Goal: Transaction & Acquisition: Purchase product/service

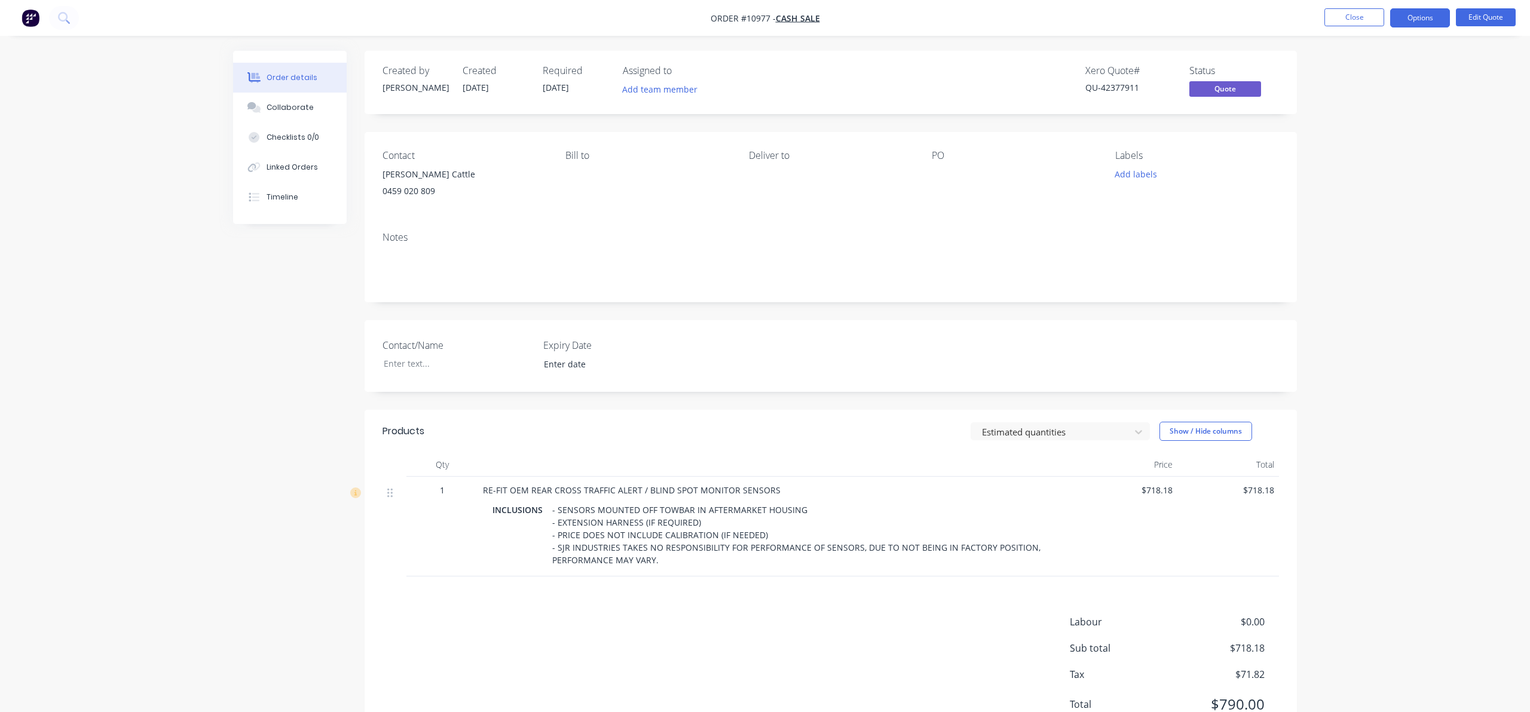
click at [27, 14] on img "button" at bounding box center [31, 18] width 18 height 18
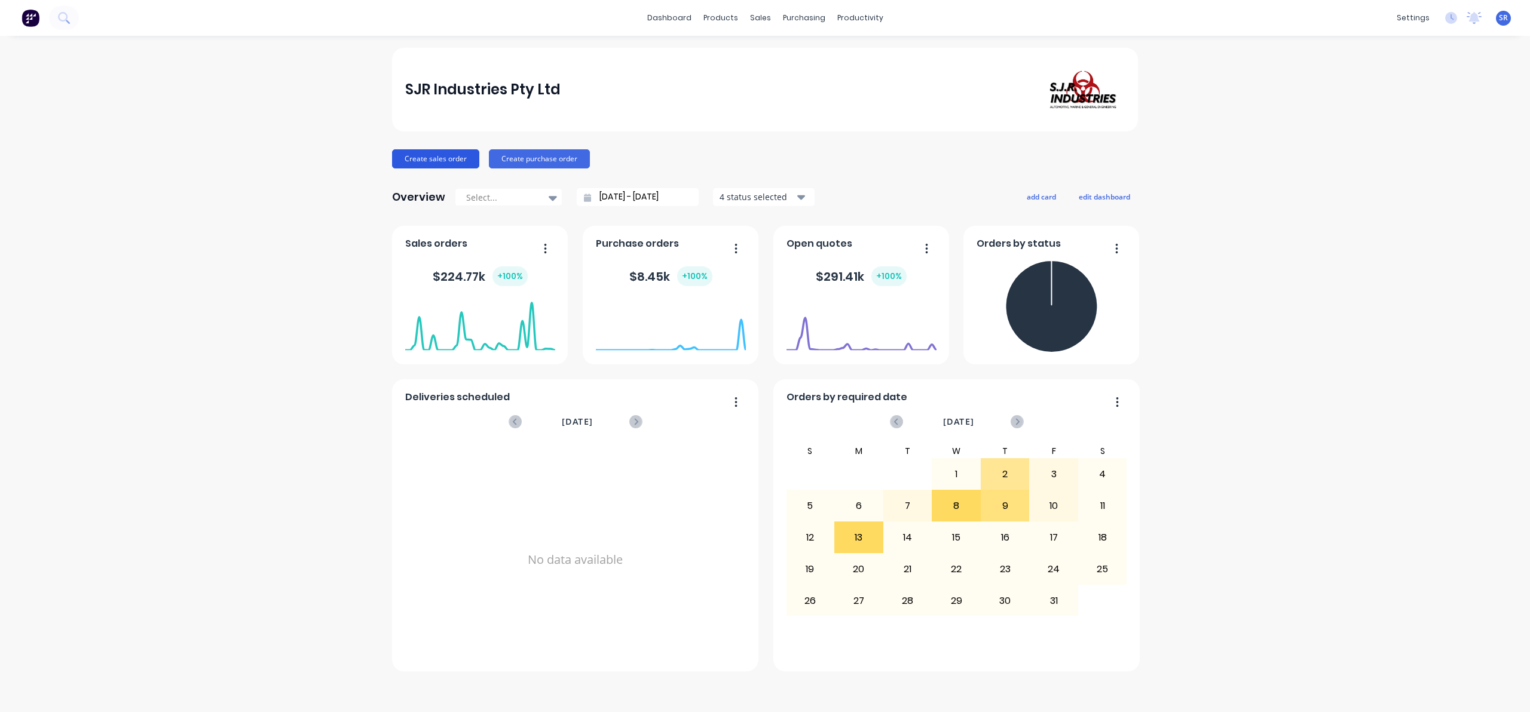
click at [420, 154] on button "Create sales order" at bounding box center [435, 158] width 87 height 19
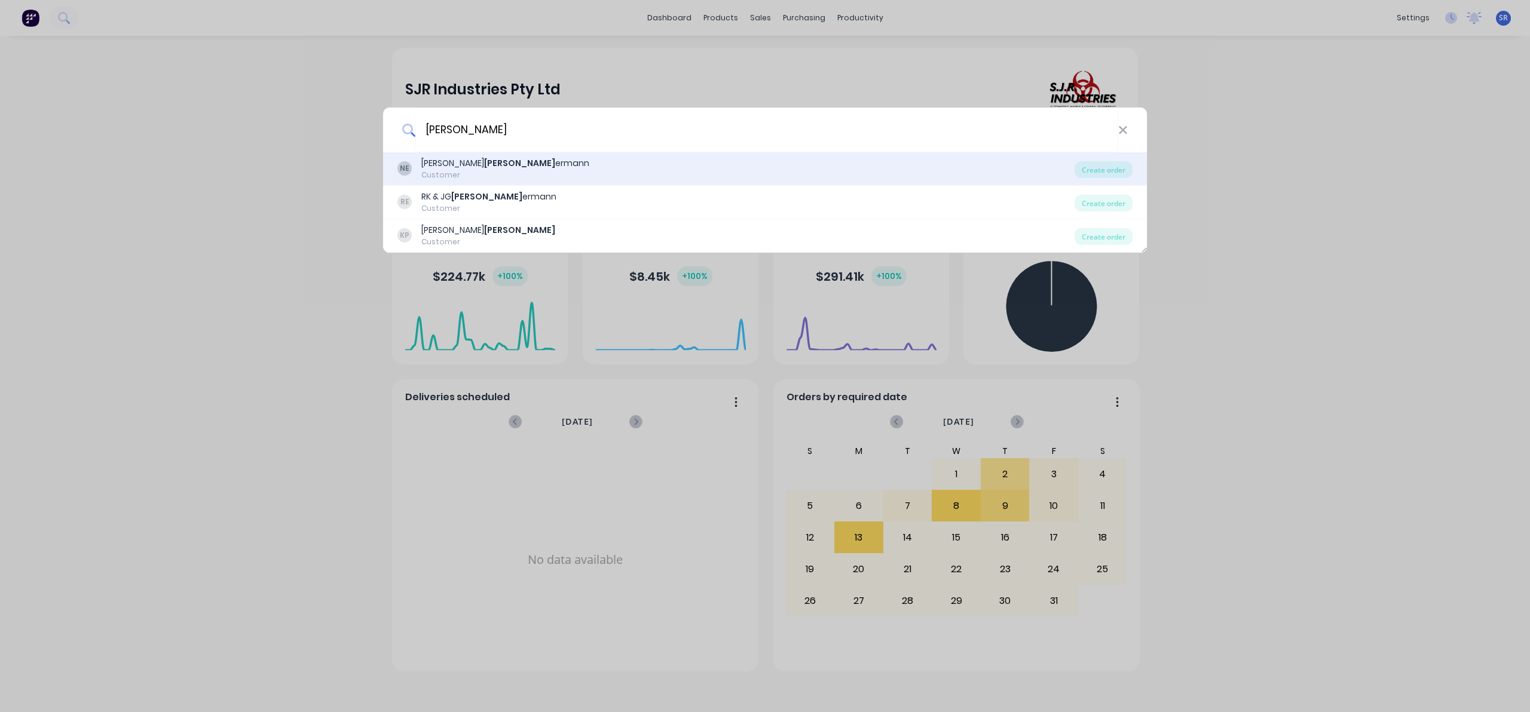
type input "[PERSON_NAME]"
click at [514, 175] on div "NE [PERSON_NAME] [PERSON_NAME] Customer" at bounding box center [735, 168] width 677 height 23
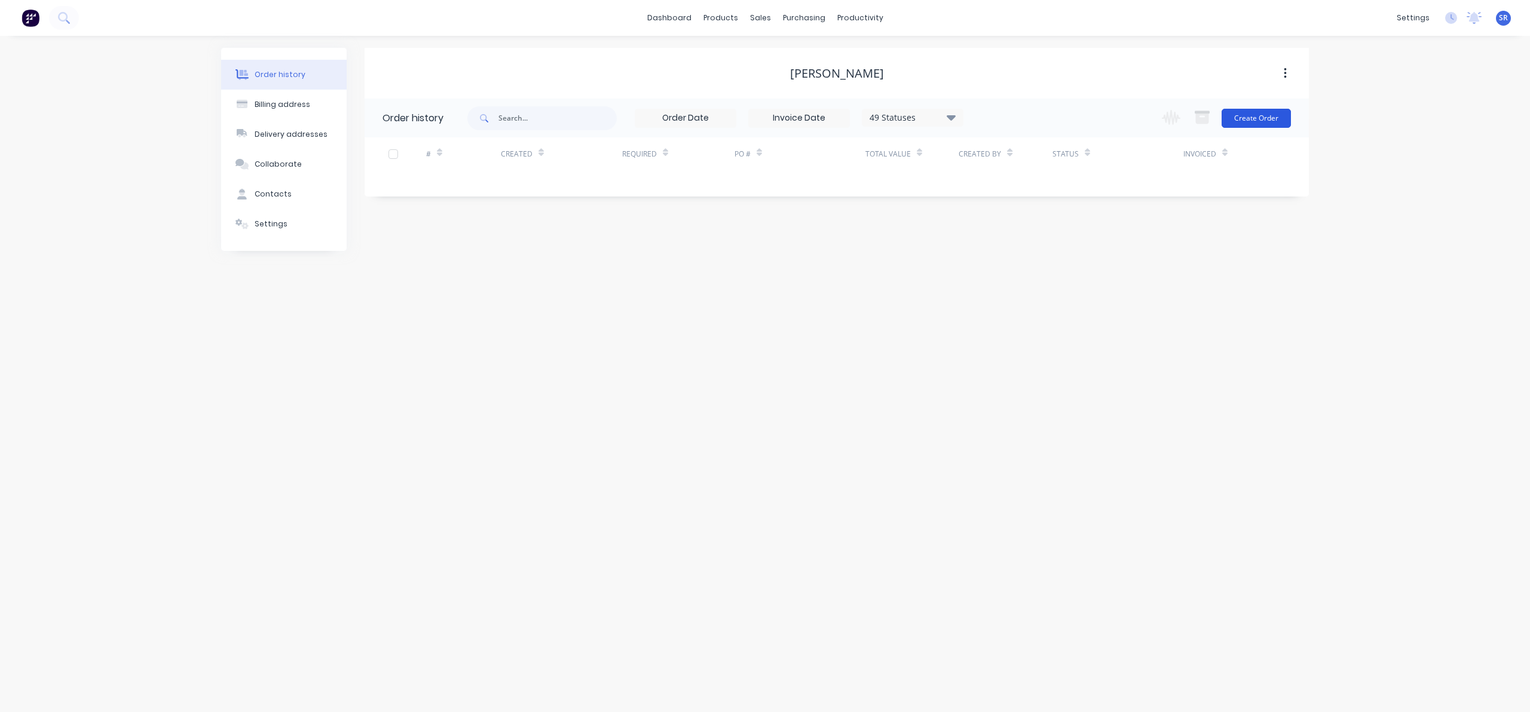
click at [1249, 124] on button "Create Order" at bounding box center [1256, 118] width 69 height 19
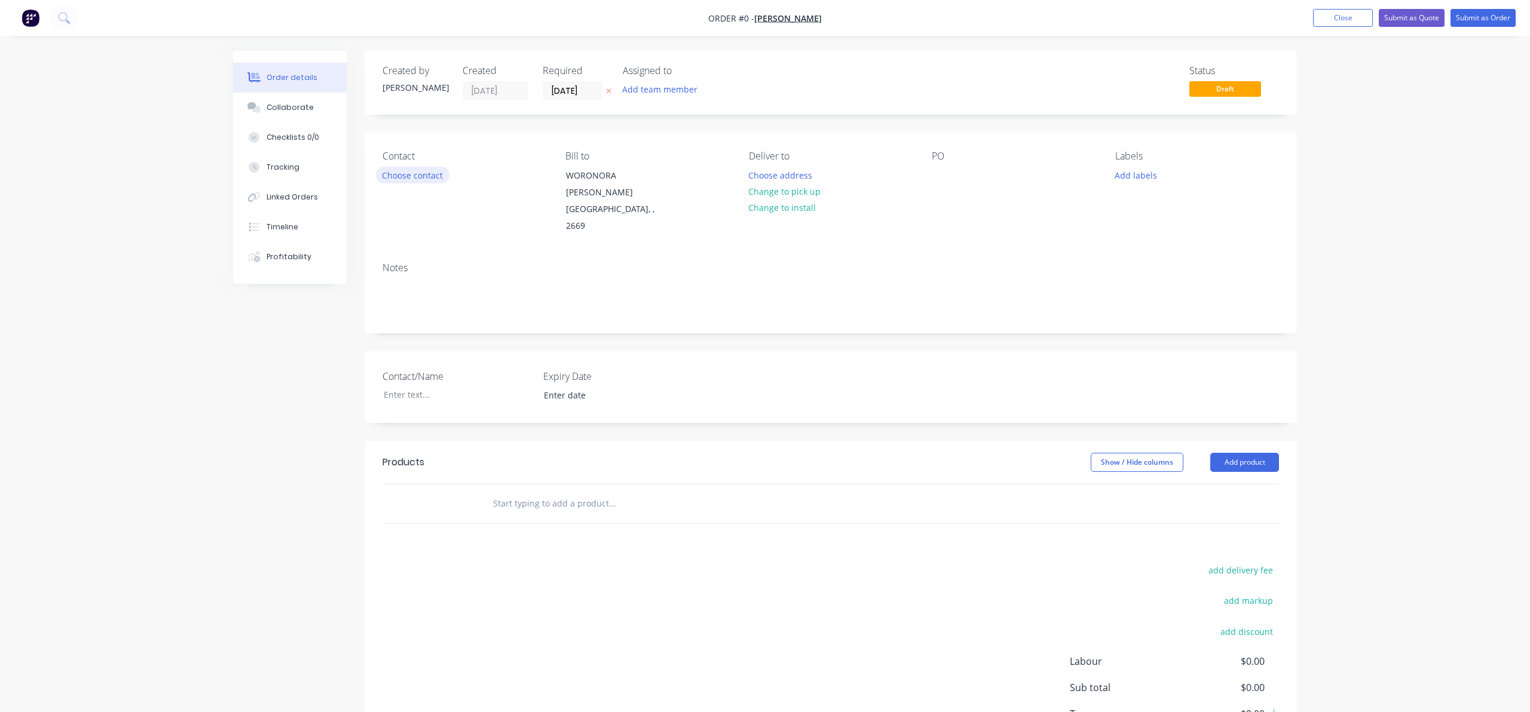
click at [404, 175] on button "Choose contact" at bounding box center [413, 175] width 74 height 16
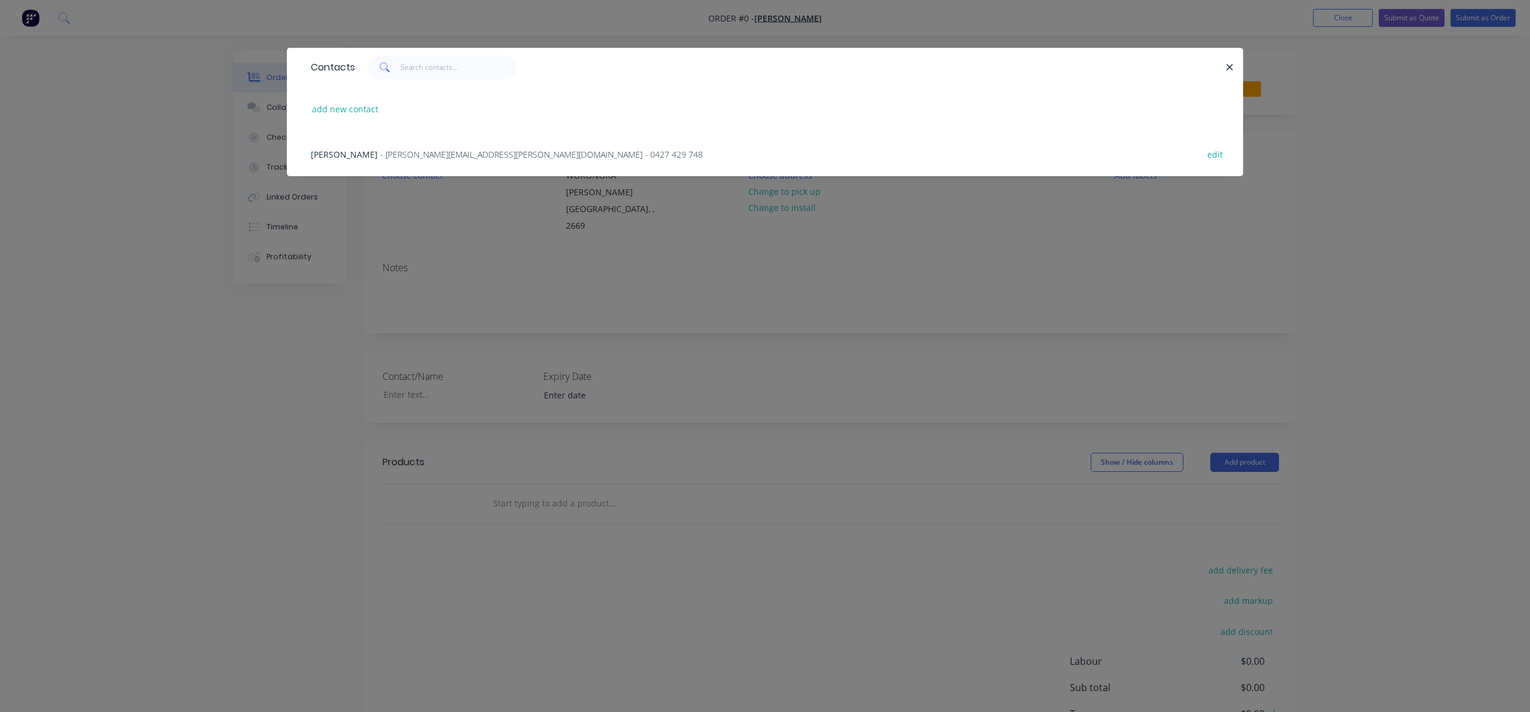
click at [374, 152] on div "[PERSON_NAME] - [PERSON_NAME][EMAIL_ADDRESS][PERSON_NAME][DOMAIN_NAME] - 0427 4…" at bounding box center [507, 154] width 392 height 13
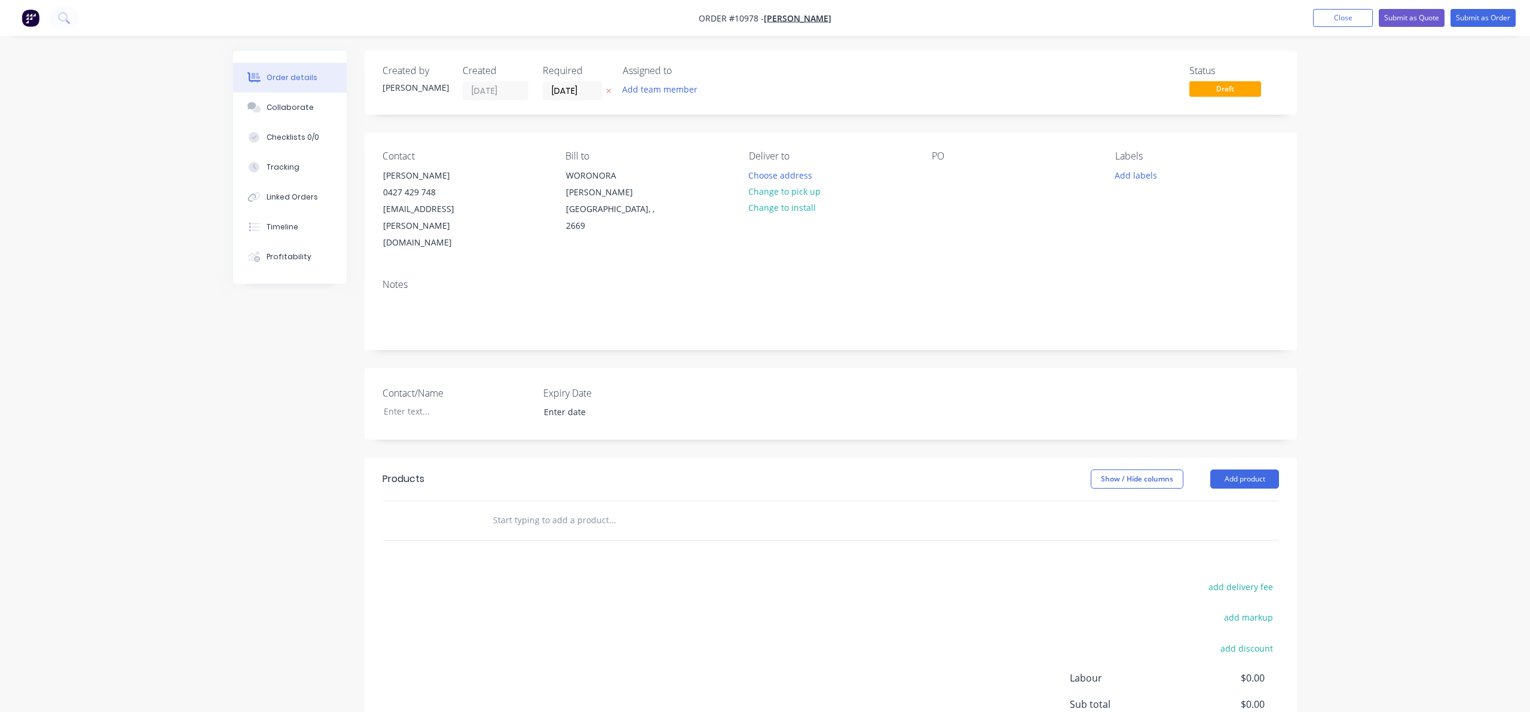
scroll to position [74, 0]
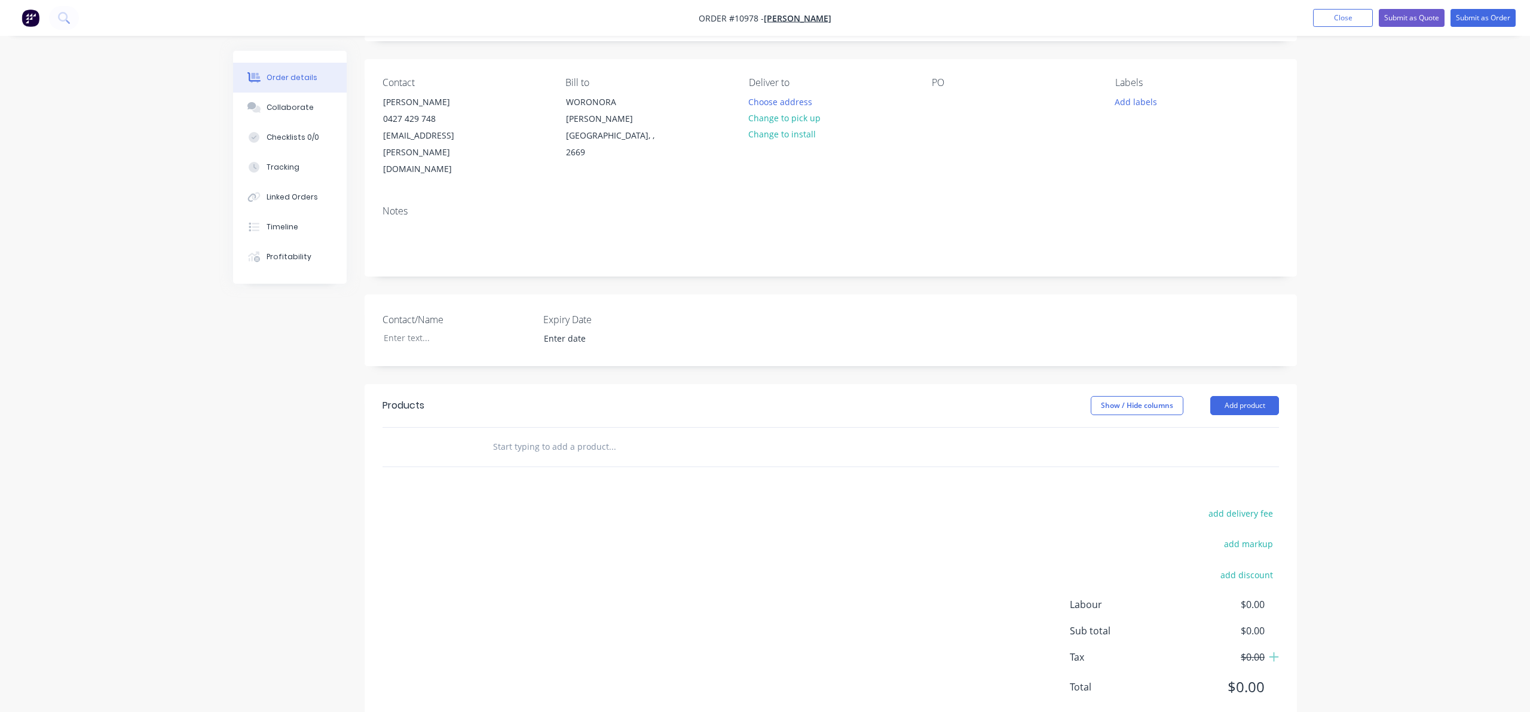
click at [516, 435] on input "text" at bounding box center [612, 447] width 239 height 24
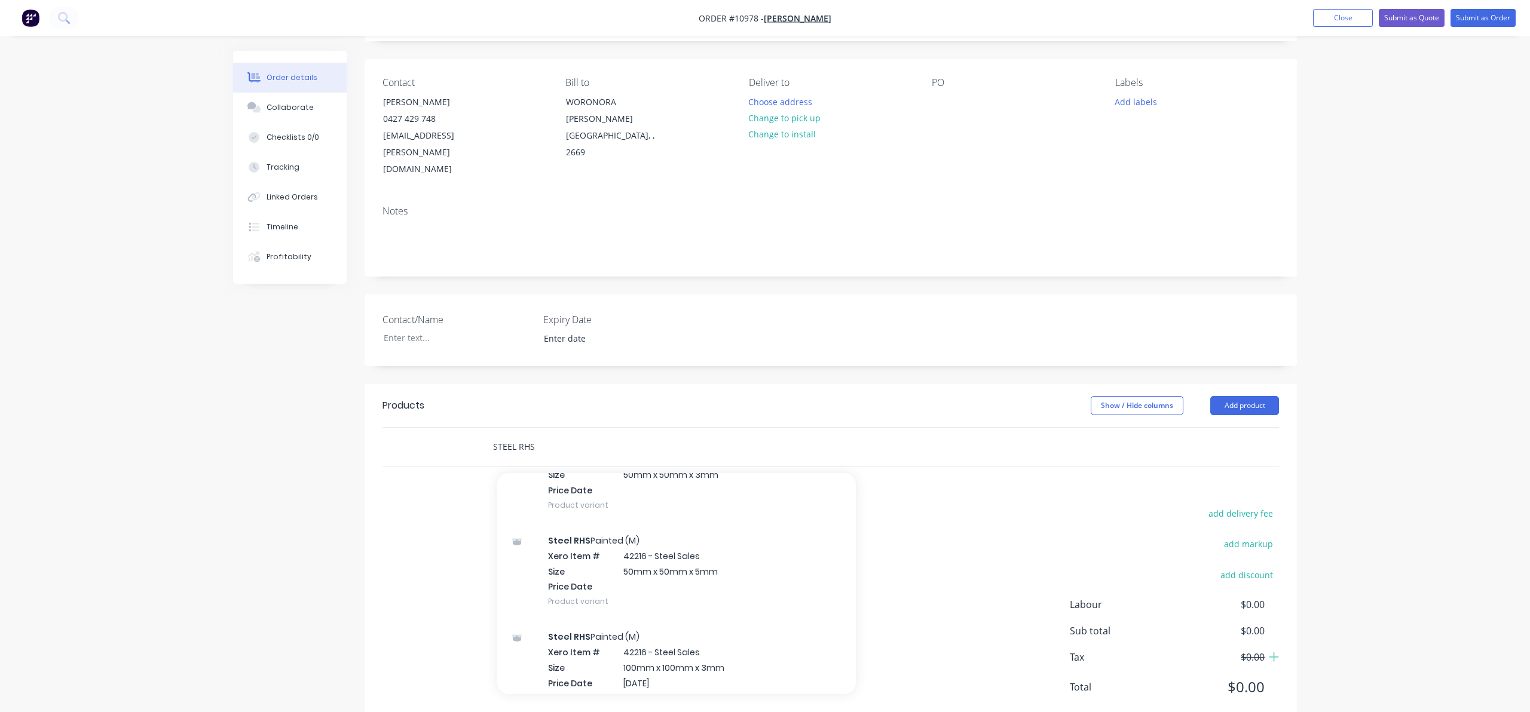
scroll to position [2757, 0]
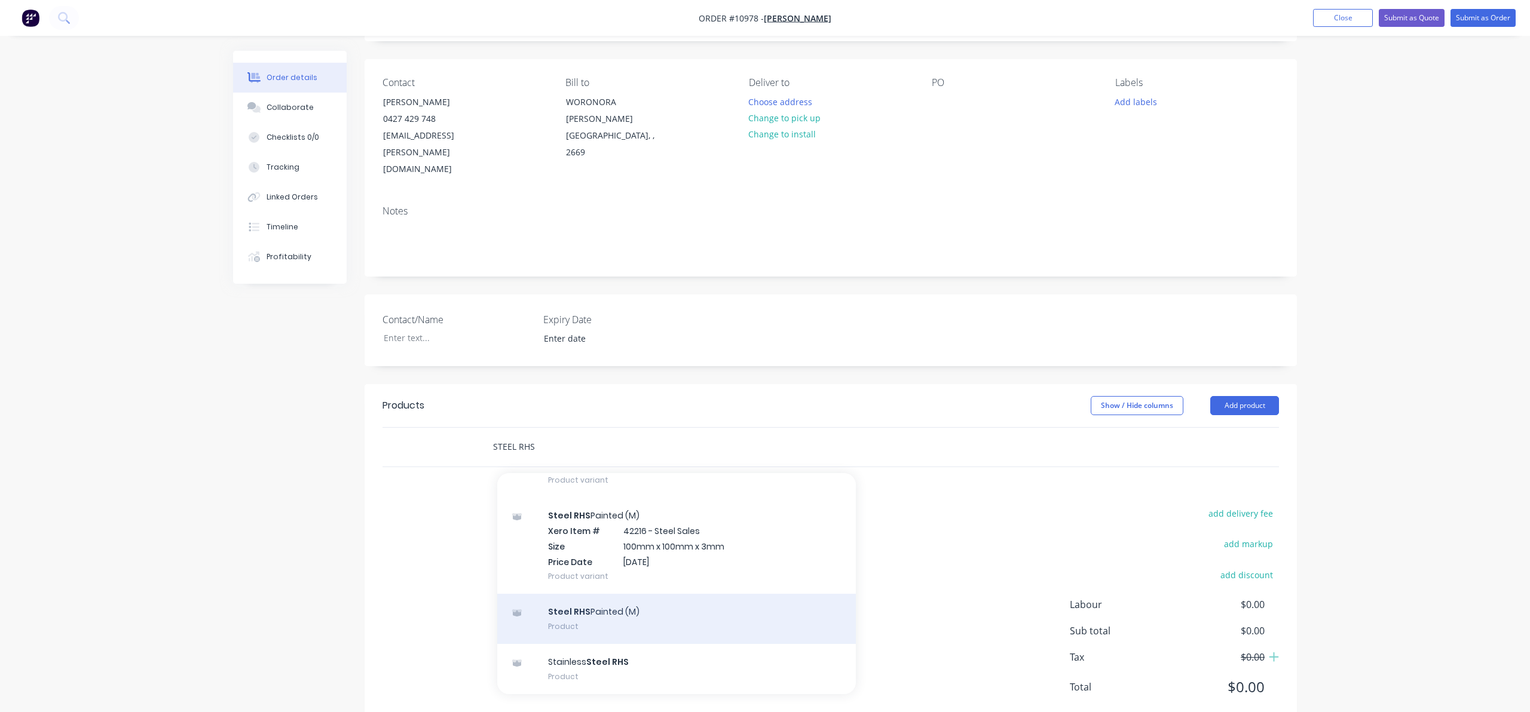
type input "STEEL RHS"
click at [600, 594] on div "Steel RHS Painted (M) Product" at bounding box center [676, 619] width 359 height 50
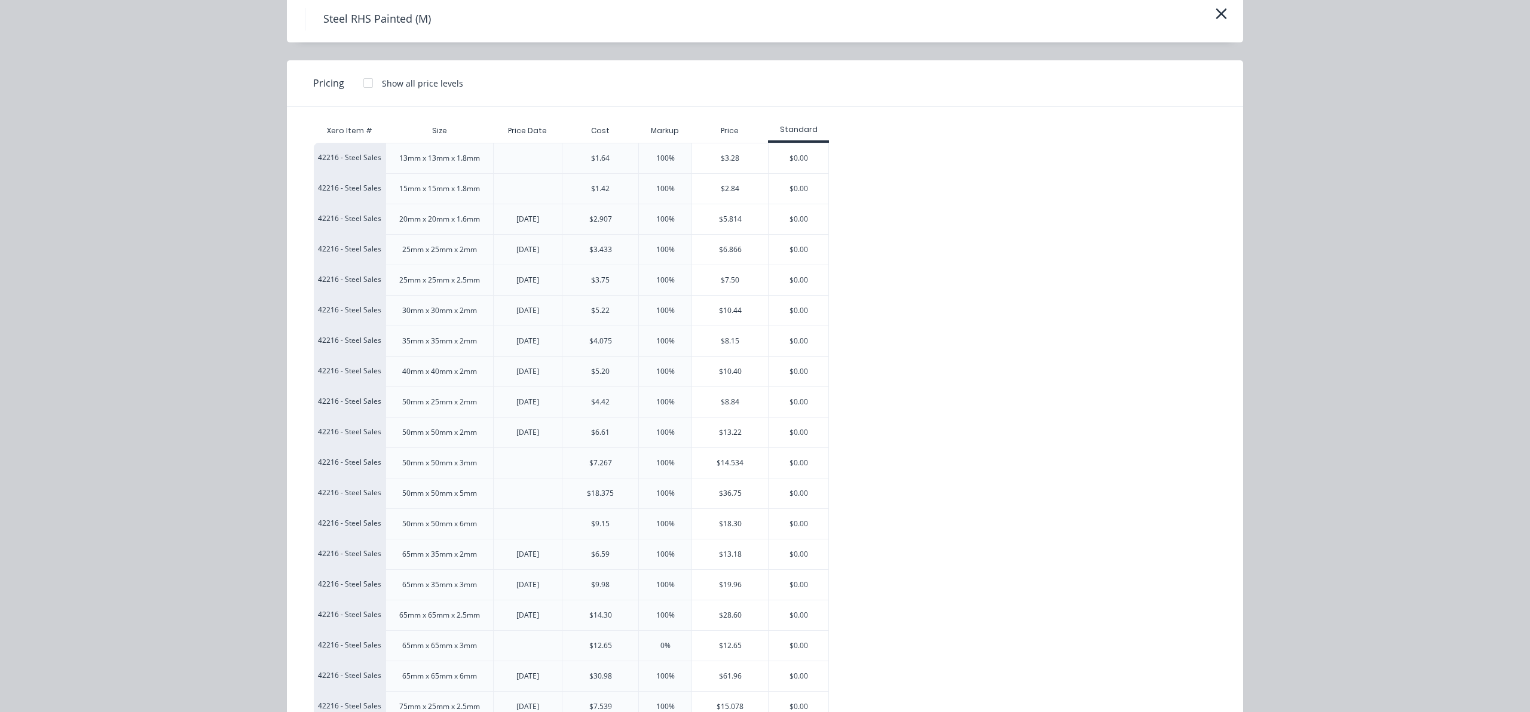
scroll to position [57, 0]
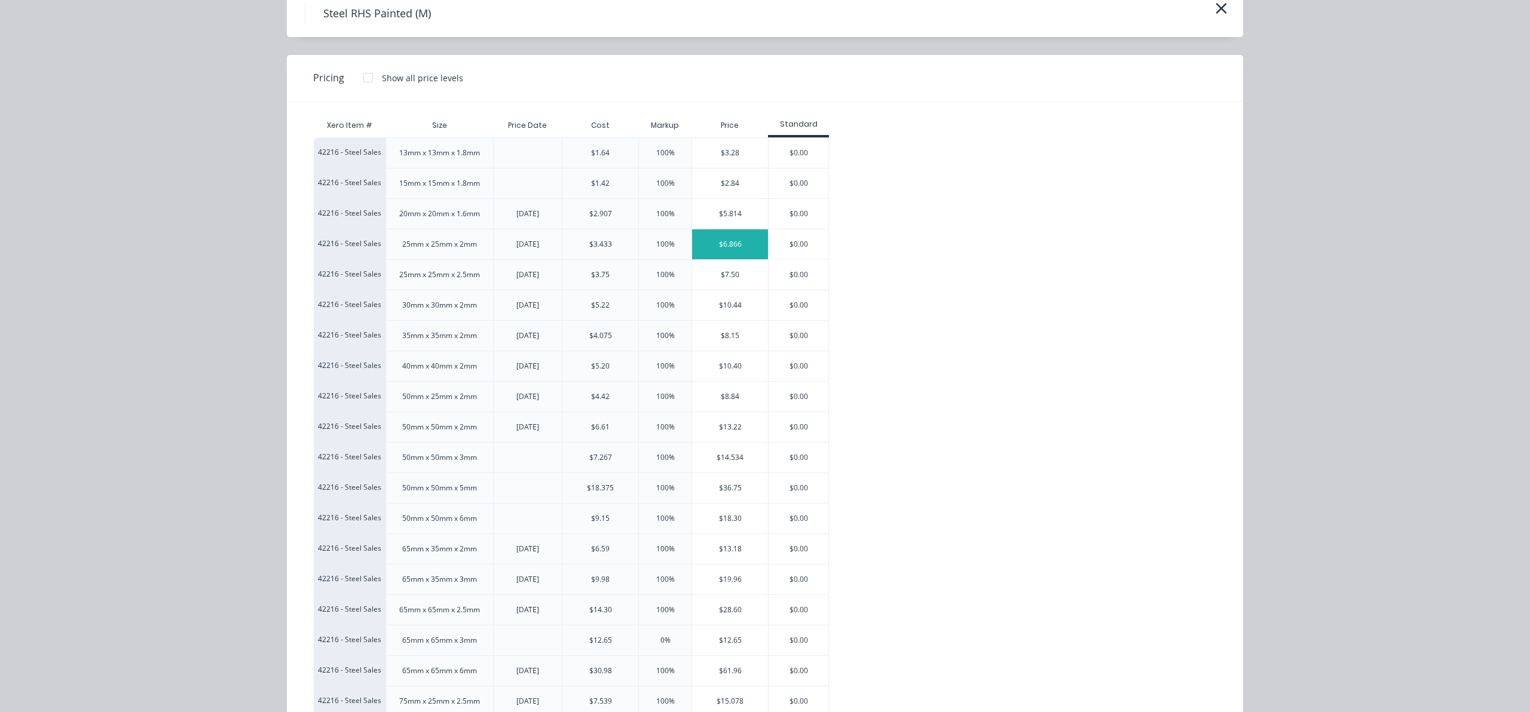
click at [745, 243] on div "$6.866" at bounding box center [730, 245] width 76 height 30
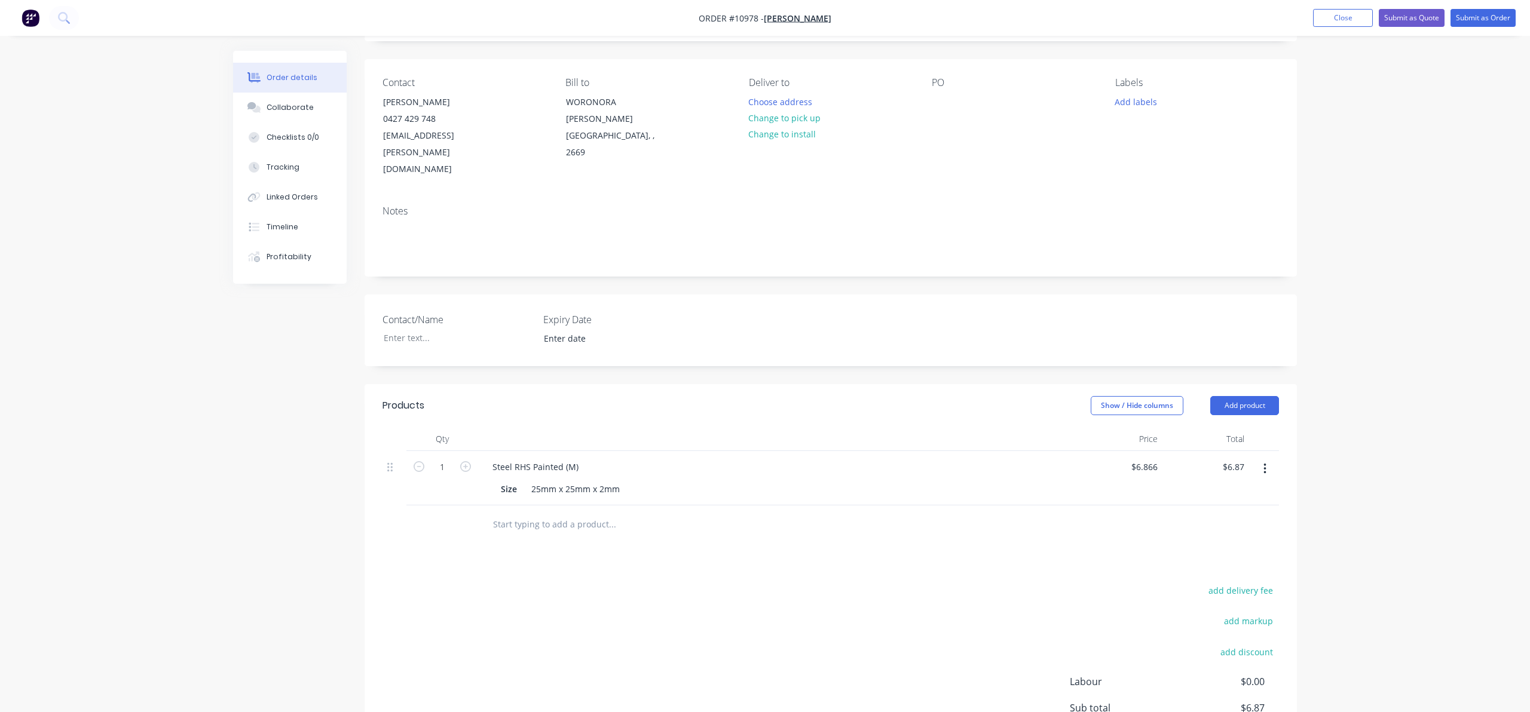
click at [509, 513] on input "text" at bounding box center [612, 525] width 239 height 24
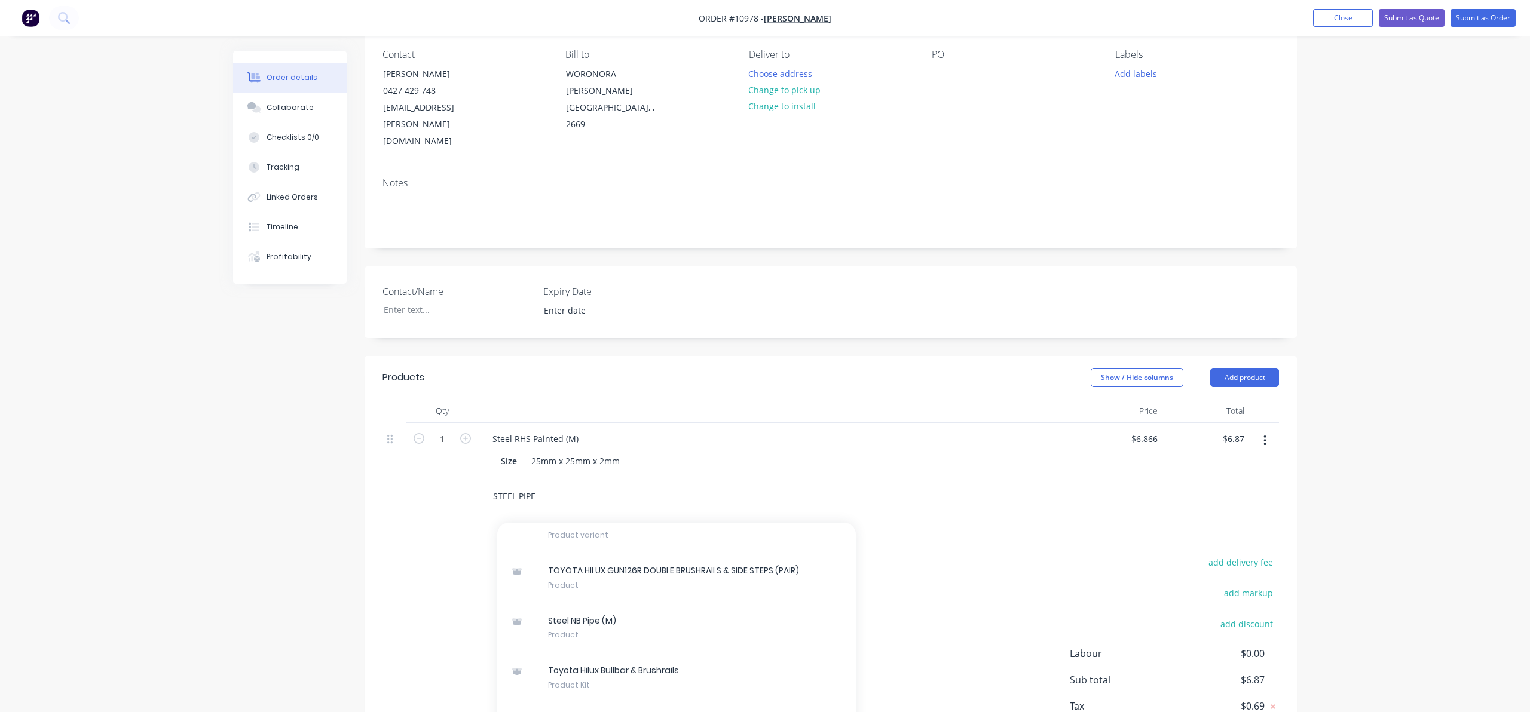
scroll to position [1144, 0]
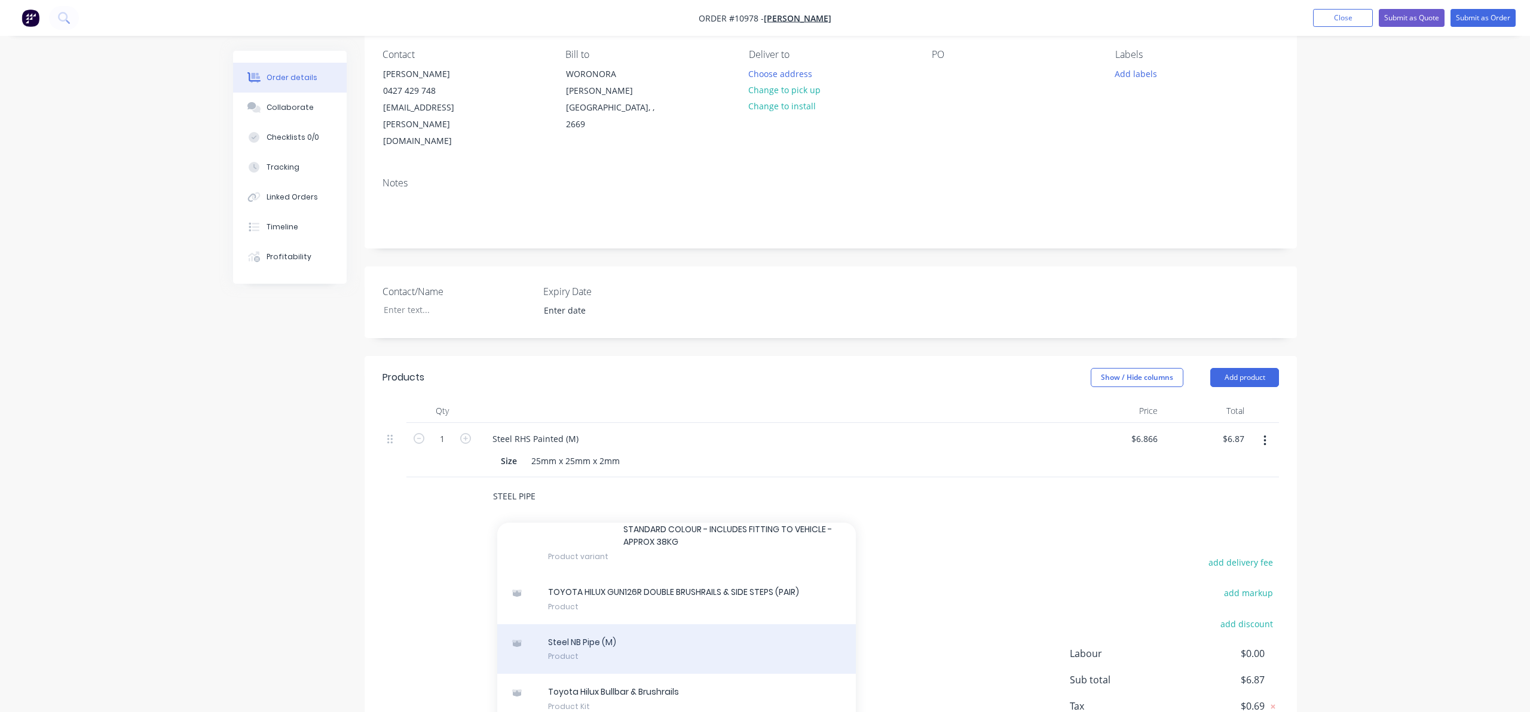
type input "STEEL PIPE"
click at [601, 625] on div "Steel NB Pipe (M) Product" at bounding box center [676, 650] width 359 height 50
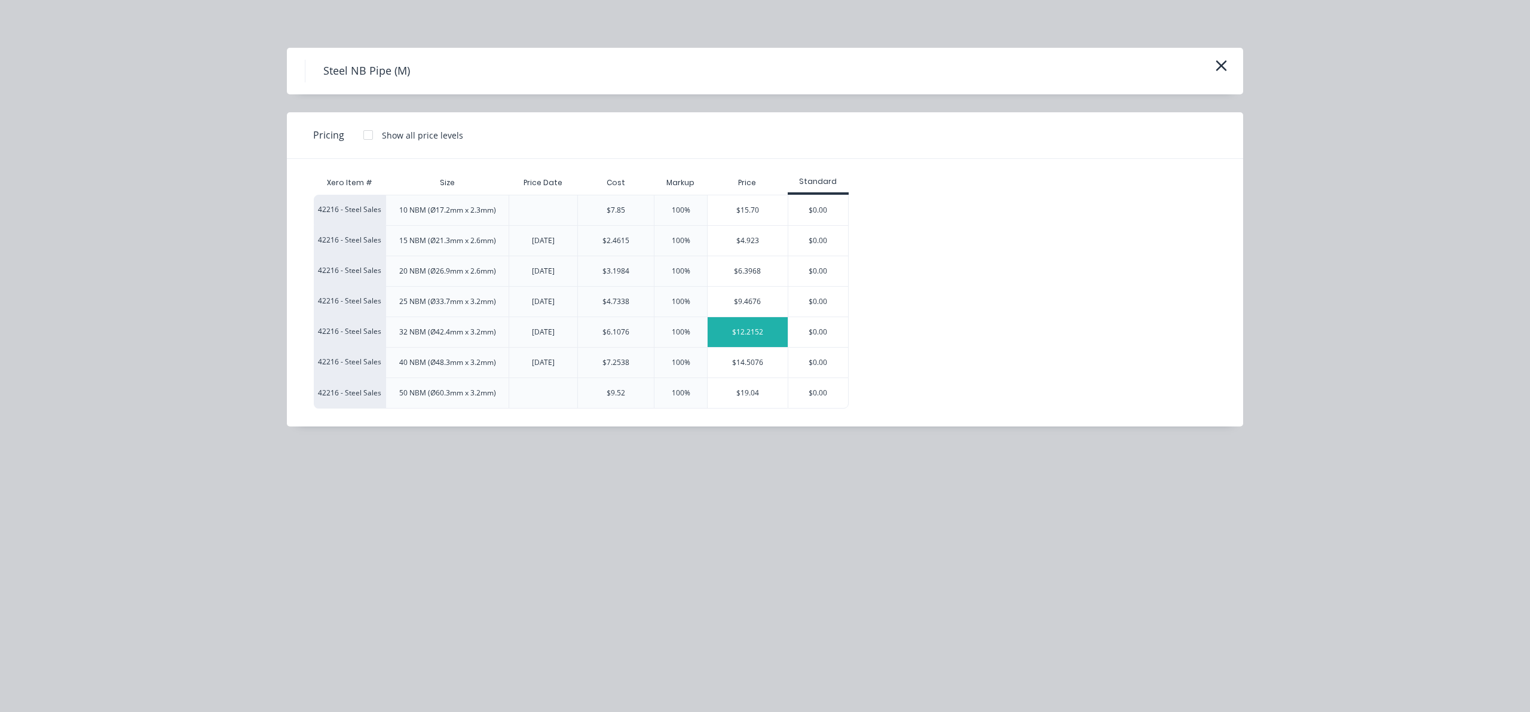
click at [758, 333] on div "$12.2152" at bounding box center [748, 332] width 80 height 30
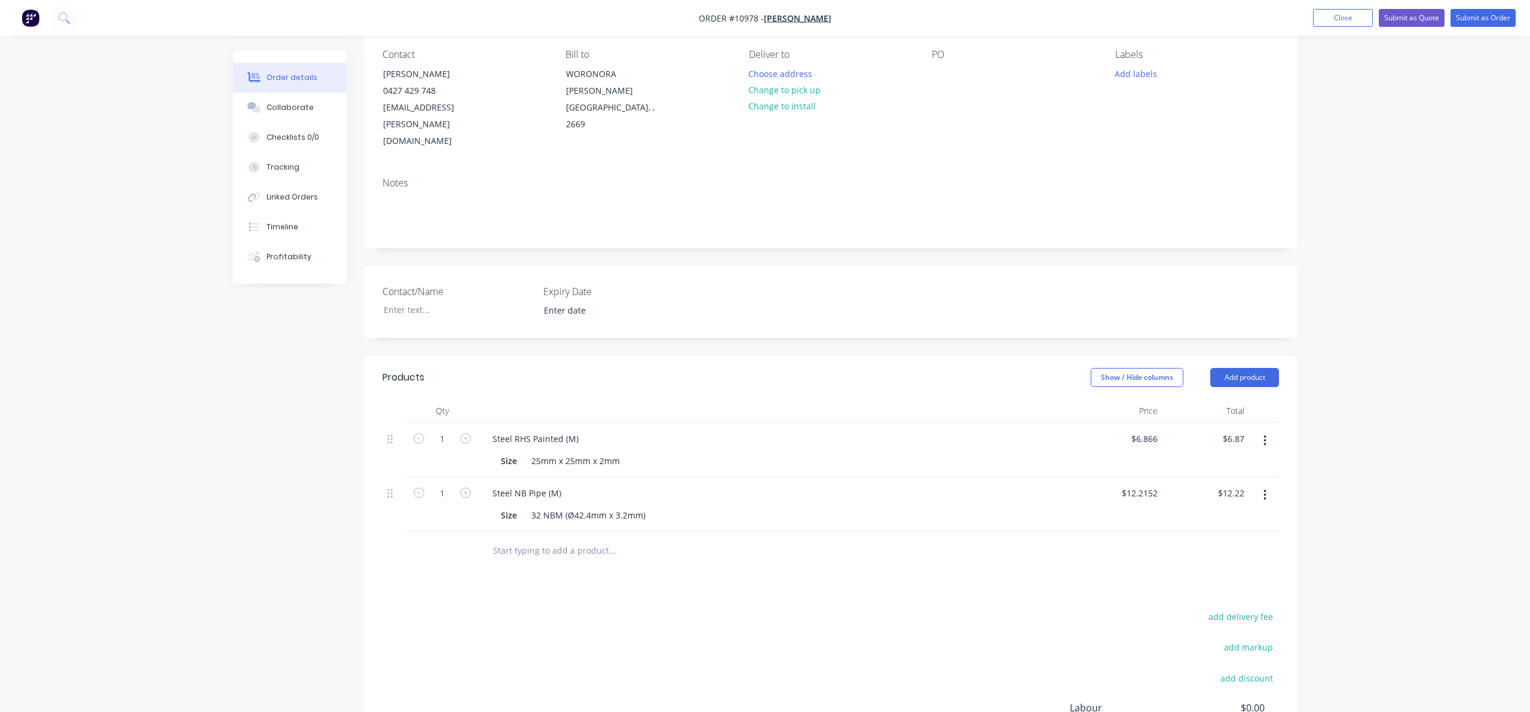
click at [522, 539] on input "text" at bounding box center [612, 551] width 239 height 24
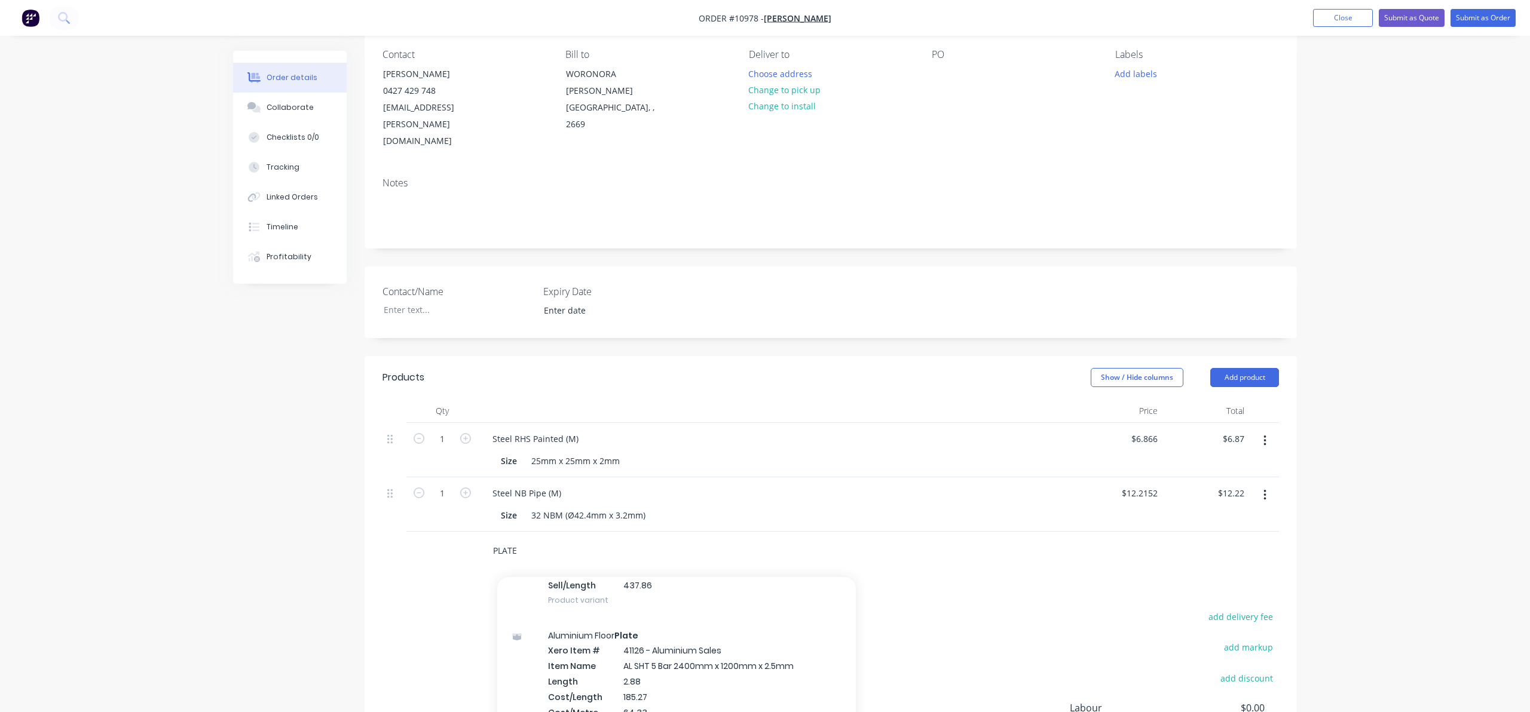
scroll to position [2628, 0]
click at [492, 539] on div "PLATE Add PLATE to order 2PM.5LP LICENSE PLATE LOAD RESISTOR Xero Item # 2PM.5L…" at bounding box center [662, 551] width 359 height 24
click at [494, 539] on input "PLATE" at bounding box center [612, 551] width 239 height 24
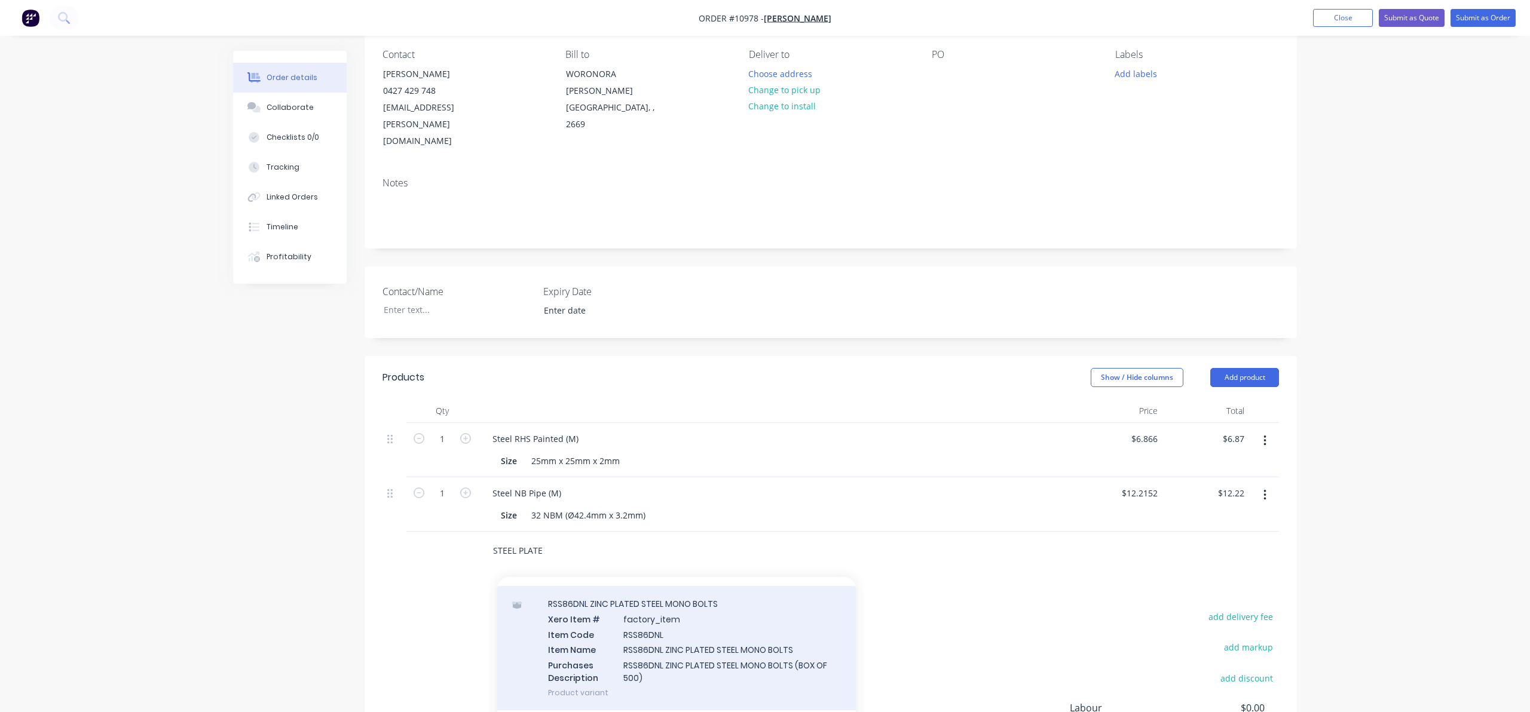
scroll to position [1946, 0]
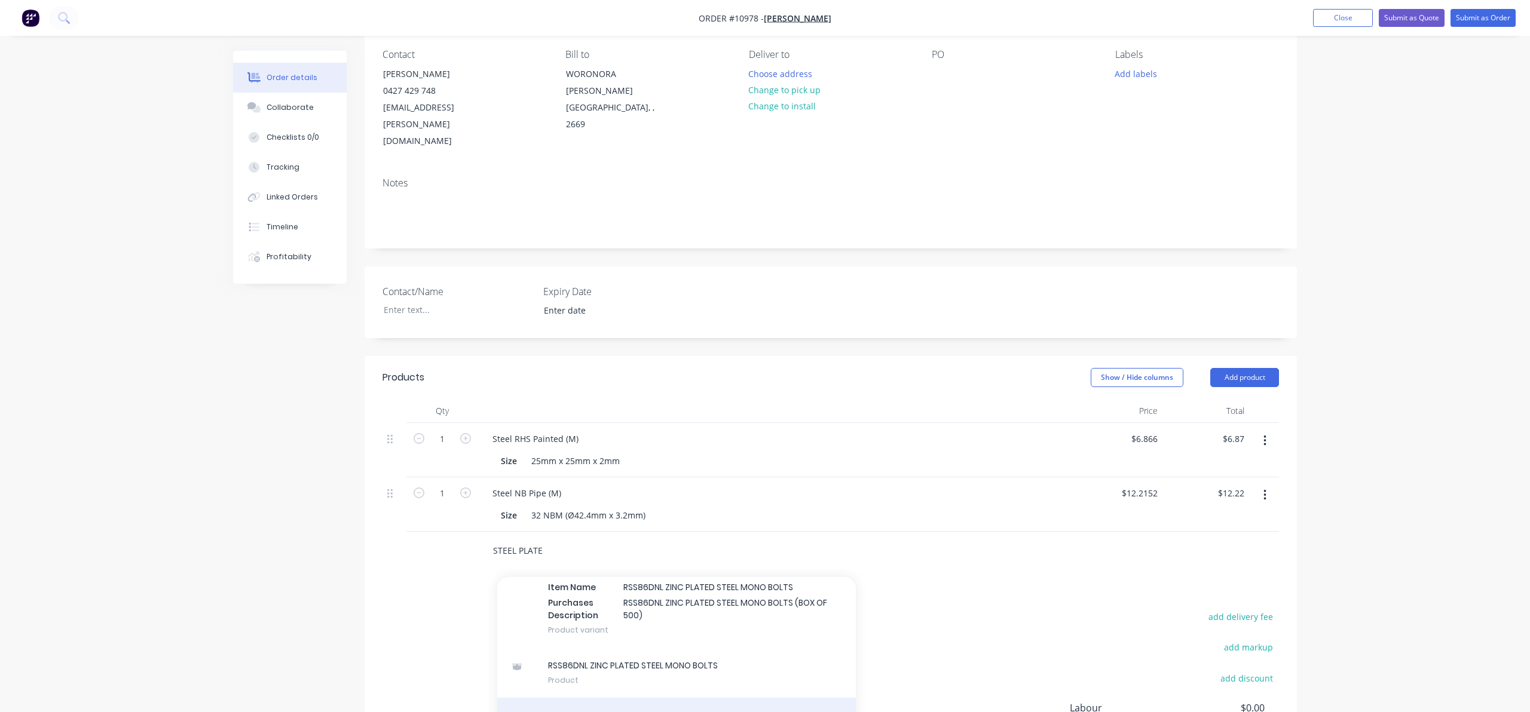
type input "STEEL PLATE"
click at [601, 698] on div "Steel Floor Plate Product" at bounding box center [676, 723] width 359 height 50
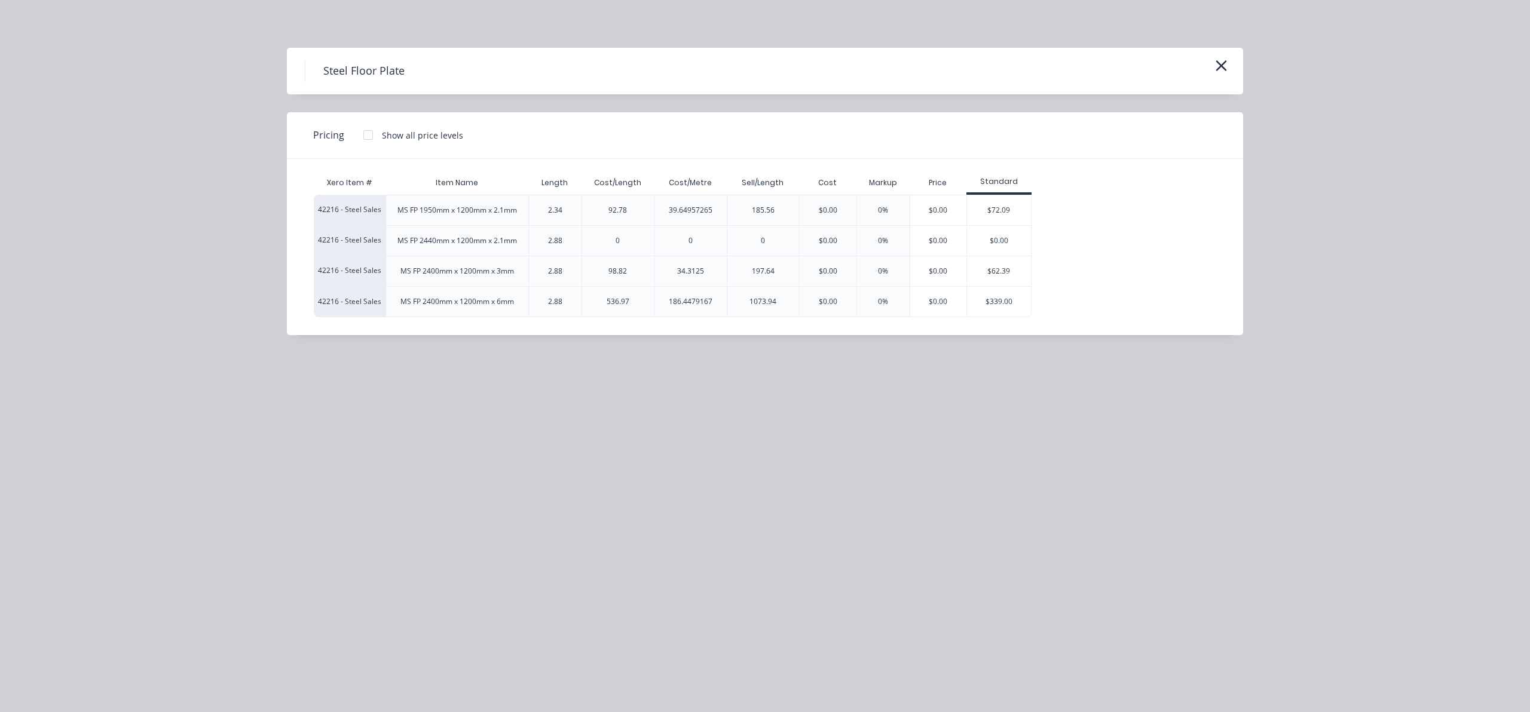
scroll to position [101, 0]
click at [1013, 209] on div "$72.09" at bounding box center [999, 210] width 64 height 30
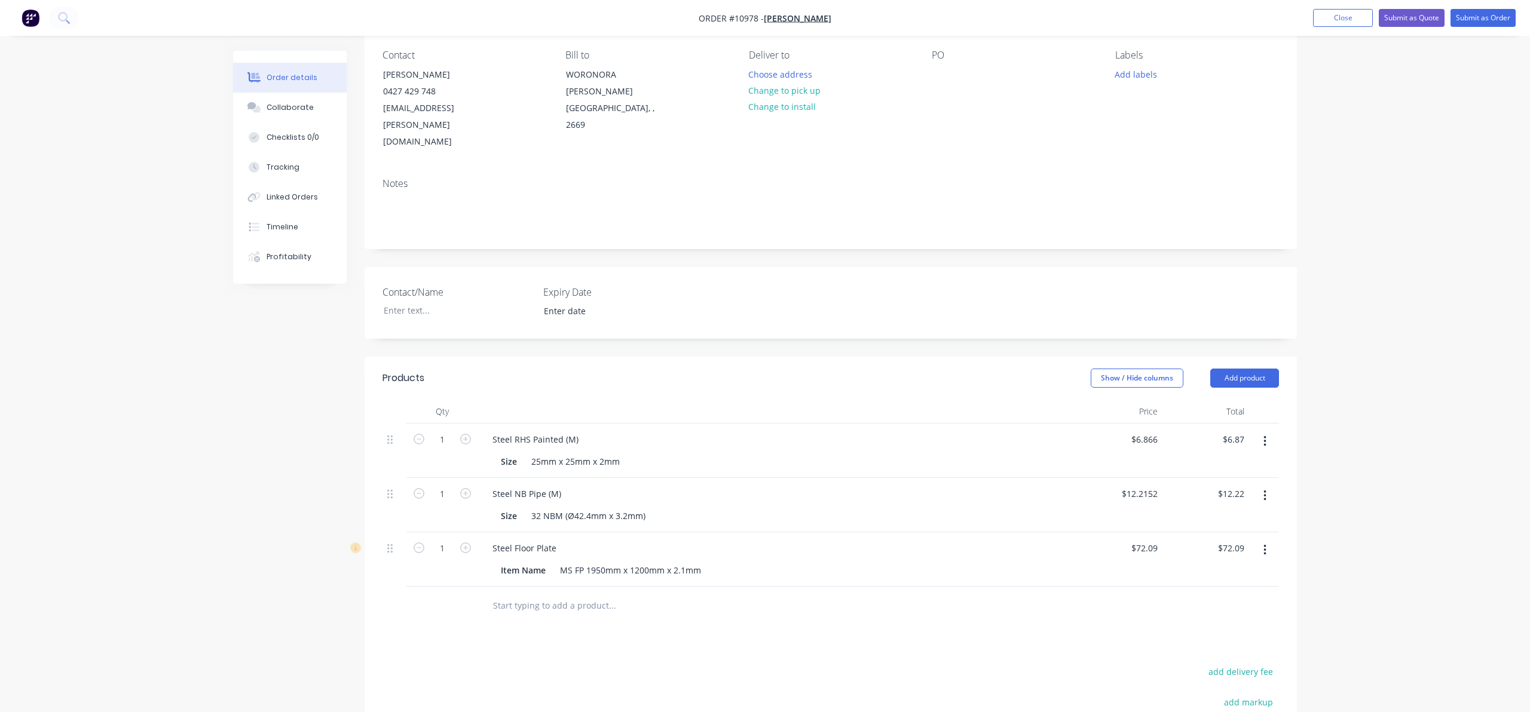
click at [565, 594] on input "text" at bounding box center [612, 606] width 239 height 24
type input "STEEL PLATE"
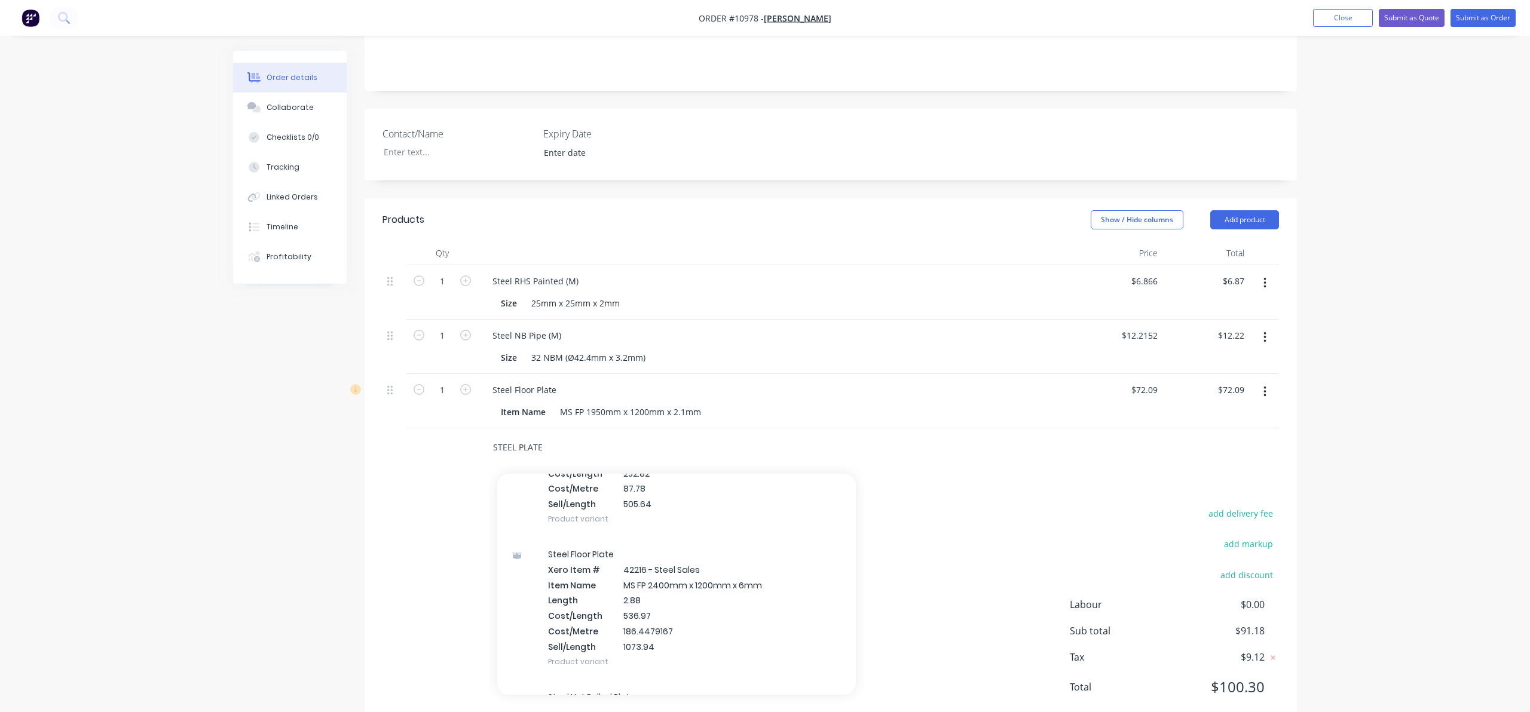
scroll to position [1946, 0]
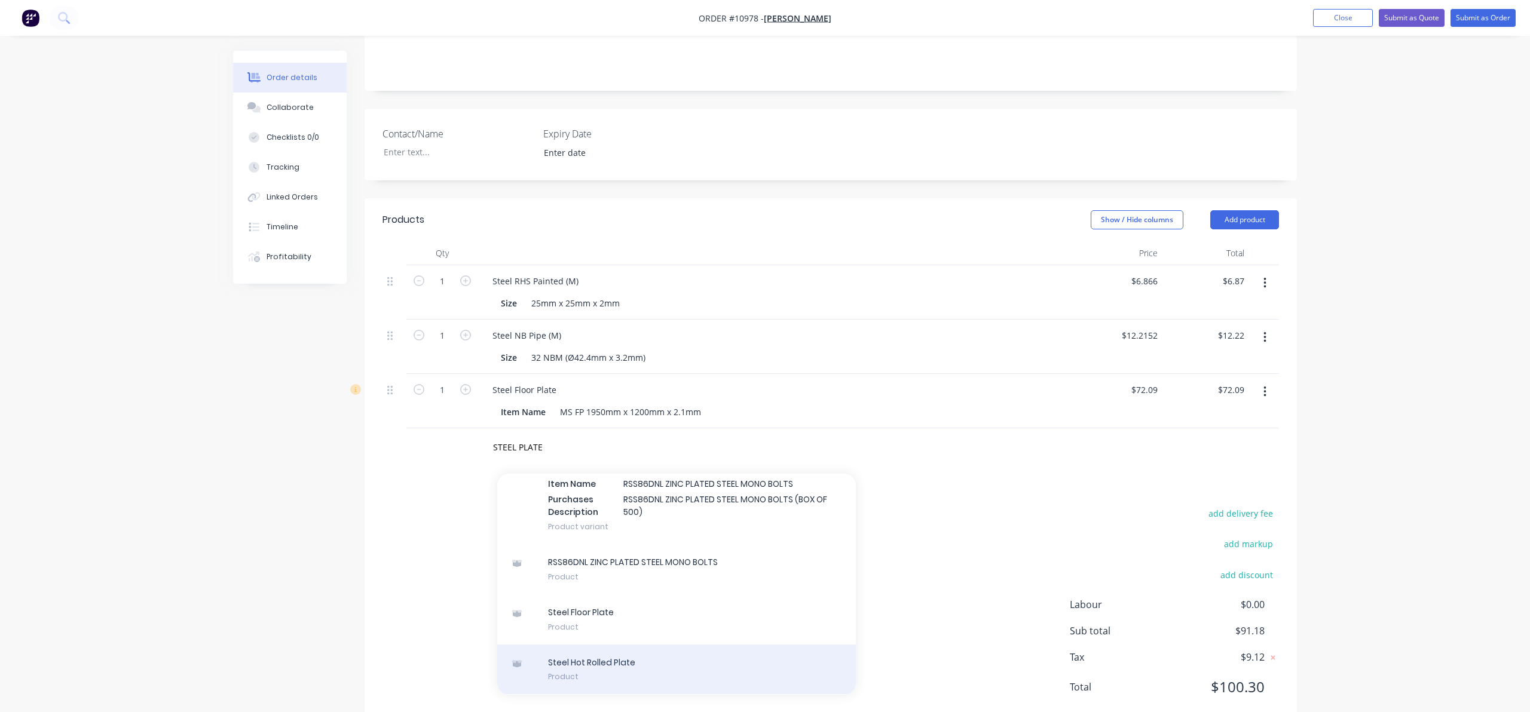
click at [586, 645] on div "Steel Hot Rolled Plate Product" at bounding box center [676, 670] width 359 height 50
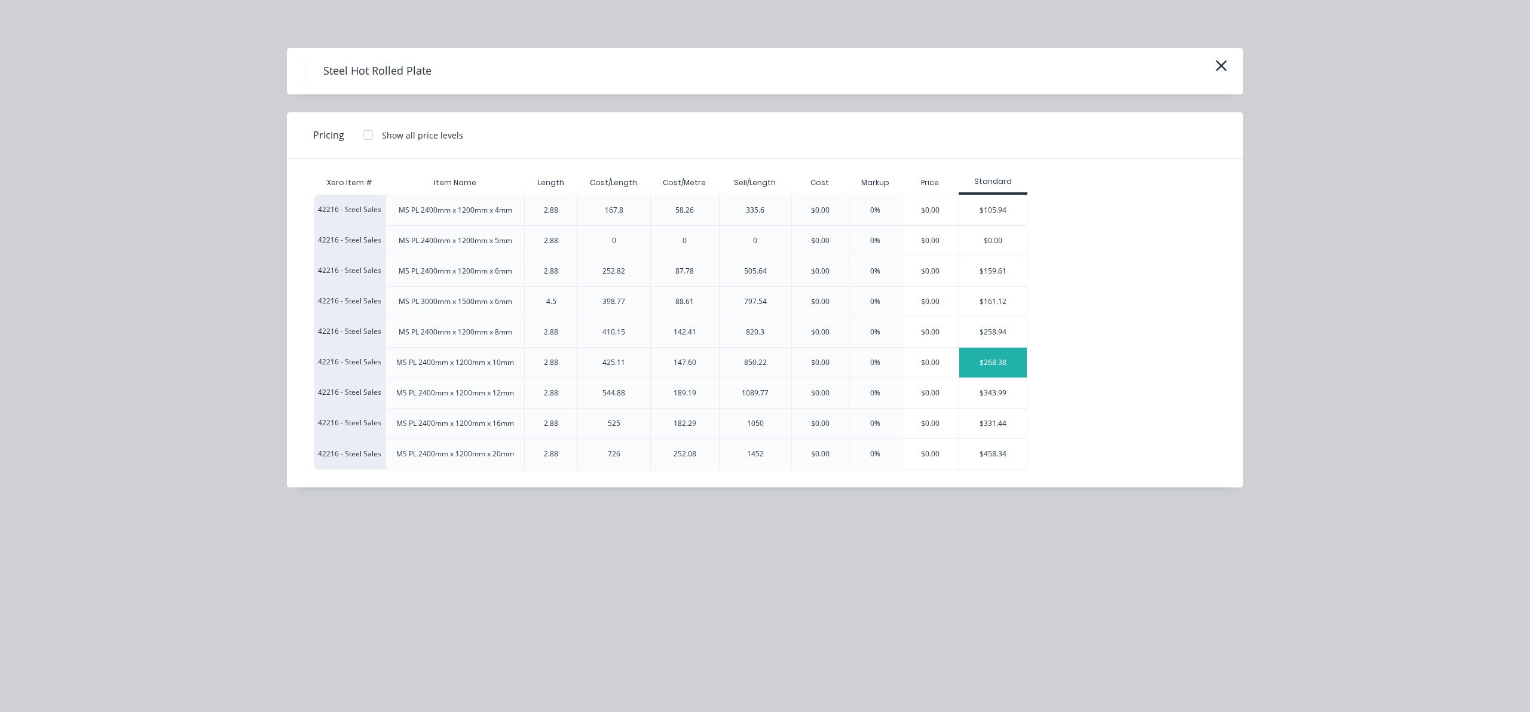
click at [975, 358] on div "$268.38" at bounding box center [993, 363] width 68 height 30
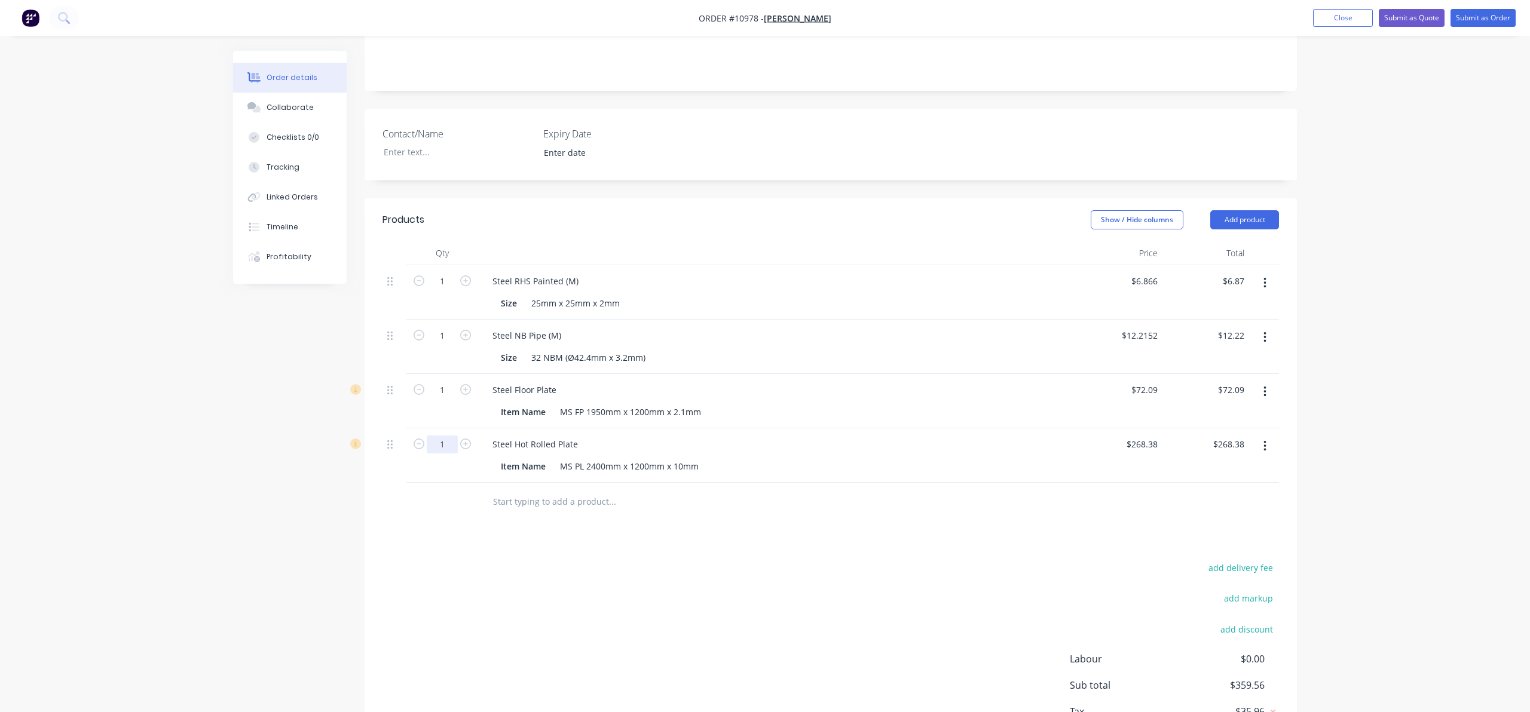
click at [442, 436] on input "1" at bounding box center [442, 445] width 31 height 18
type input "0.5"
type input "$134.19"
click at [677, 458] on div "MS PL 2400mm x 1200mm x 10mm" at bounding box center [629, 466] width 148 height 17
click at [452, 381] on input "1" at bounding box center [442, 390] width 31 height 18
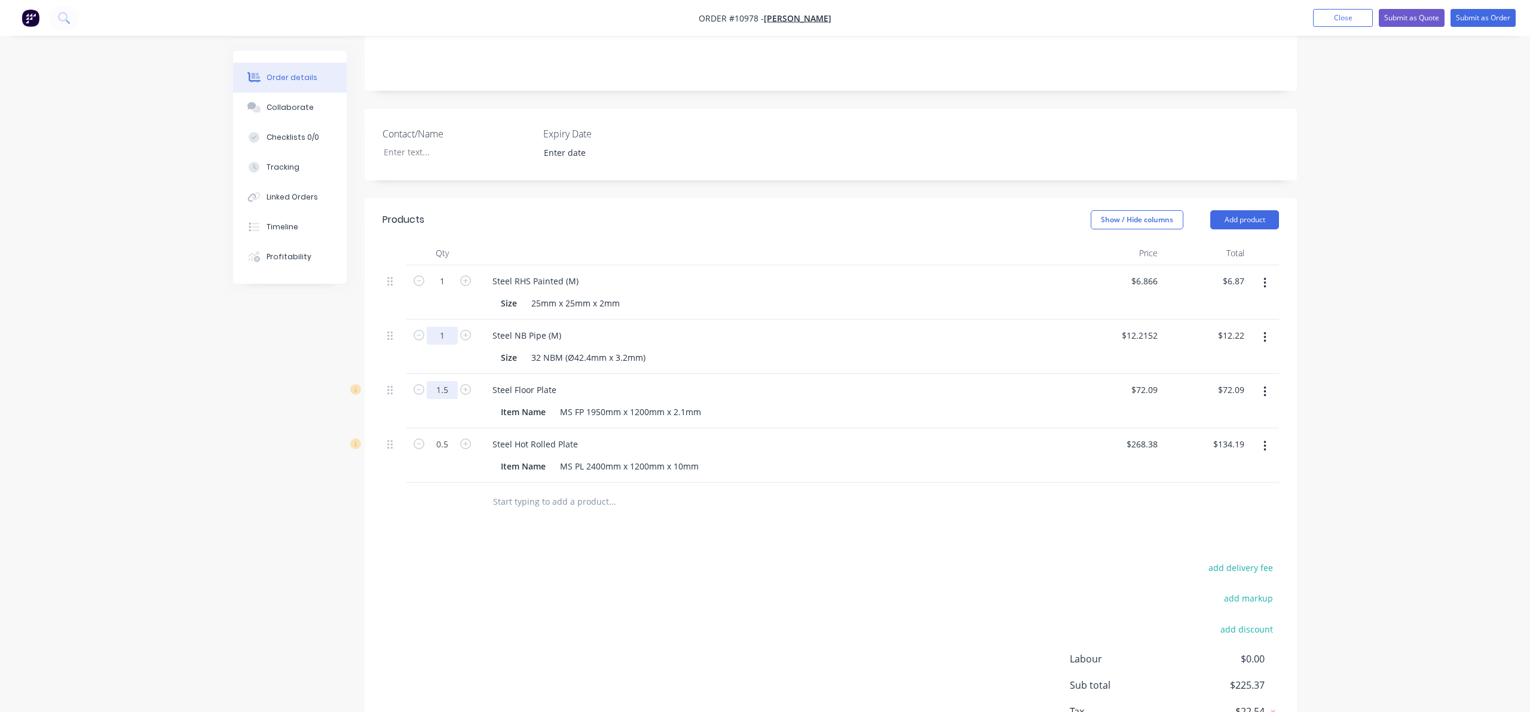
type input "1.5"
type input "$108.14"
click at [438, 327] on input "1" at bounding box center [442, 336] width 31 height 18
type input "5"
type input "$61.08"
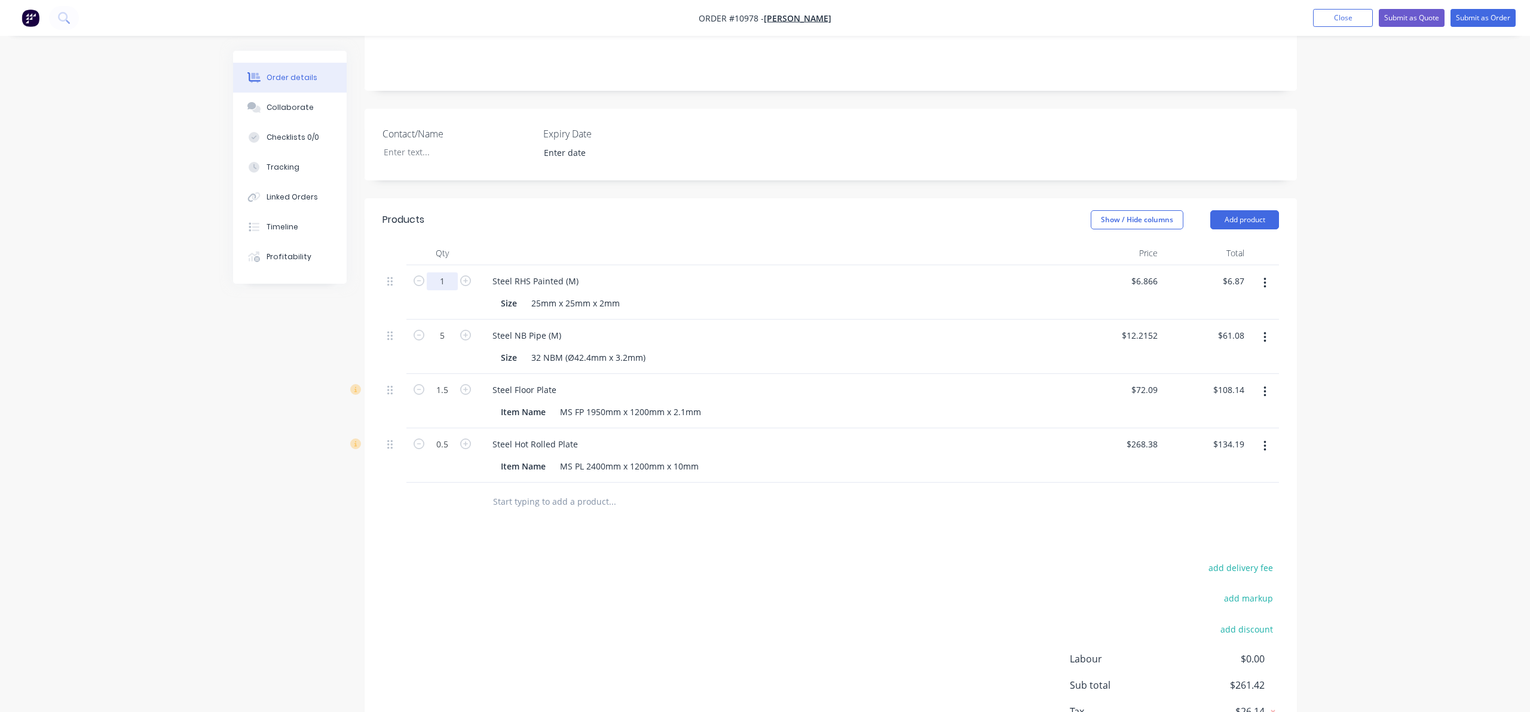
click at [448, 273] on input "1" at bounding box center [442, 282] width 31 height 18
type input "8"
type input "$54.93"
click at [678, 381] on div "Steel Floor Plate" at bounding box center [777, 389] width 588 height 17
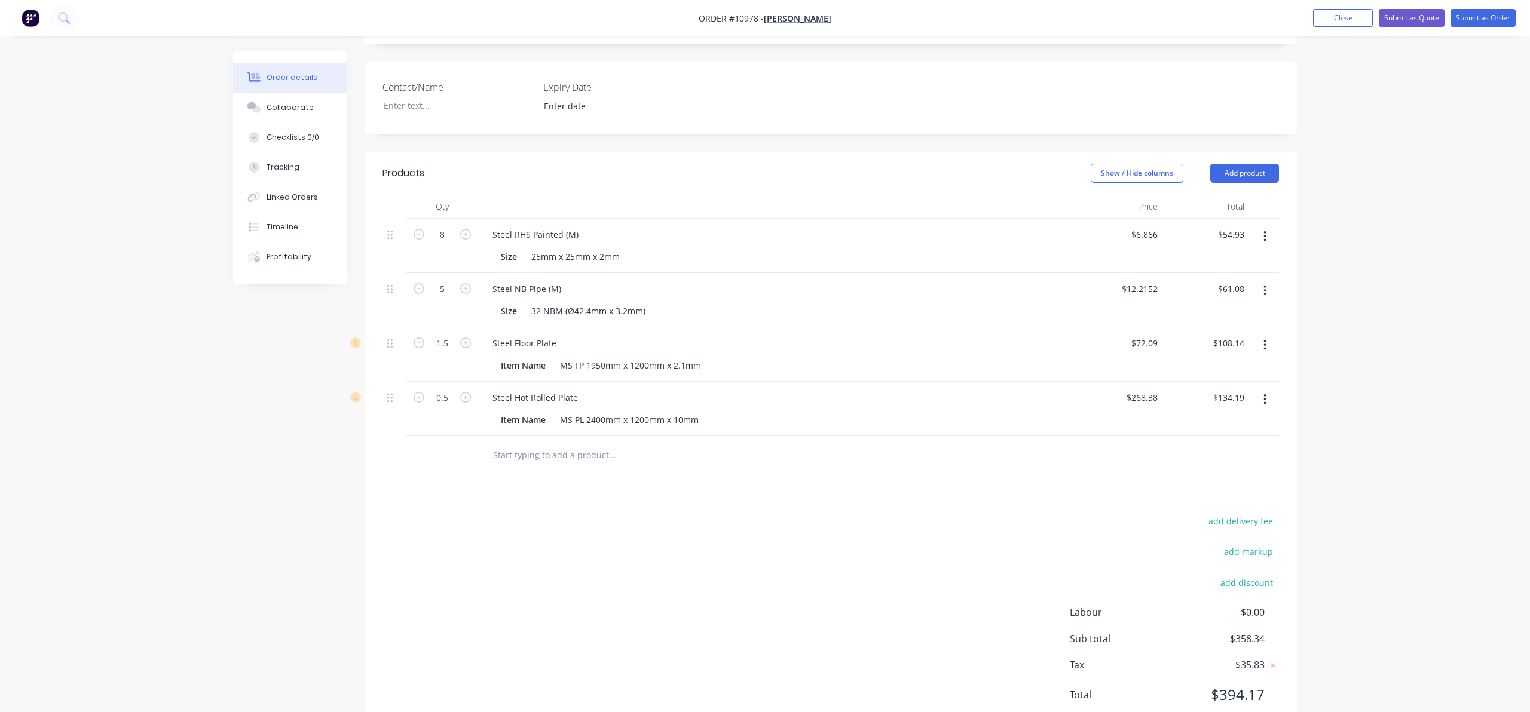
scroll to position [314, 0]
click at [542, 436] on input "text" at bounding box center [612, 448] width 239 height 24
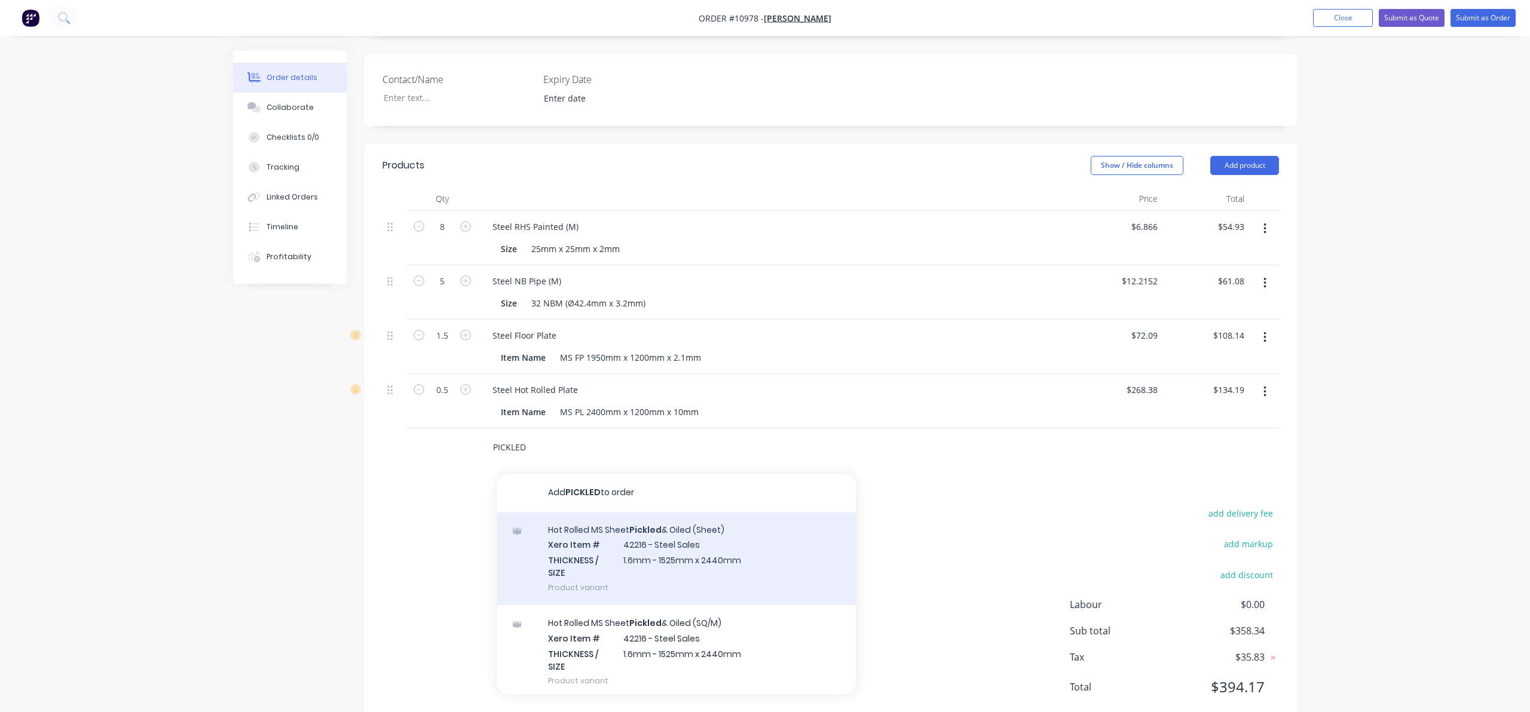
scroll to position [291, 0]
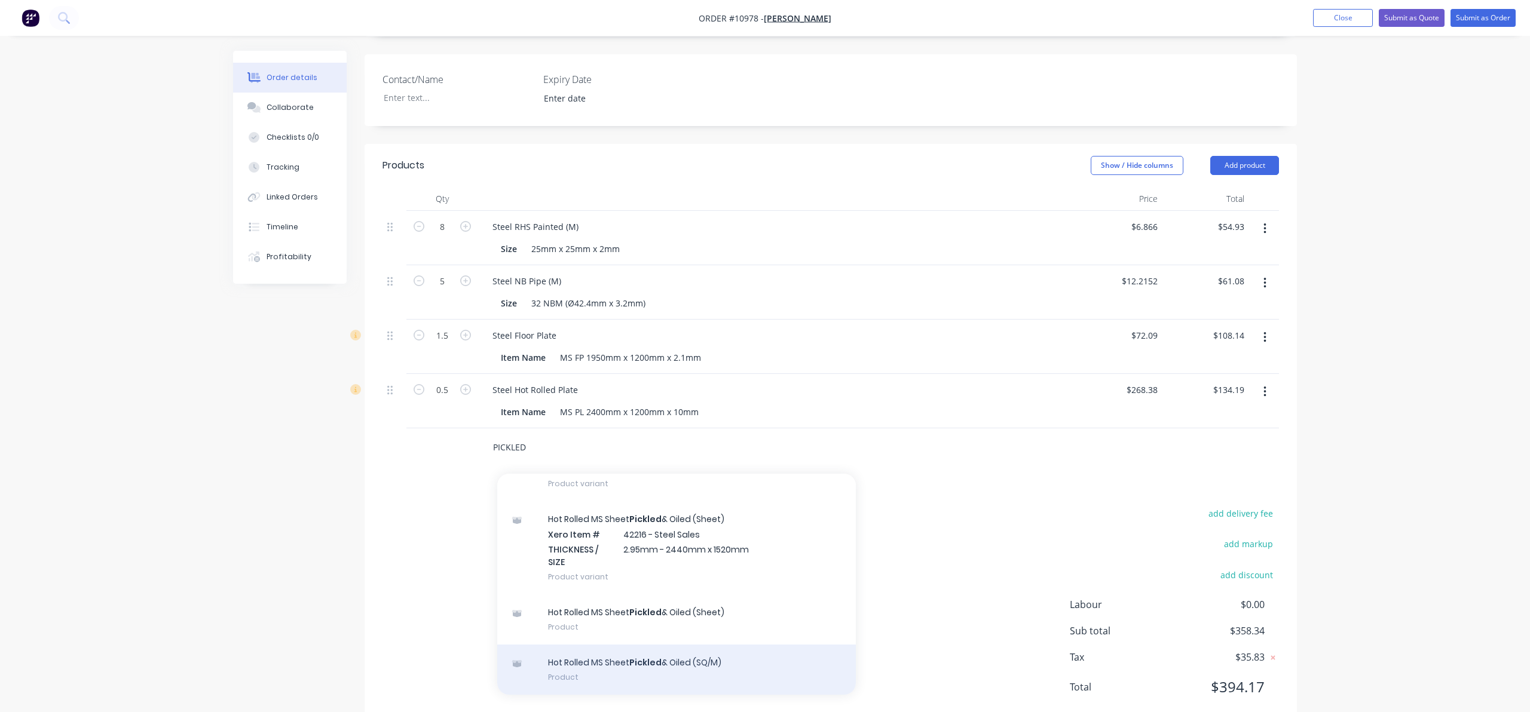
type input "PICKLED"
click at [601, 645] on div "Hot Rolled MS Sheet Pickled & Oiled (SQ/M) Product" at bounding box center [676, 670] width 359 height 50
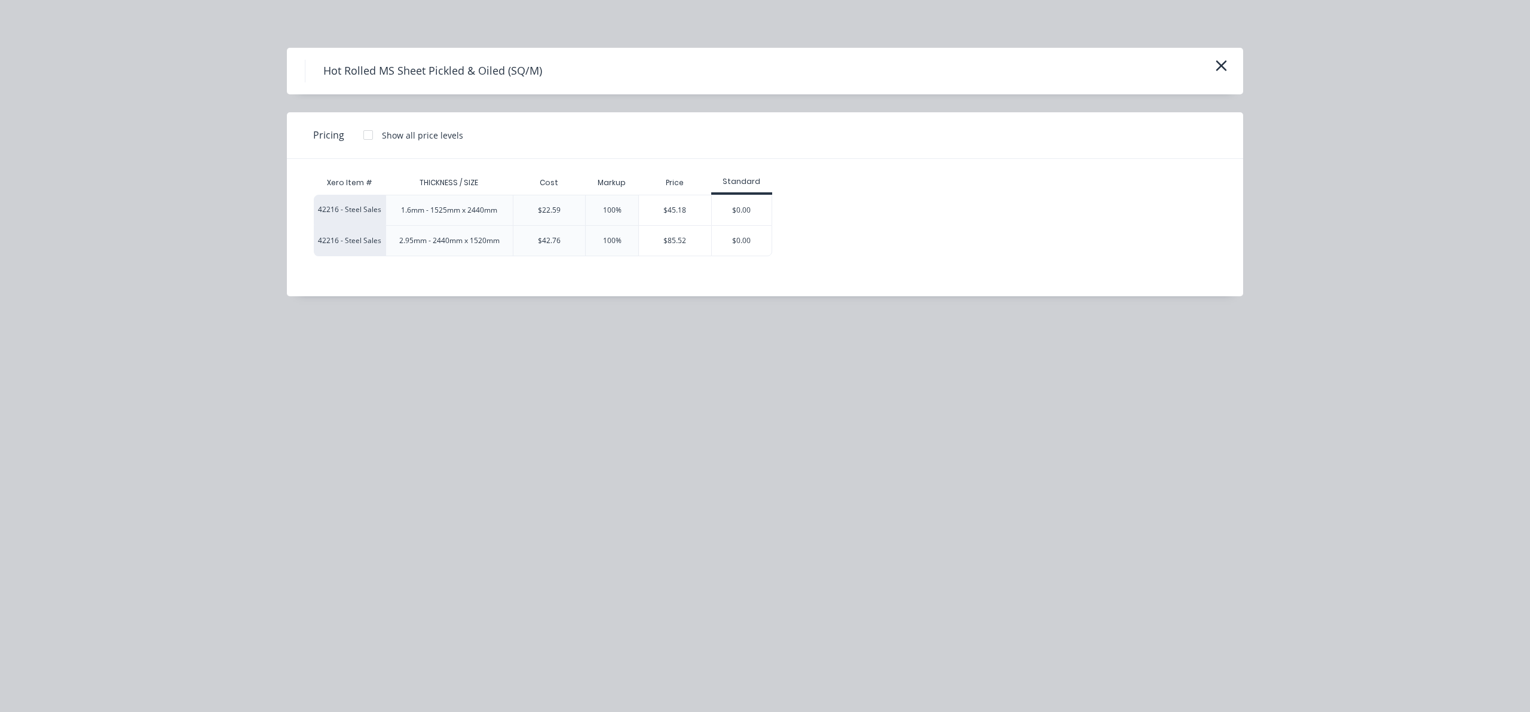
click at [447, 234] on div "2.95mm - 2440mm x 1520mm" at bounding box center [450, 241] width 120 height 30
click at [448, 238] on div "2.95mm - 2440mm x 1520mm" at bounding box center [449, 240] width 100 height 11
click at [687, 239] on div "$85.52" at bounding box center [675, 241] width 72 height 30
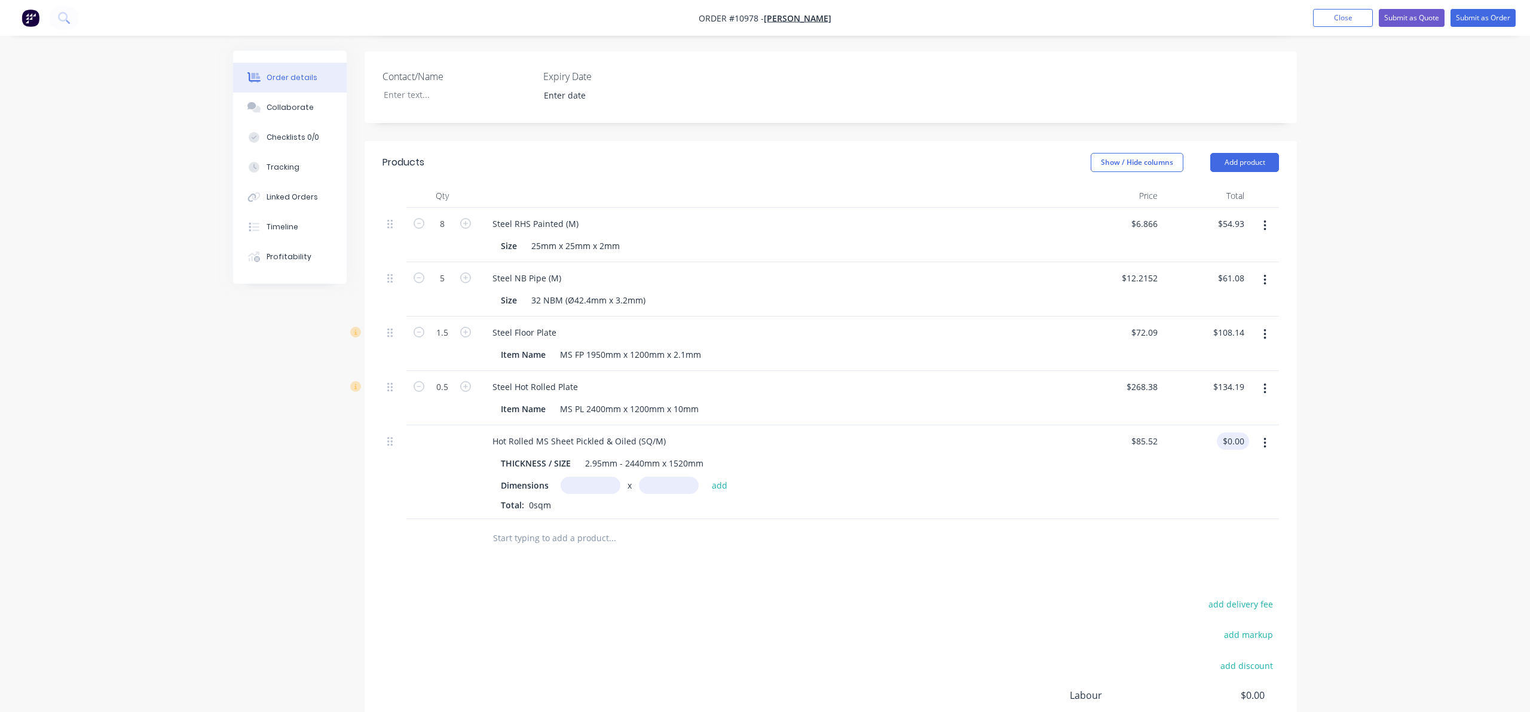
scroll to position [316, 0]
click at [1262, 433] on button "button" at bounding box center [1265, 444] width 28 height 22
click at [1203, 539] on div "Delete" at bounding box center [1222, 547] width 92 height 17
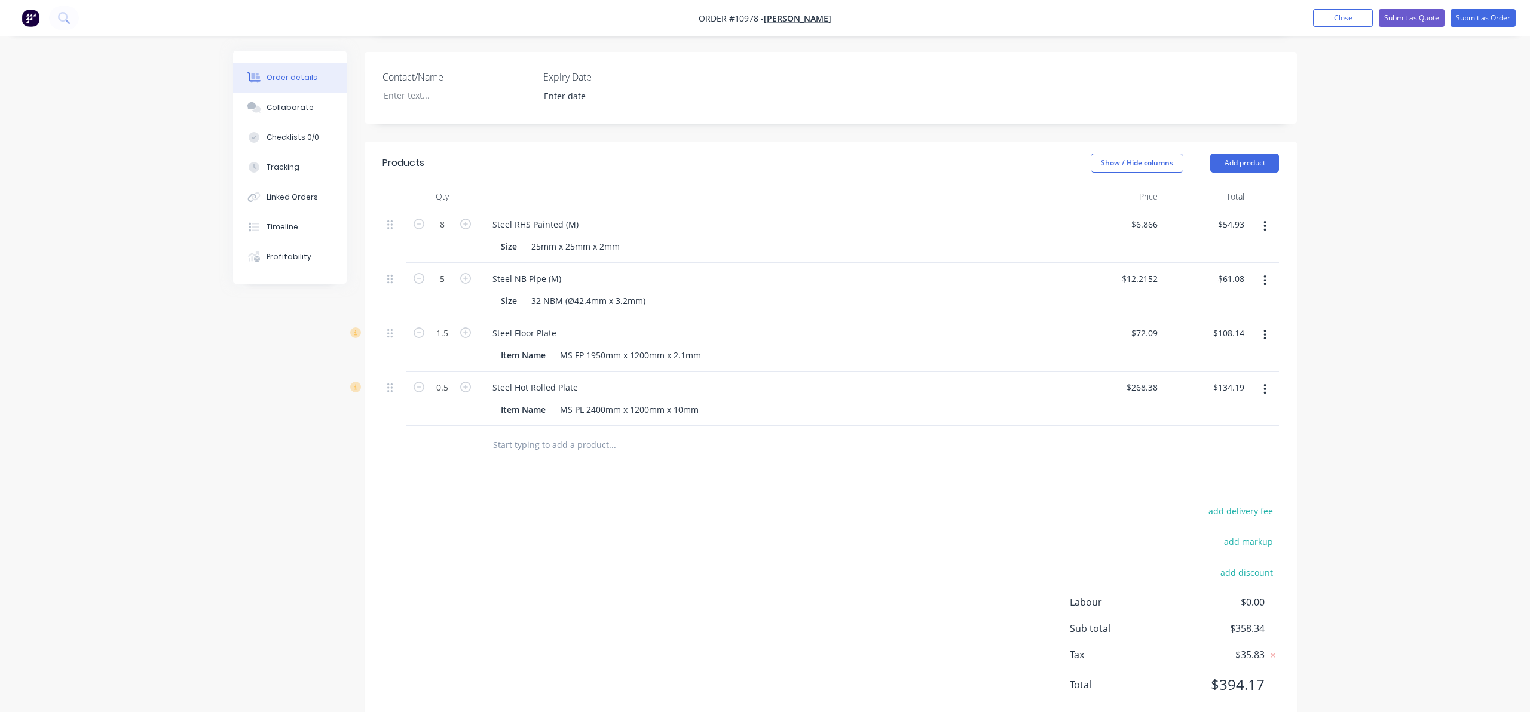
scroll to position [314, 0]
click at [542, 436] on input "text" at bounding box center [612, 448] width 239 height 24
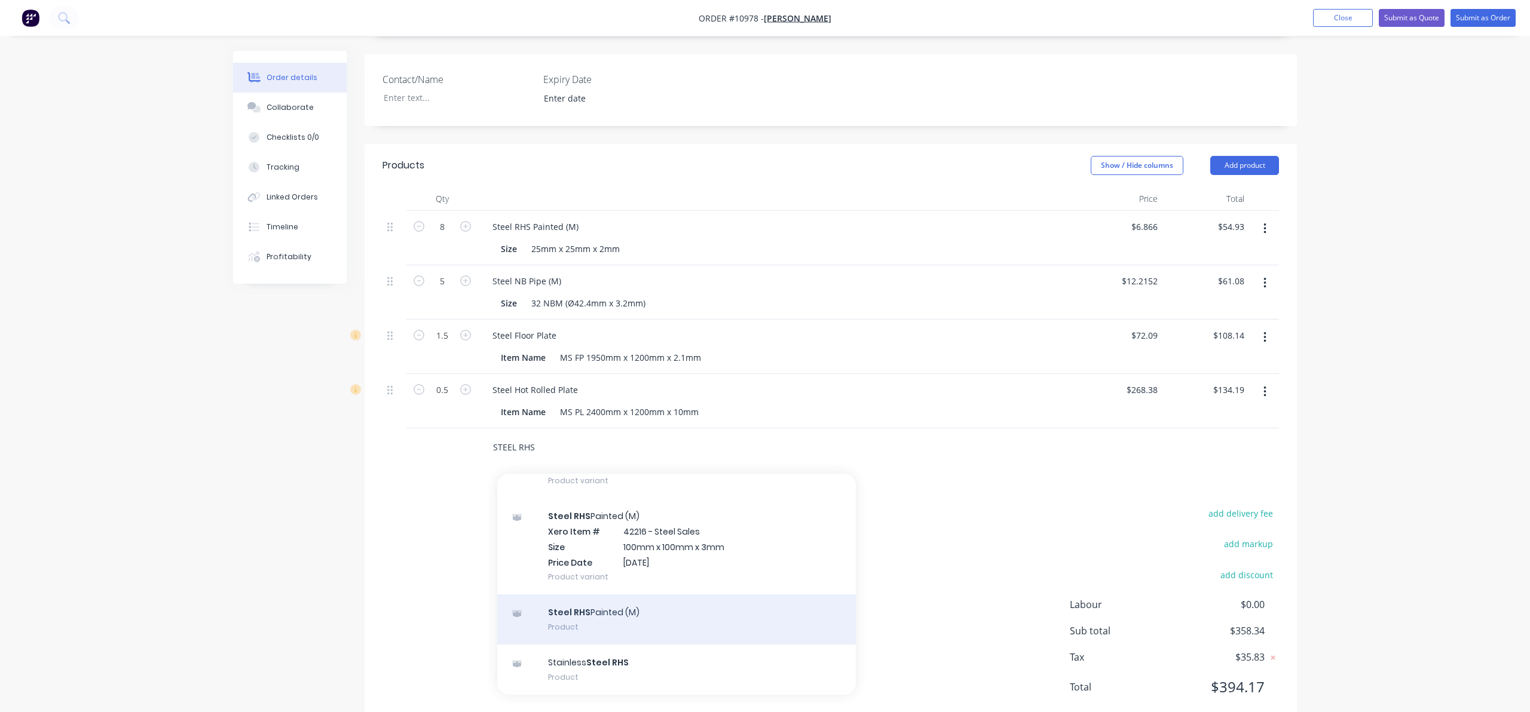
type input "STEEL RHS"
click at [592, 595] on div "Steel RHS Painted (M) Product" at bounding box center [676, 620] width 359 height 50
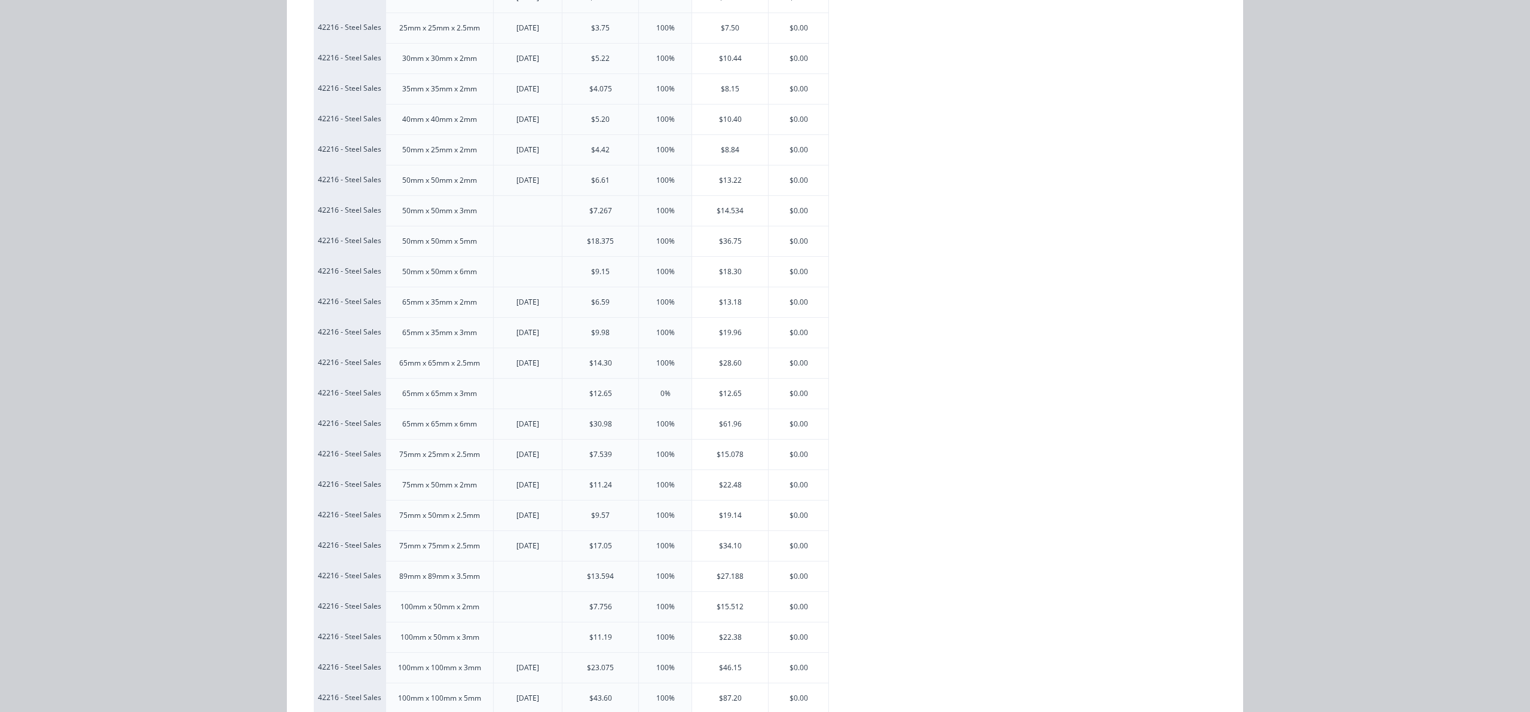
scroll to position [305, 0]
click at [735, 576] on div "$27.188" at bounding box center [730, 576] width 76 height 30
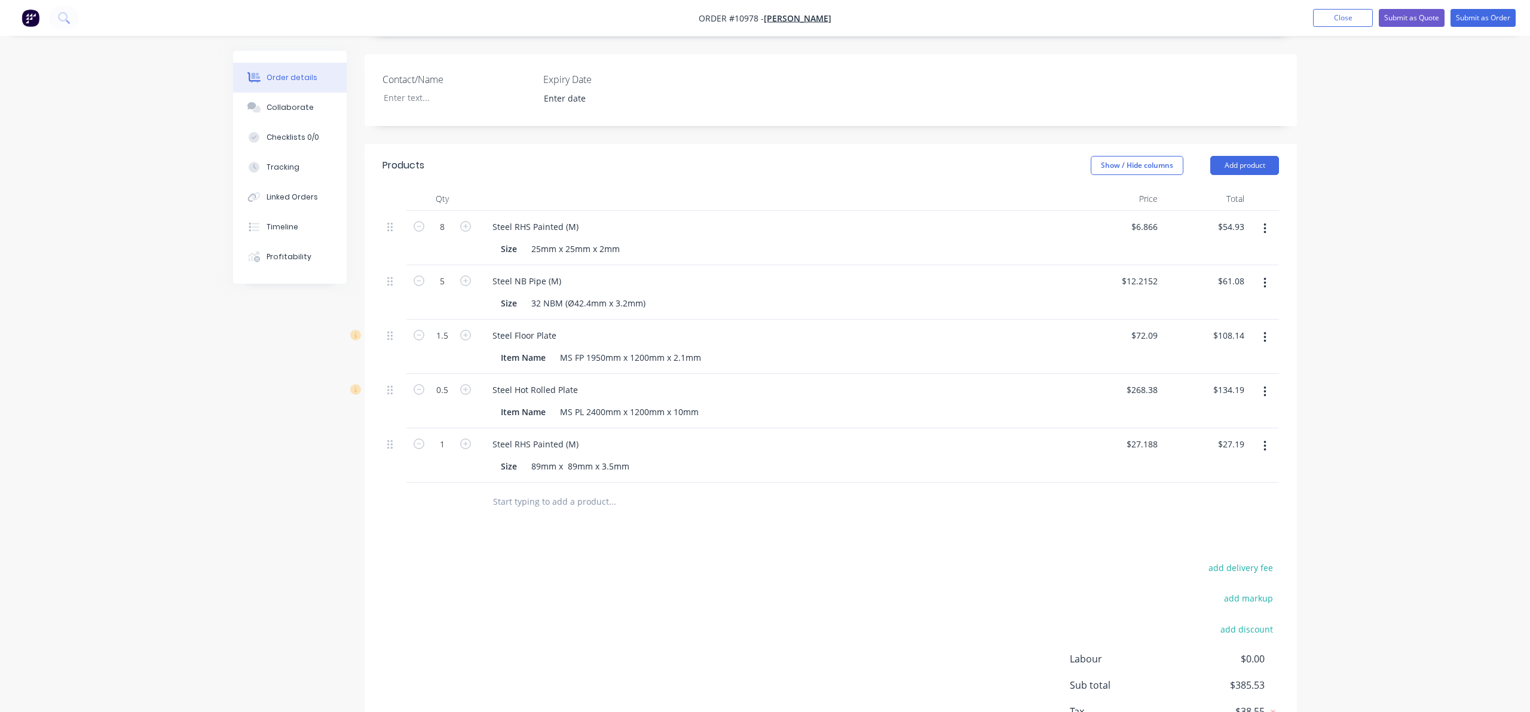
scroll to position [311, 0]
click at [517, 493] on input "text" at bounding box center [612, 505] width 239 height 24
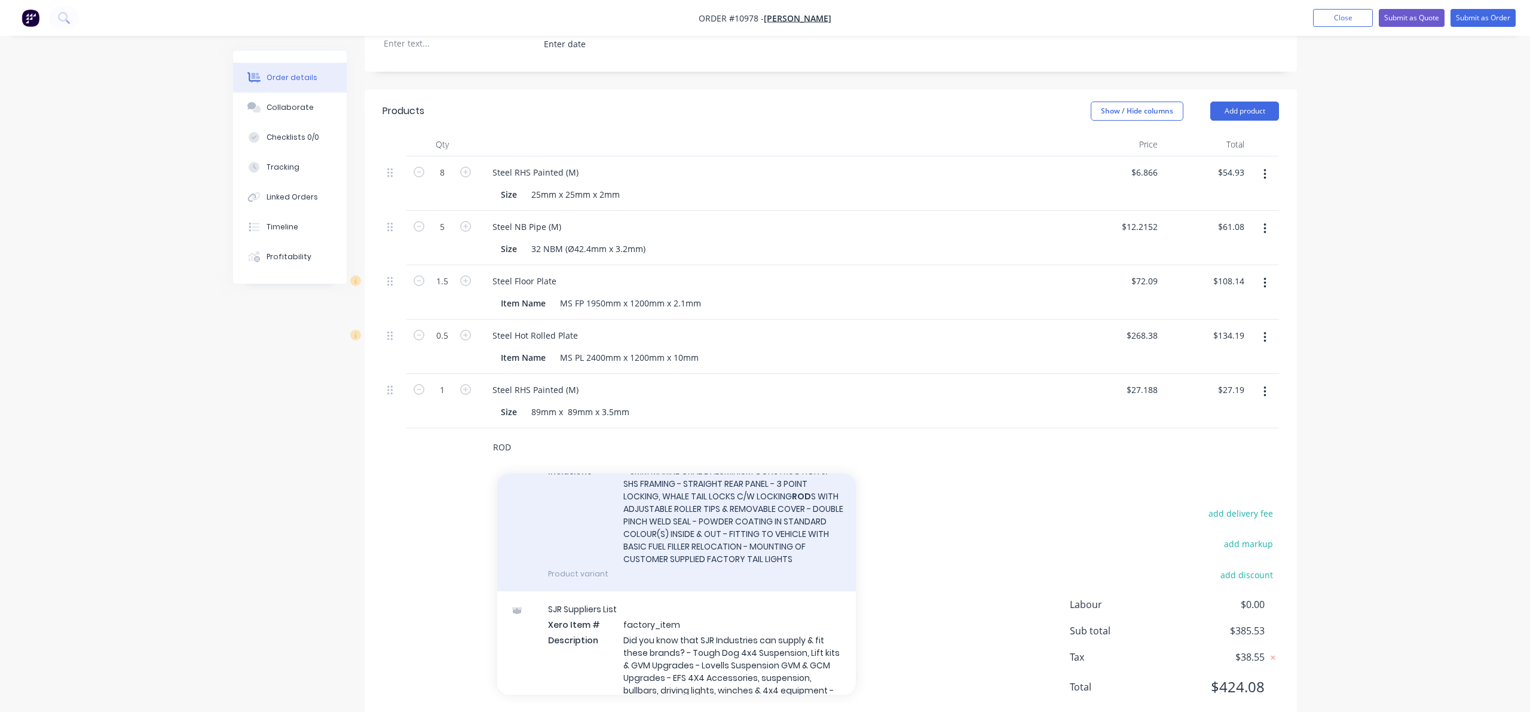
scroll to position [232, 0]
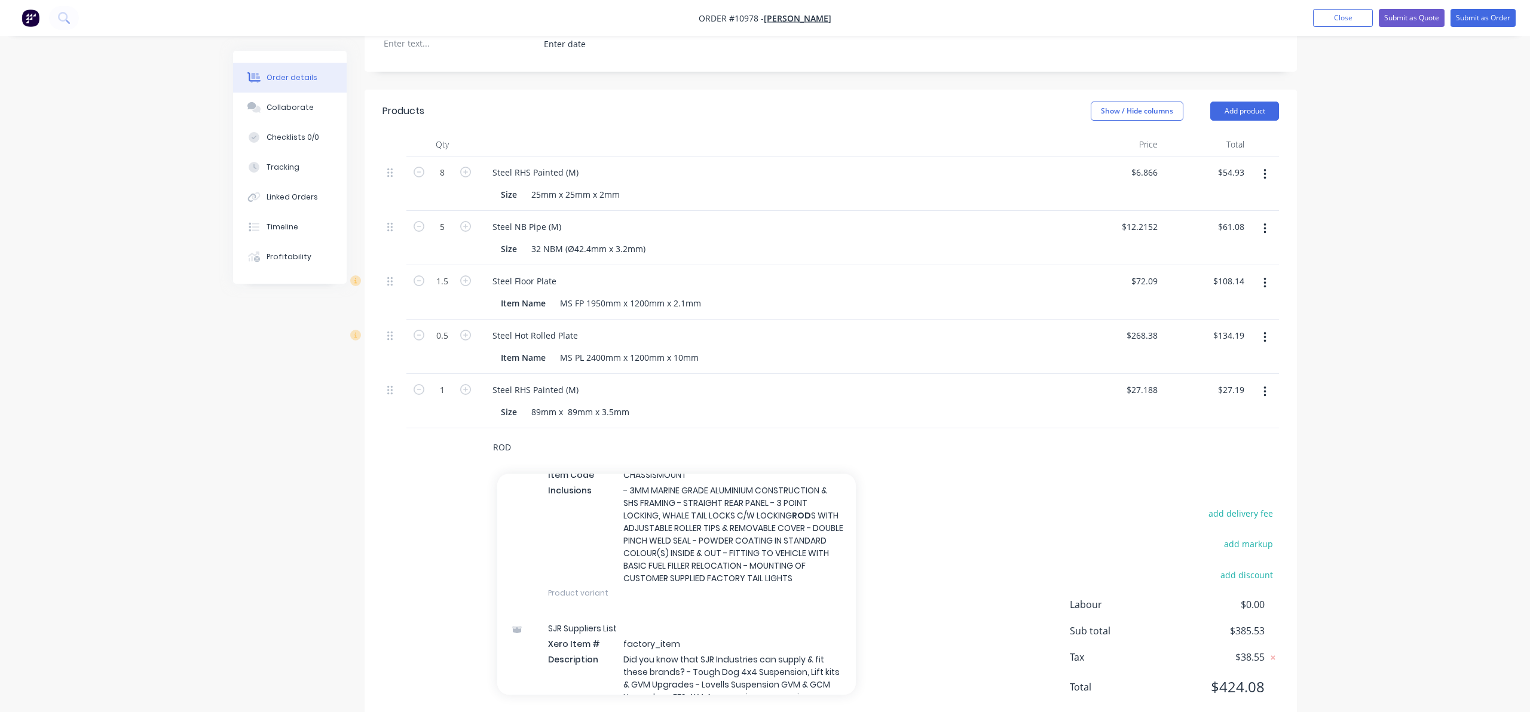
drag, startPoint x: 515, startPoint y: 414, endPoint x: 463, endPoint y: 409, distance: 52.2
click at [463, 429] on div "ROD Add ROD to order SJR IND 2 DOOR CANOPY Xero Item # 41114 - Canopy Income It…" at bounding box center [831, 448] width 897 height 39
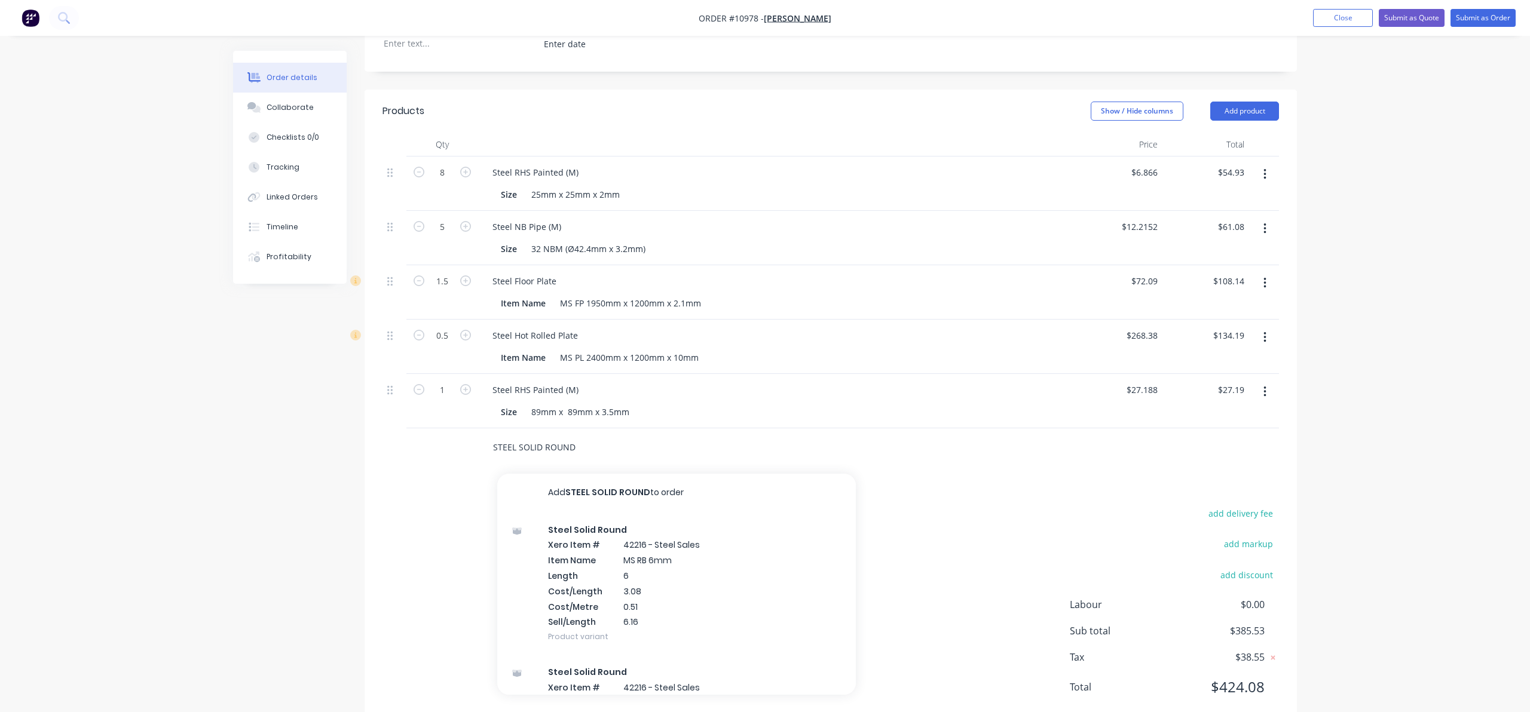
type input "STEEL SOLID ROUND"
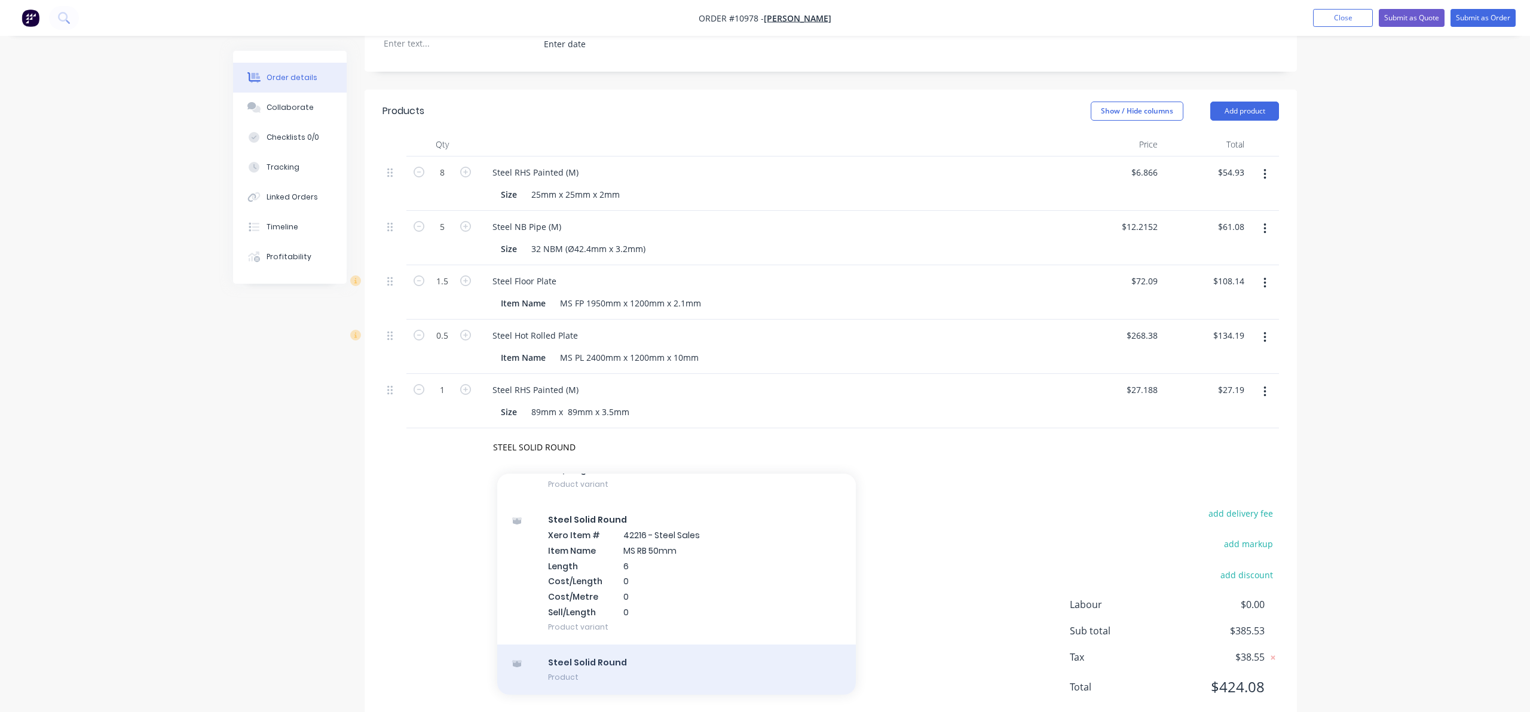
click at [594, 645] on div "Steel Solid Round Product" at bounding box center [676, 670] width 359 height 50
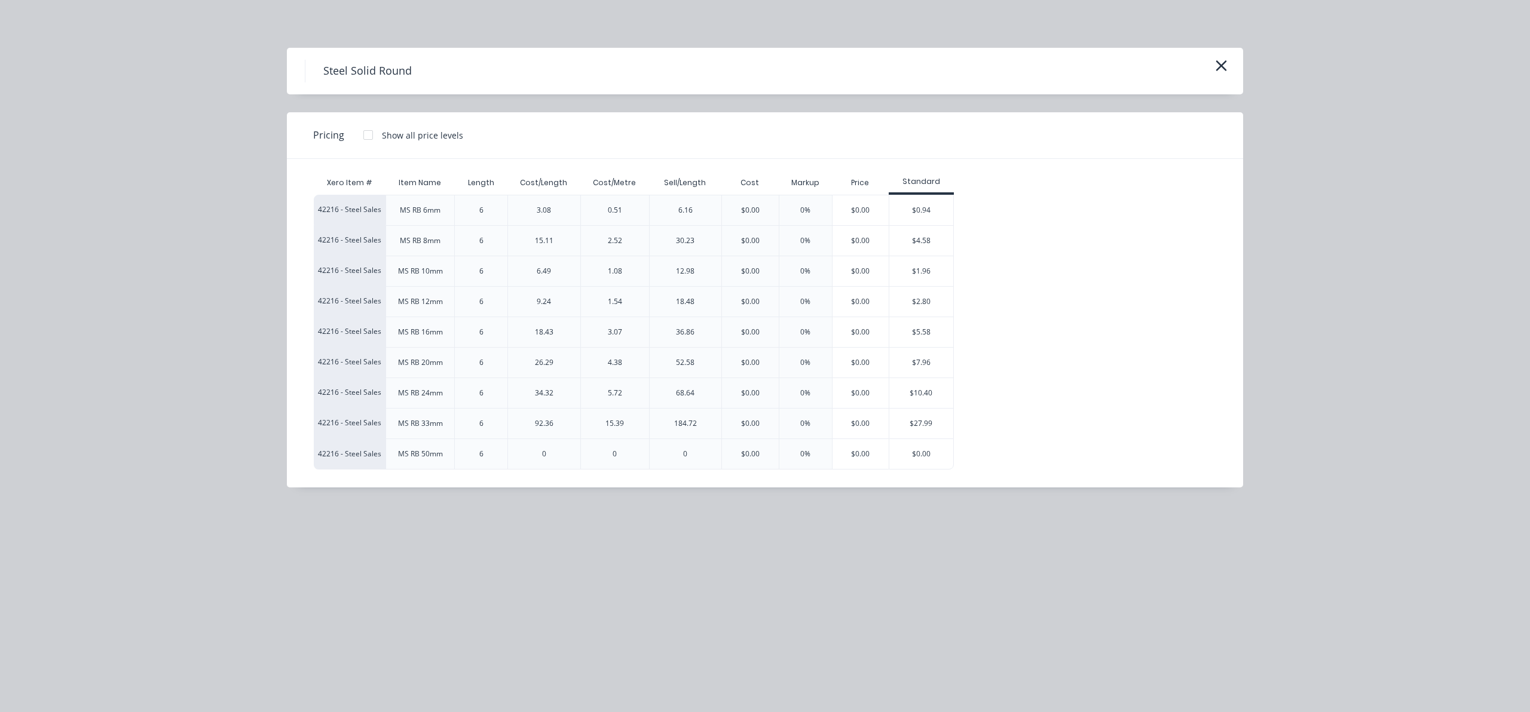
click at [683, 332] on div "36.86" at bounding box center [685, 332] width 19 height 11
click at [685, 332] on div "36.86" at bounding box center [685, 332] width 19 height 11
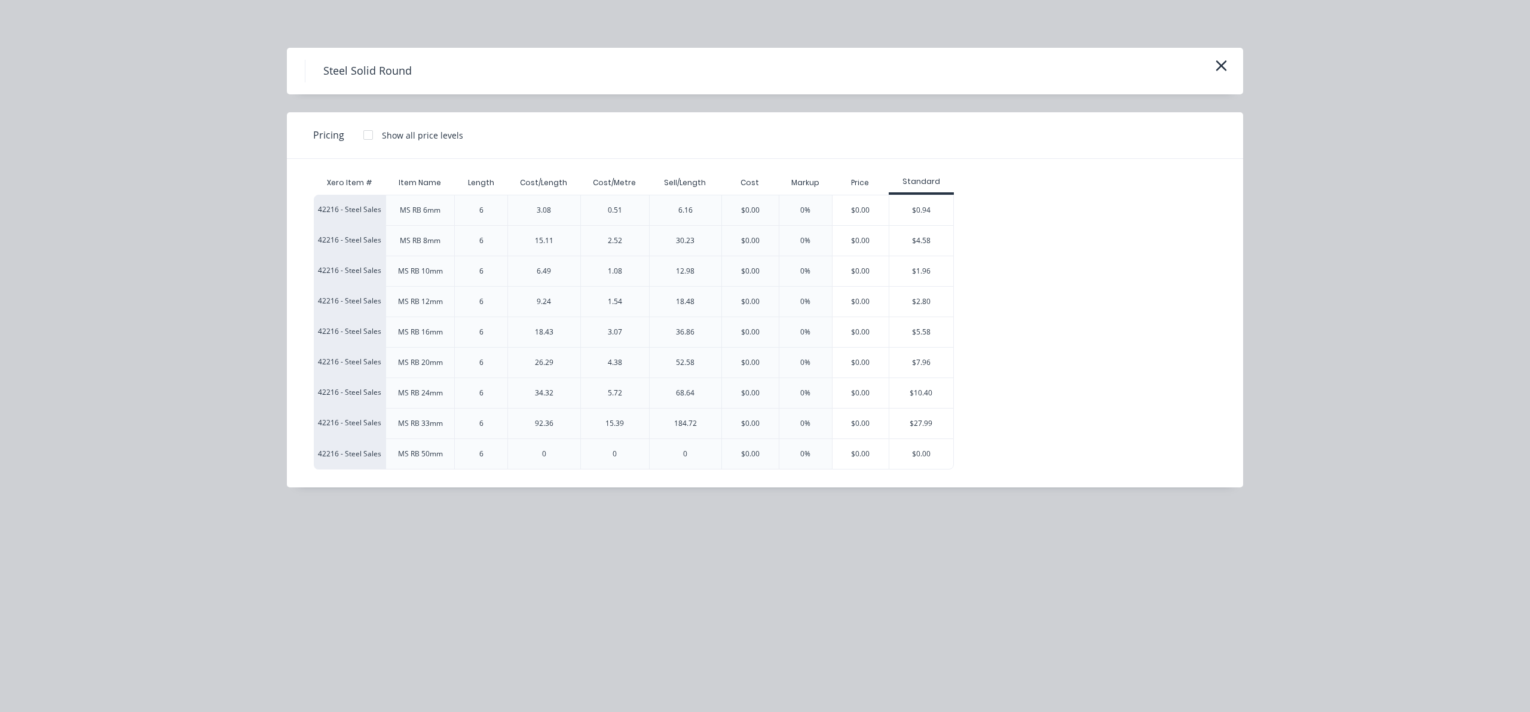
click at [720, 521] on div "Steel Solid Round Pricing Show all price levels Xero Item # Item Name Length Co…" at bounding box center [765, 356] width 1530 height 712
click at [914, 326] on div "$5.58" at bounding box center [921, 332] width 64 height 30
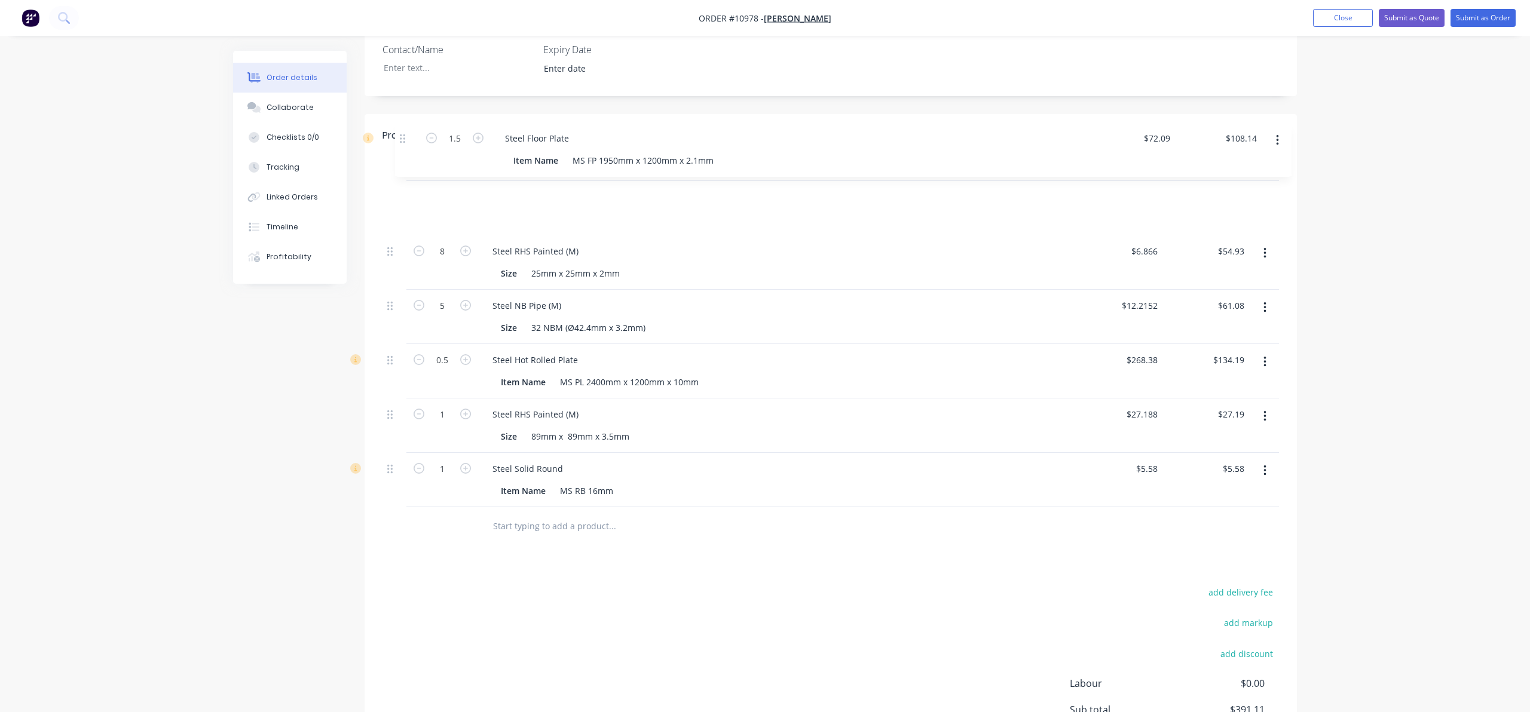
drag, startPoint x: 394, startPoint y: 227, endPoint x: 406, endPoint y: 140, distance: 88.1
click at [406, 157] on div "Qty Price Total 8 Steel RHS Painted (M) Size 25mm x 25mm x 2mm $6.866 $6.866 $5…" at bounding box center [831, 332] width 897 height 350
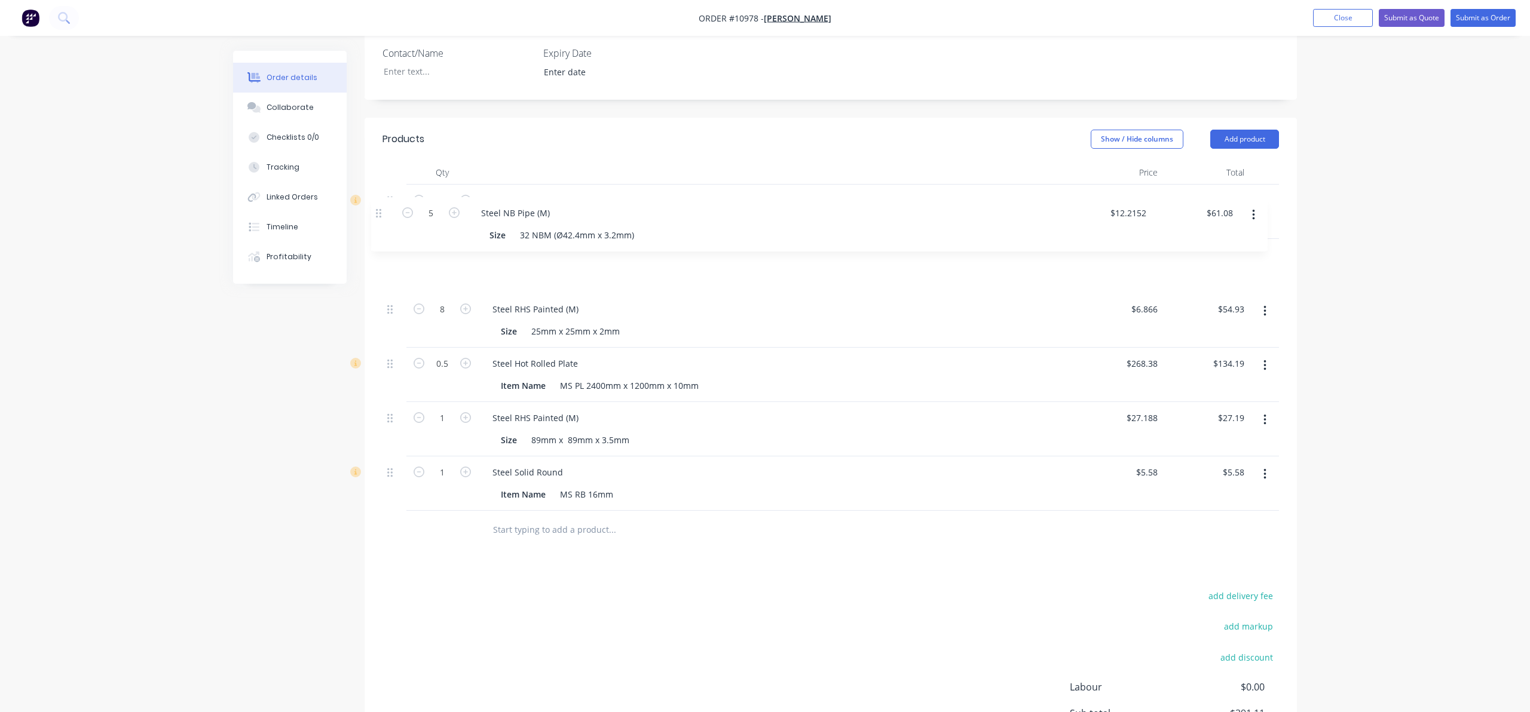
drag, startPoint x: 392, startPoint y: 277, endPoint x: 378, endPoint y: 210, distance: 67.6
click at [379, 210] on div "Qty Price Total 1.5 Steel Floor Plate Item Name MS FP 1950mm x 1200mm x 2.1mm $…" at bounding box center [831, 355] width 932 height 389
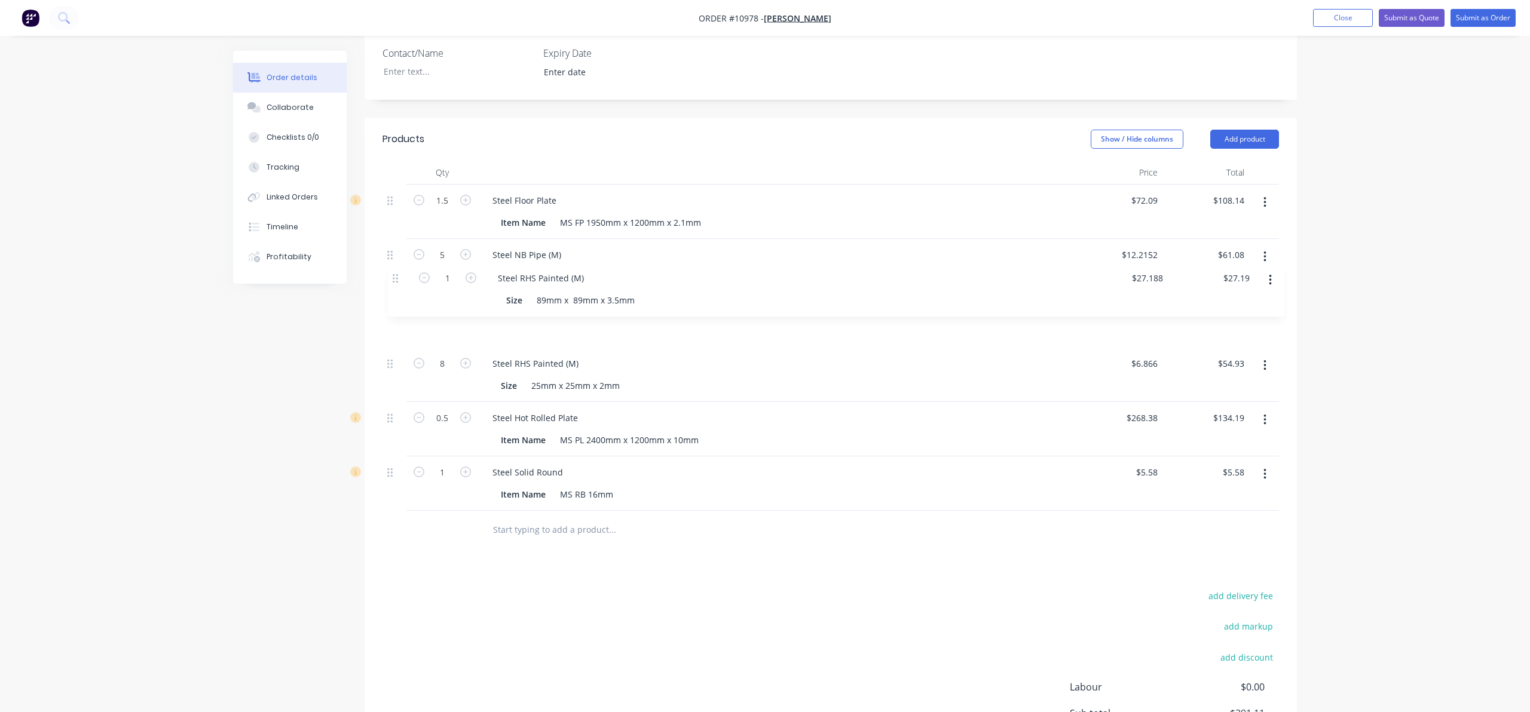
drag, startPoint x: 389, startPoint y: 383, endPoint x: 393, endPoint y: 270, distance: 113.0
click at [393, 270] on div "1.5 Steel Floor Plate Item Name MS FP 1950mm x 1200mm x 2.1mm $72.09 $72.09 $10…" at bounding box center [831, 348] width 897 height 326
drag, startPoint x: 389, startPoint y: 389, endPoint x: 389, endPoint y: 325, distance: 64.6
click at [392, 322] on div "1.5 Steel Floor Plate Item Name MS FP 1950mm x 1200mm x 2.1mm $72.09 $72.09 $10…" at bounding box center [831, 348] width 897 height 326
drag, startPoint x: 390, startPoint y: 437, endPoint x: 393, endPoint y: 377, distance: 59.8
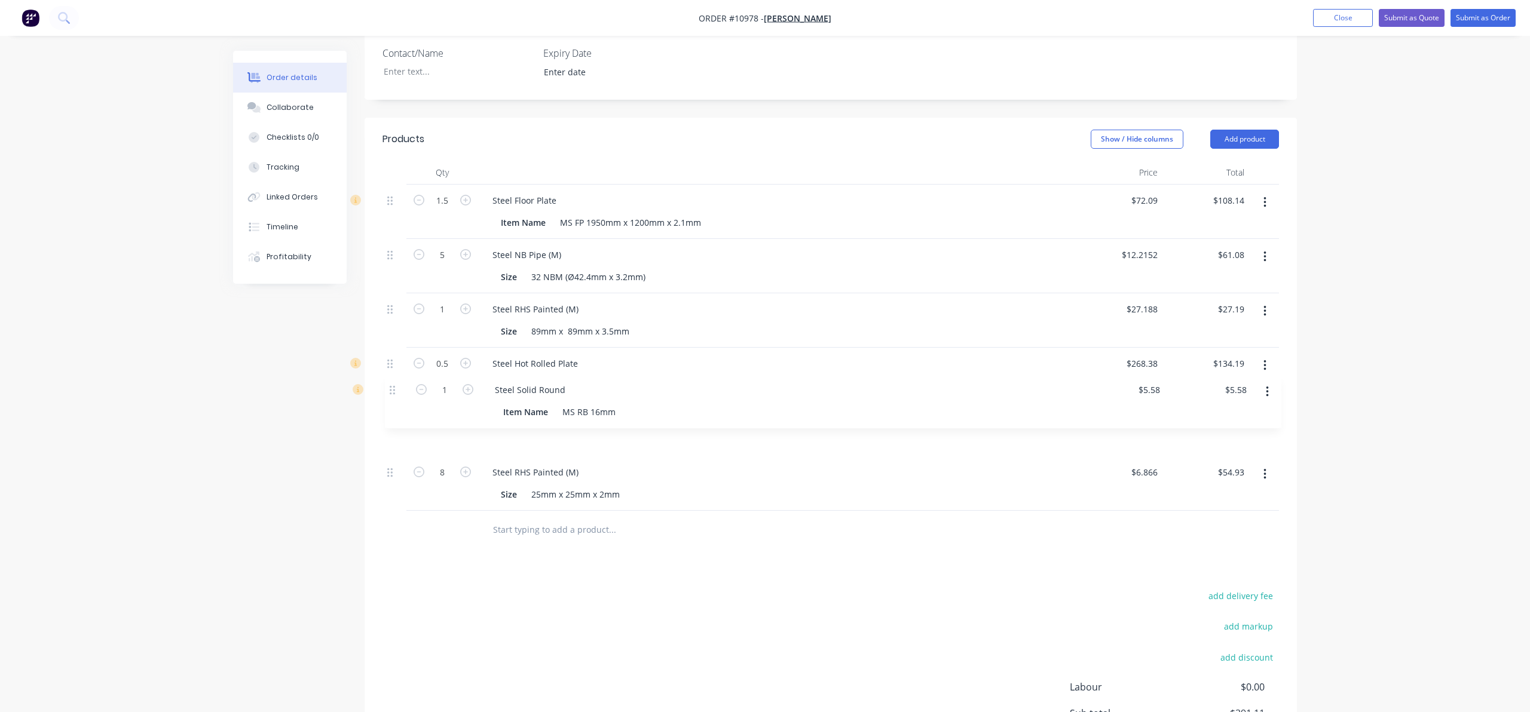
click at [393, 377] on div "1.5 Steel Floor Plate Item Name MS FP 1950mm x 1200mm x 2.1mm $72.09 $72.09 $10…" at bounding box center [831, 348] width 897 height 326
click at [449, 409] on input "1" at bounding box center [442, 418] width 31 height 18
type input "1.8"
type input "$10.04"
click at [453, 293] on div "1" at bounding box center [442, 320] width 72 height 54
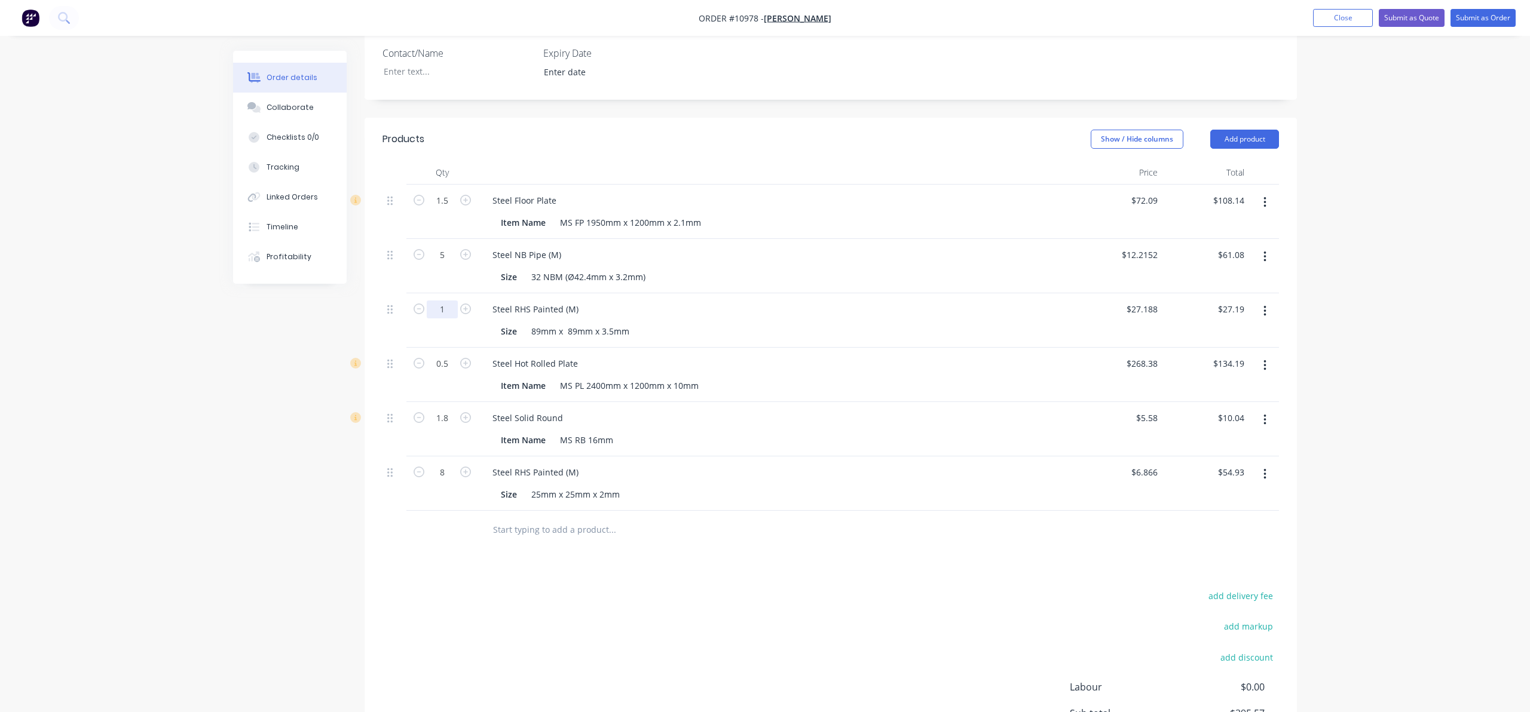
click at [443, 301] on input "1" at bounding box center [442, 310] width 31 height 18
type input "2"
type input "$54.38"
click at [470, 296] on div "2" at bounding box center [442, 320] width 72 height 54
click at [524, 518] on input "text" at bounding box center [612, 530] width 239 height 24
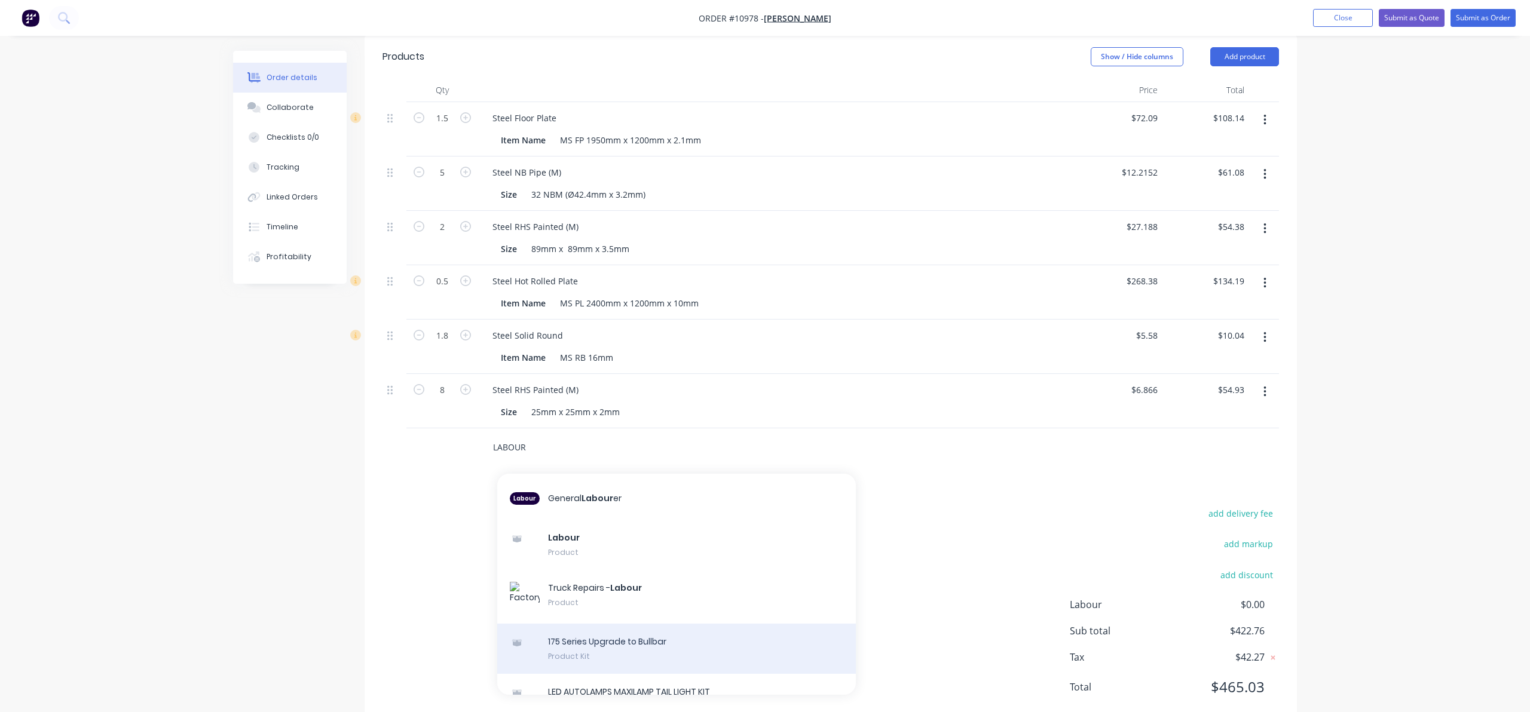
scroll to position [357, 0]
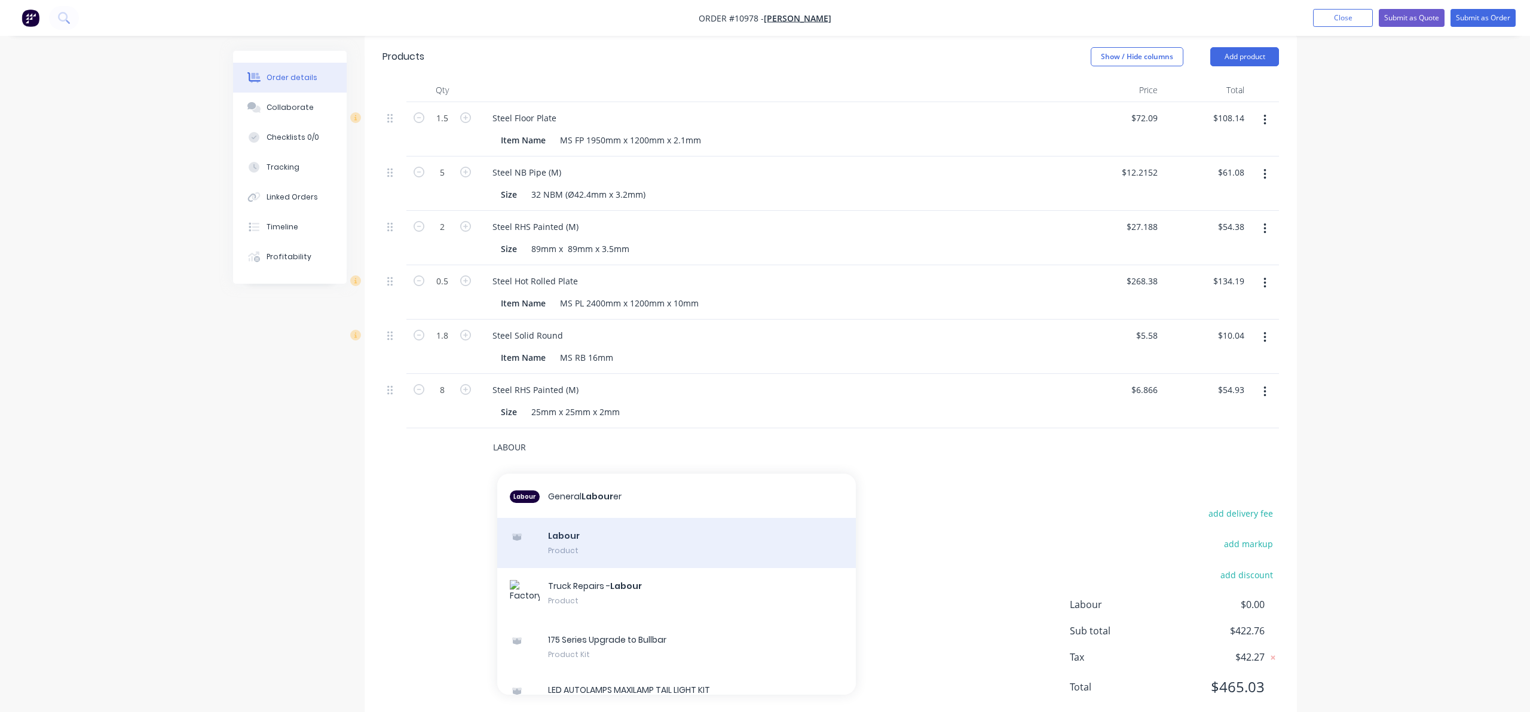
type input "LABOUR"
click at [584, 518] on div "Labour Product" at bounding box center [676, 543] width 359 height 50
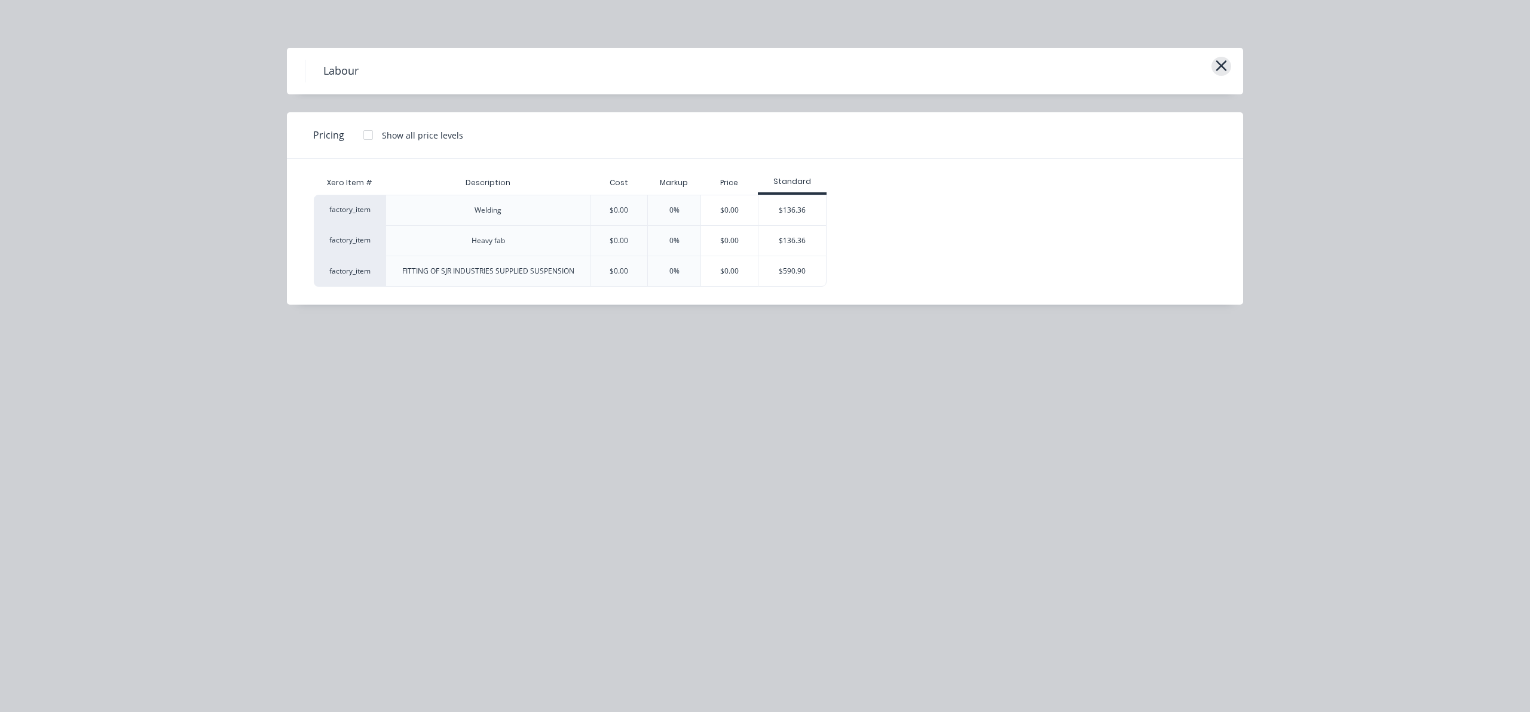
click at [1218, 66] on icon "button" at bounding box center [1221, 65] width 13 height 17
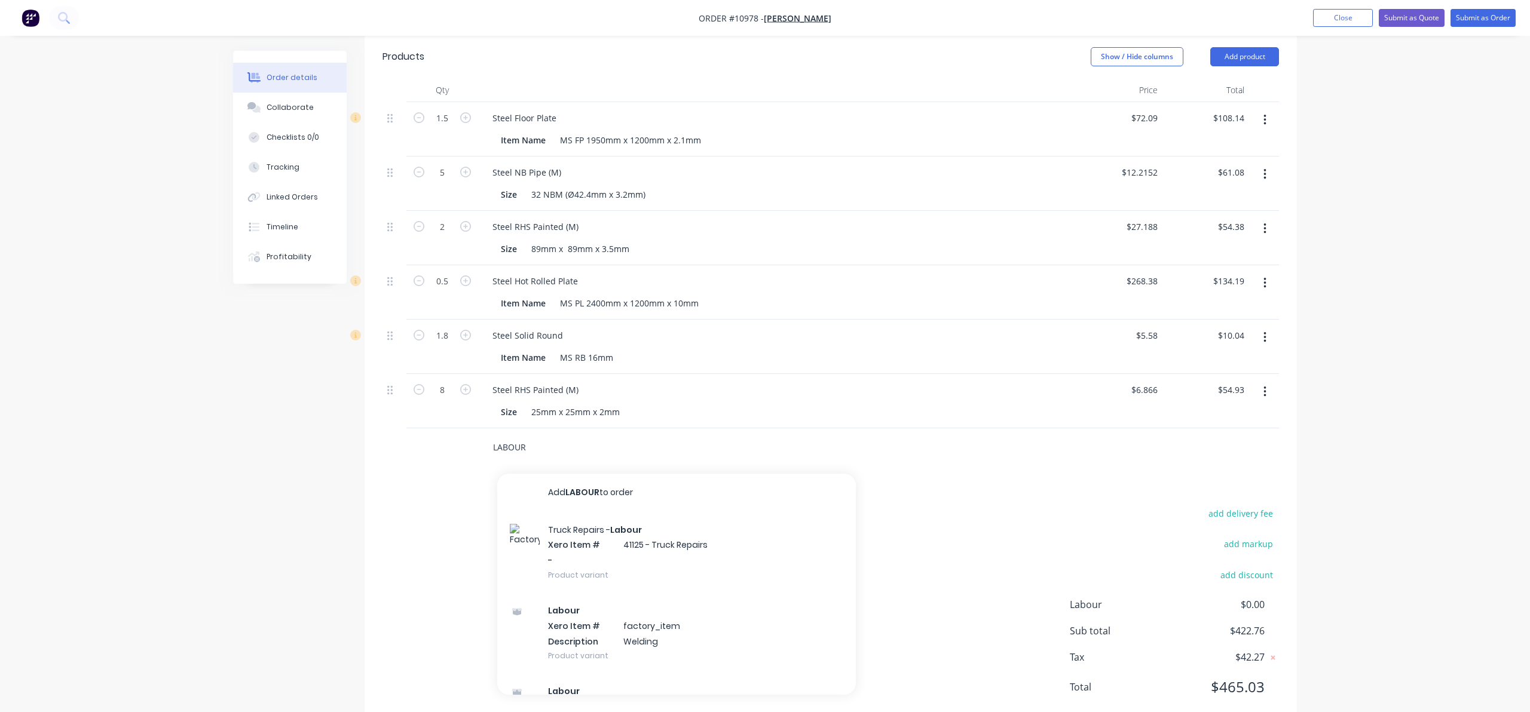
click at [530, 436] on input "LABOUR" at bounding box center [612, 448] width 239 height 24
click at [541, 436] on input "LABOUR" at bounding box center [612, 448] width 239 height 24
click at [567, 474] on button "Add LABOUR to order" at bounding box center [676, 493] width 359 height 38
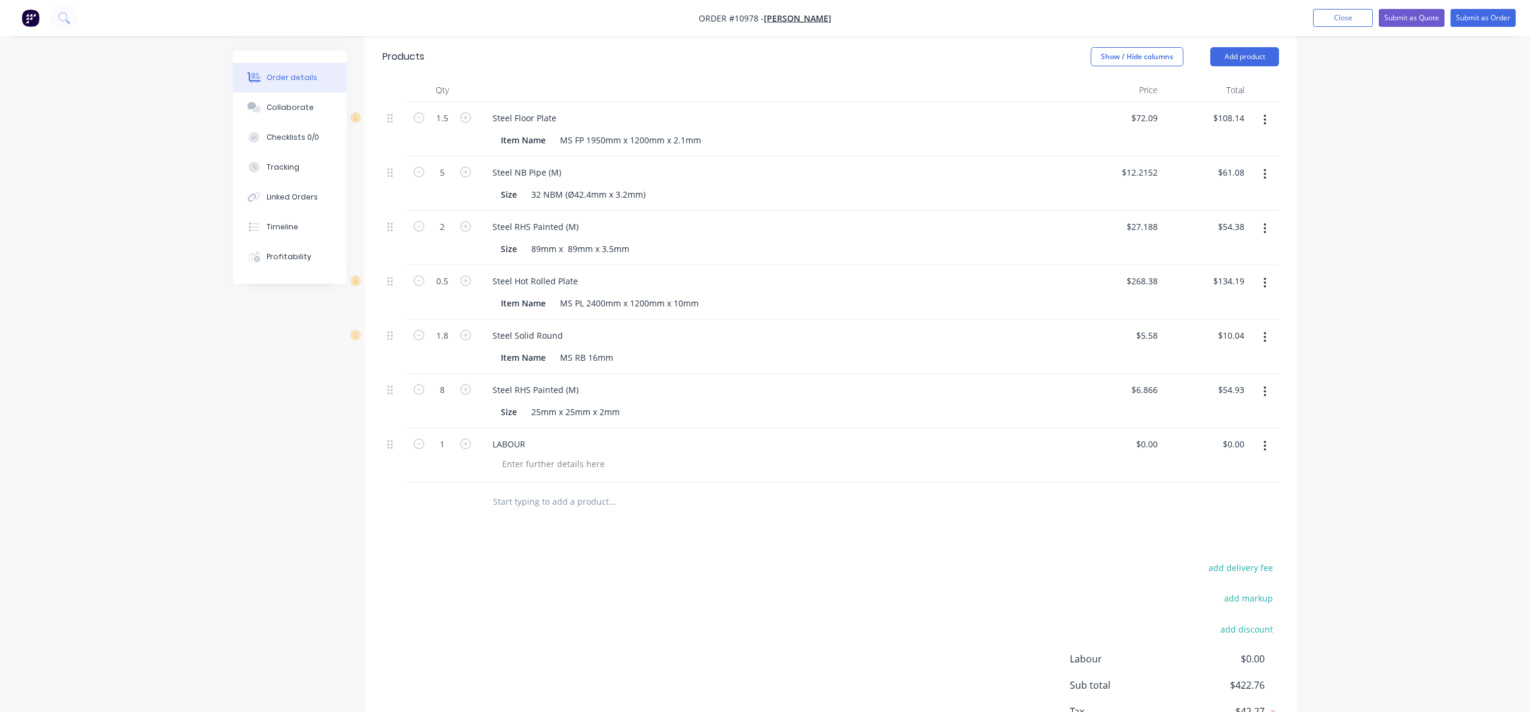
click at [562, 490] on input "text" at bounding box center [612, 502] width 239 height 24
click at [571, 490] on input "text" at bounding box center [612, 502] width 239 height 24
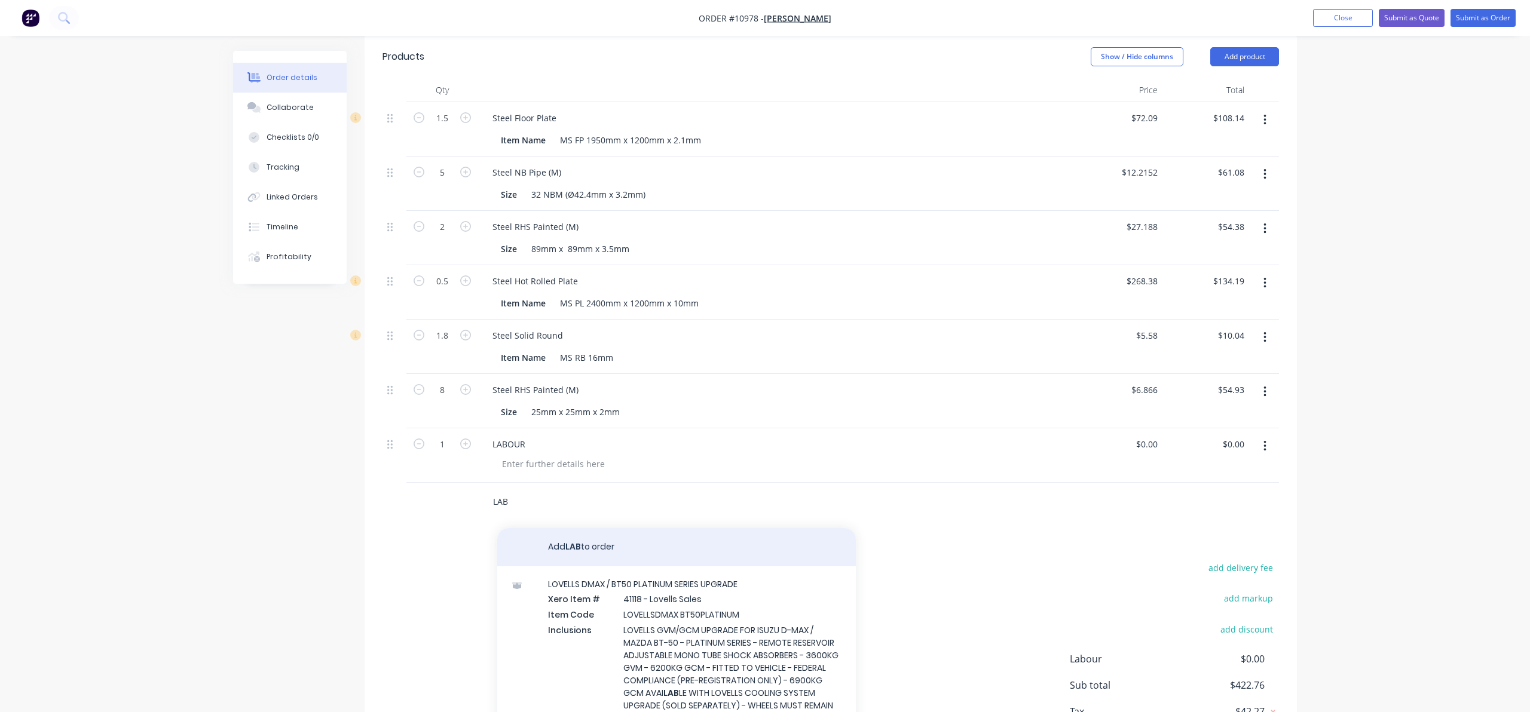
type input "LAB"
click at [574, 528] on button "Add LAB to order" at bounding box center [676, 547] width 359 height 38
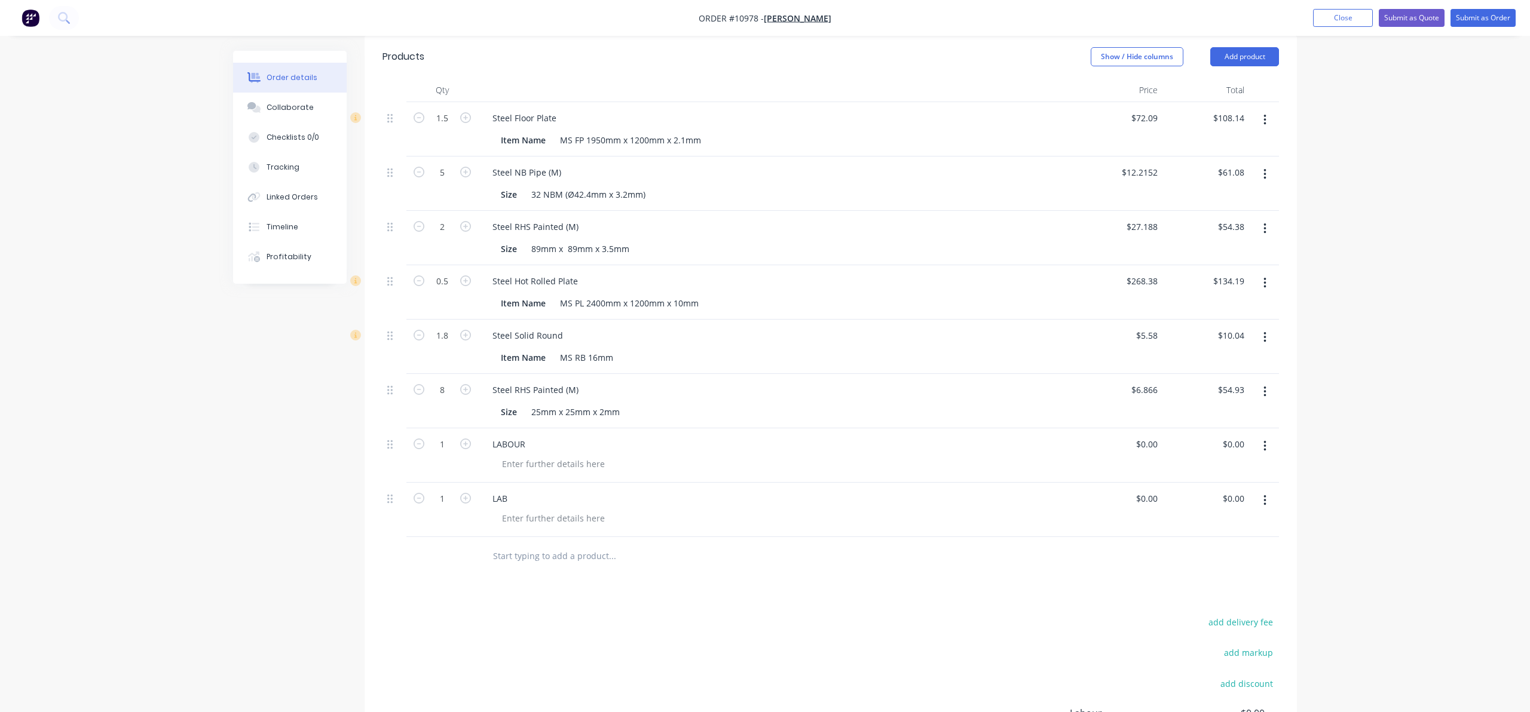
click at [524, 483] on div "LAB" at bounding box center [777, 510] width 598 height 54
click at [522, 490] on div "LAB" at bounding box center [777, 498] width 588 height 17
click at [509, 490] on div "LAB" at bounding box center [500, 498] width 34 height 17
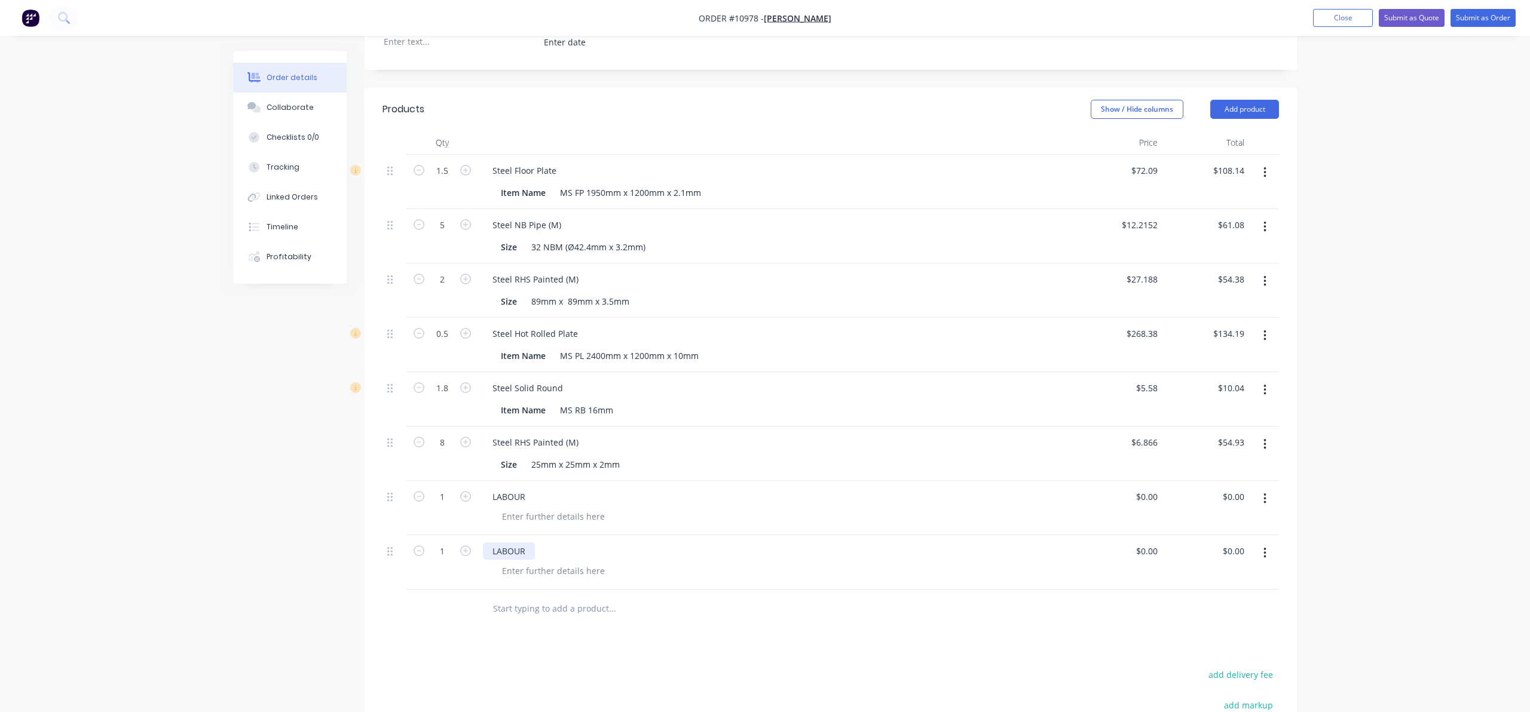
scroll to position [369, 0]
click at [533, 509] on div at bounding box center [554, 517] width 122 height 17
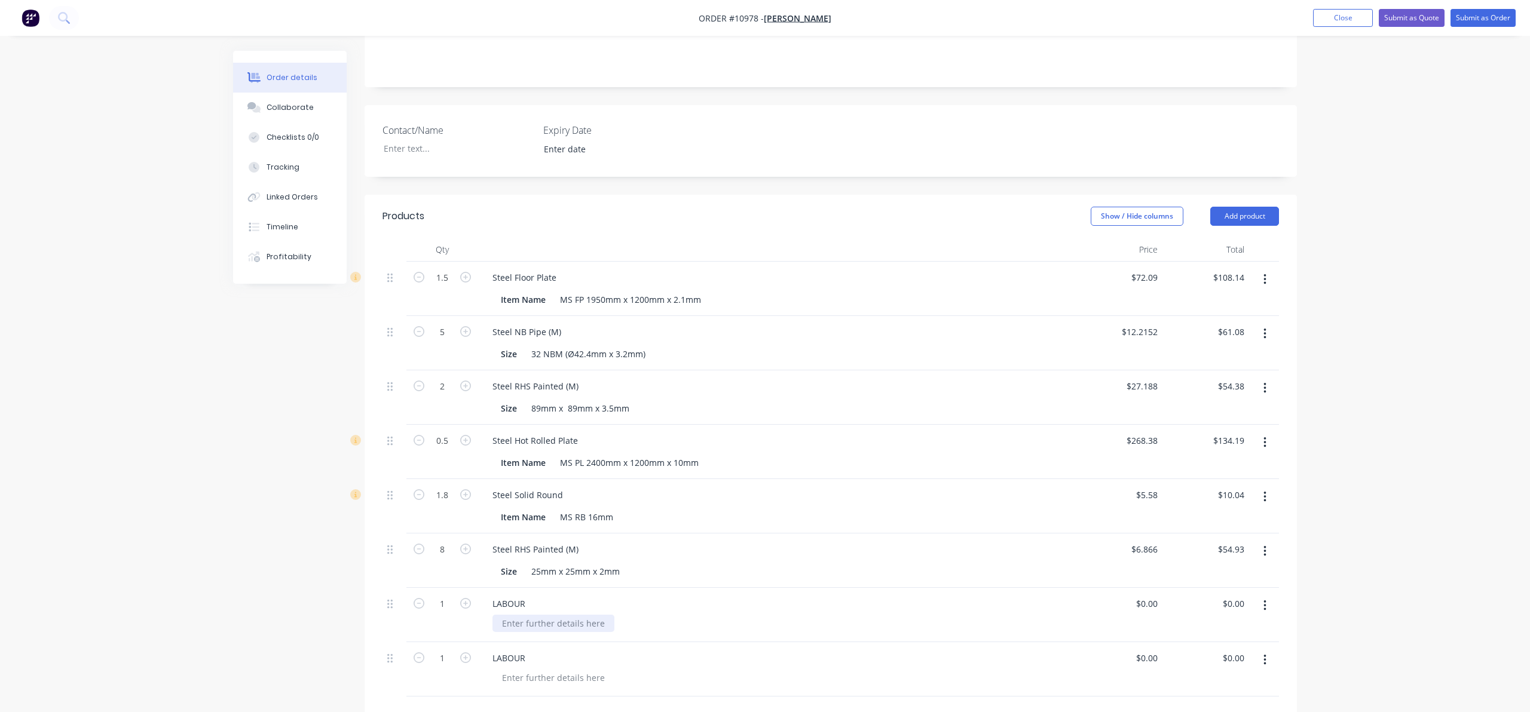
scroll to position [262, 0]
click at [577, 616] on div at bounding box center [554, 624] width 122 height 17
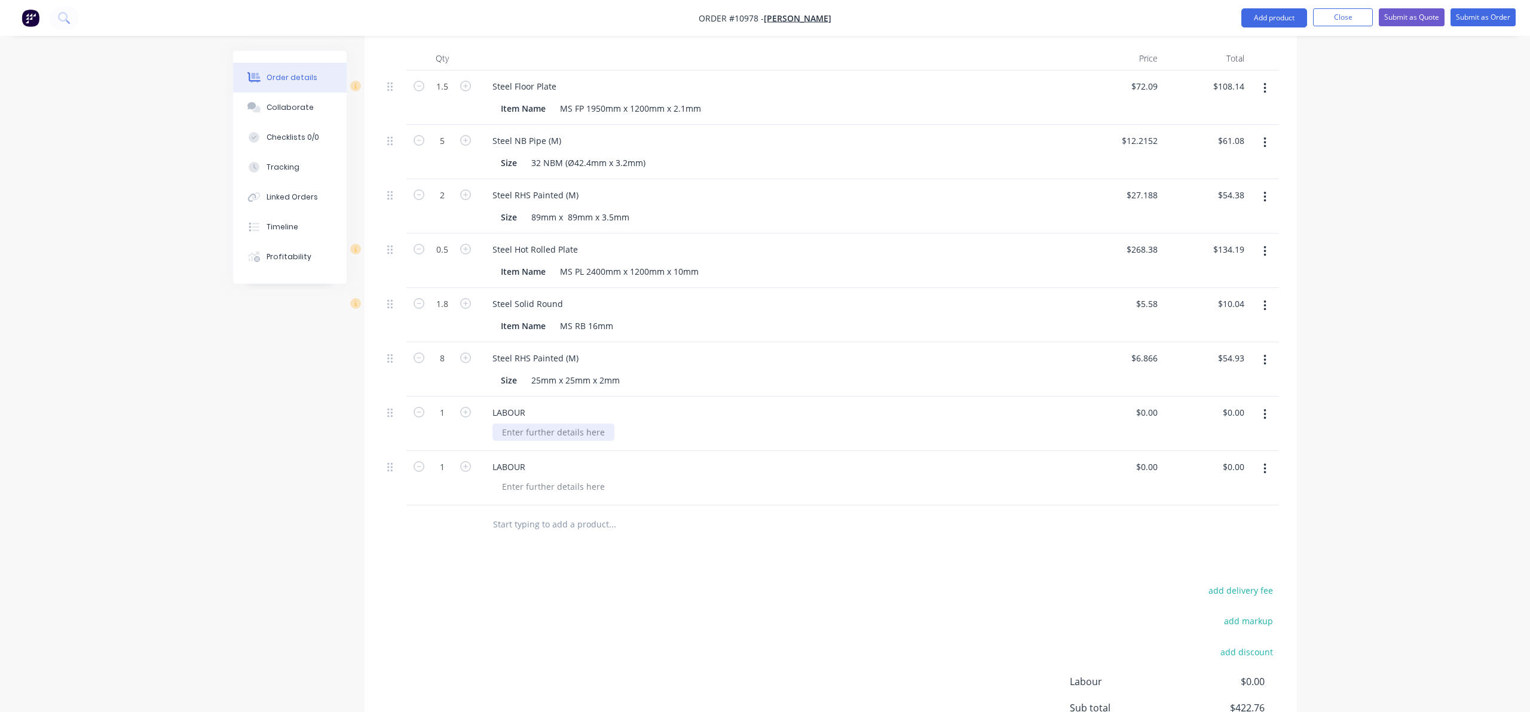
scroll to position [455, 0]
click at [500, 477] on div at bounding box center [554, 485] width 122 height 17
click at [449, 403] on input "1" at bounding box center [442, 412] width 31 height 18
type input "7"
click at [446, 457] on input "1" at bounding box center [442, 466] width 31 height 18
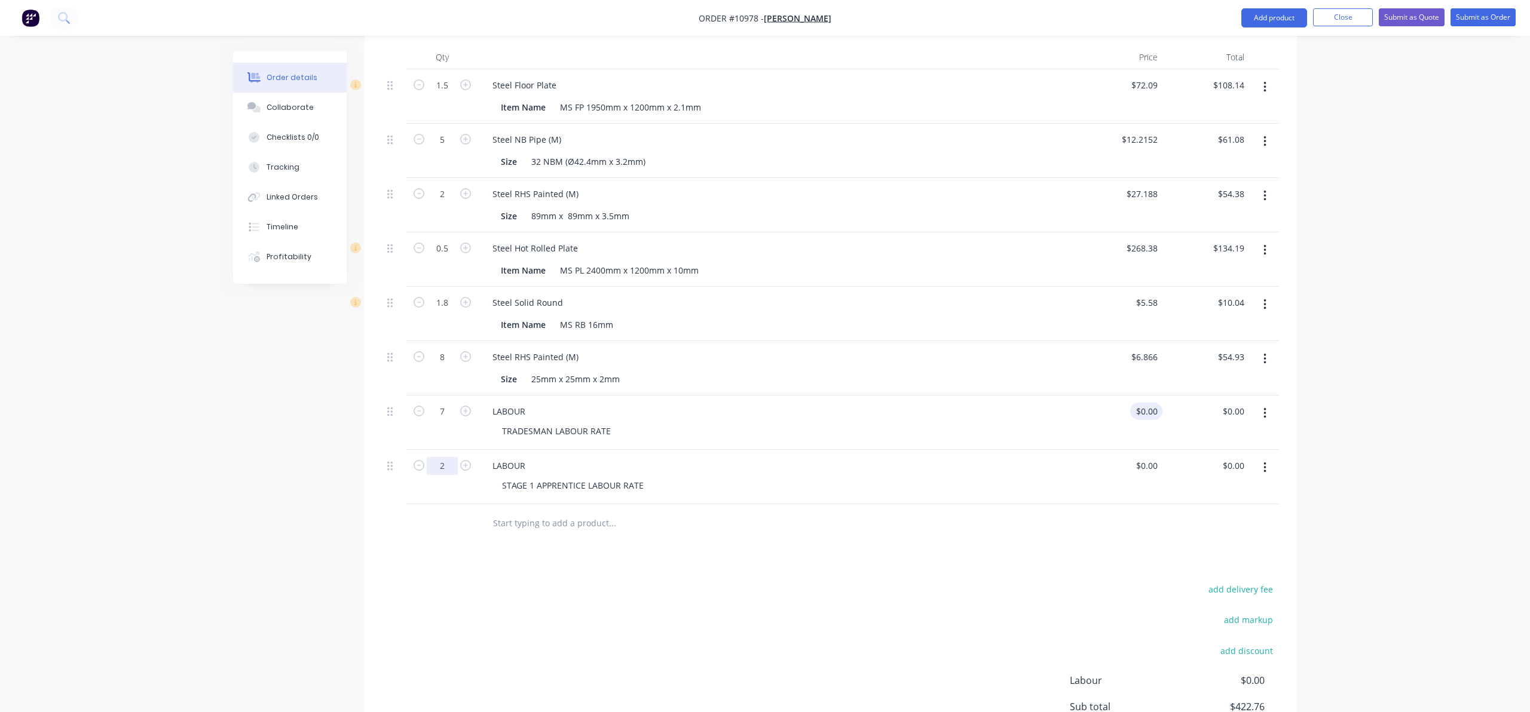
type input "2"
click at [1146, 403] on div "0 $0.00" at bounding box center [1146, 411] width 32 height 17
type input "$127.27"
type input "$890.89"
click at [1148, 457] on div "0 $0.00" at bounding box center [1146, 465] width 32 height 17
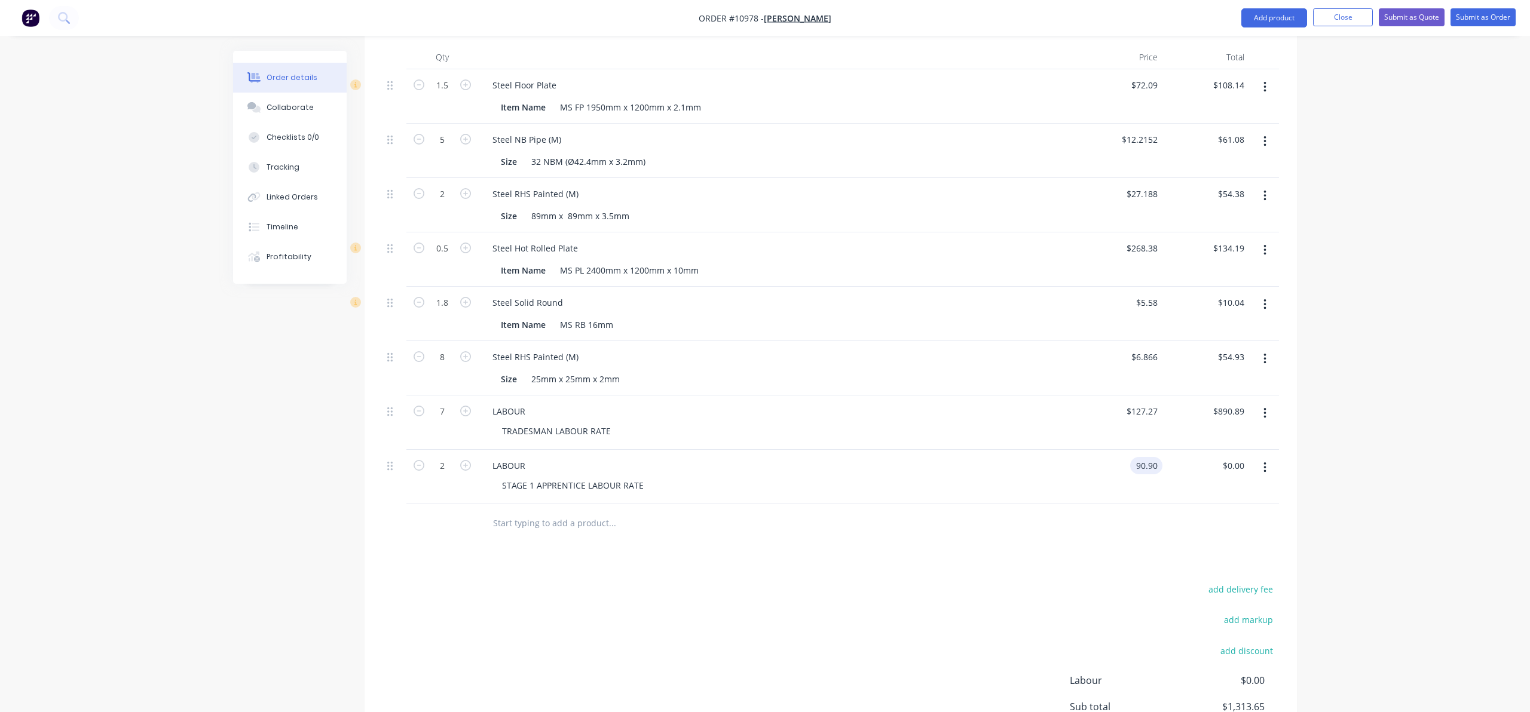
type input "$90.90"
type input "$181.80"
click at [984, 504] on div at bounding box center [831, 523] width 897 height 39
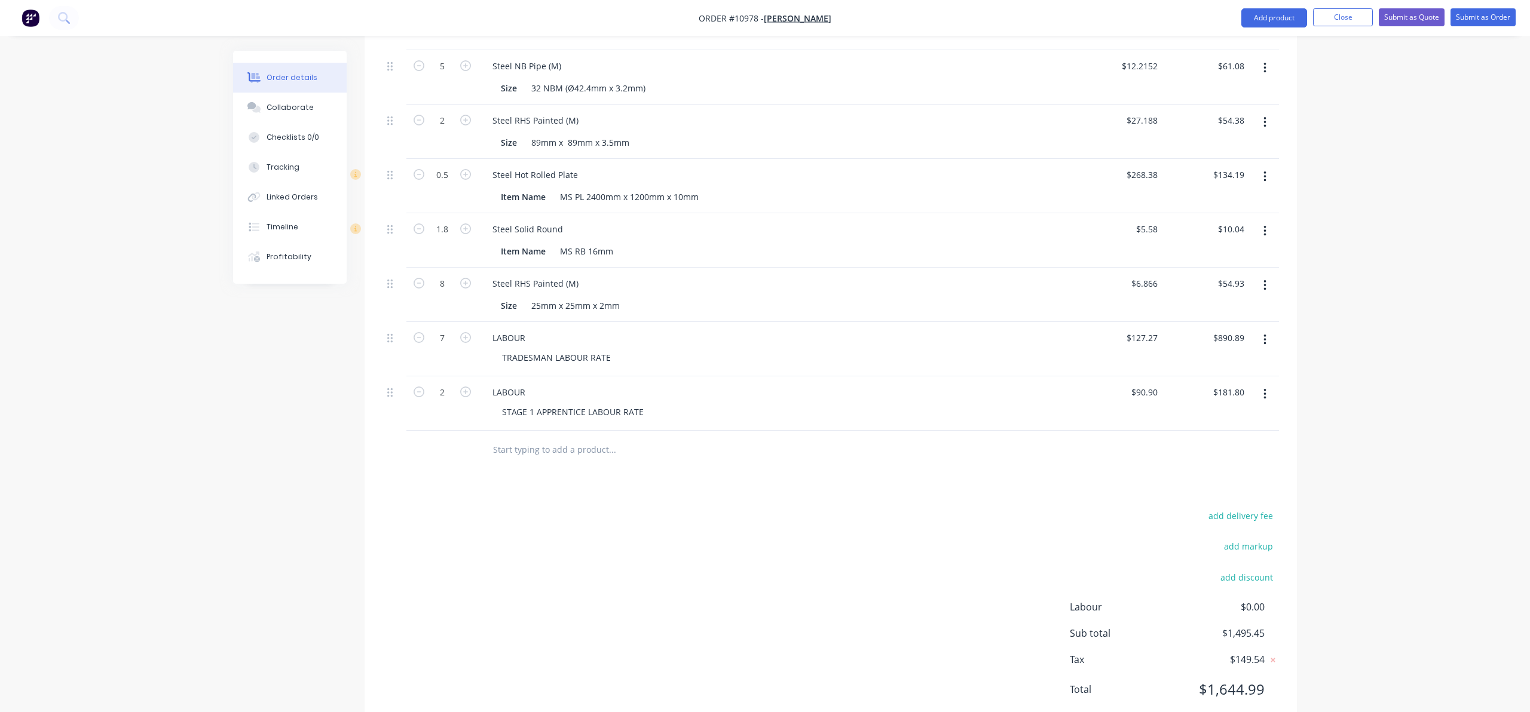
scroll to position [531, 0]
click at [516, 436] on input "text" at bounding box center [612, 448] width 239 height 24
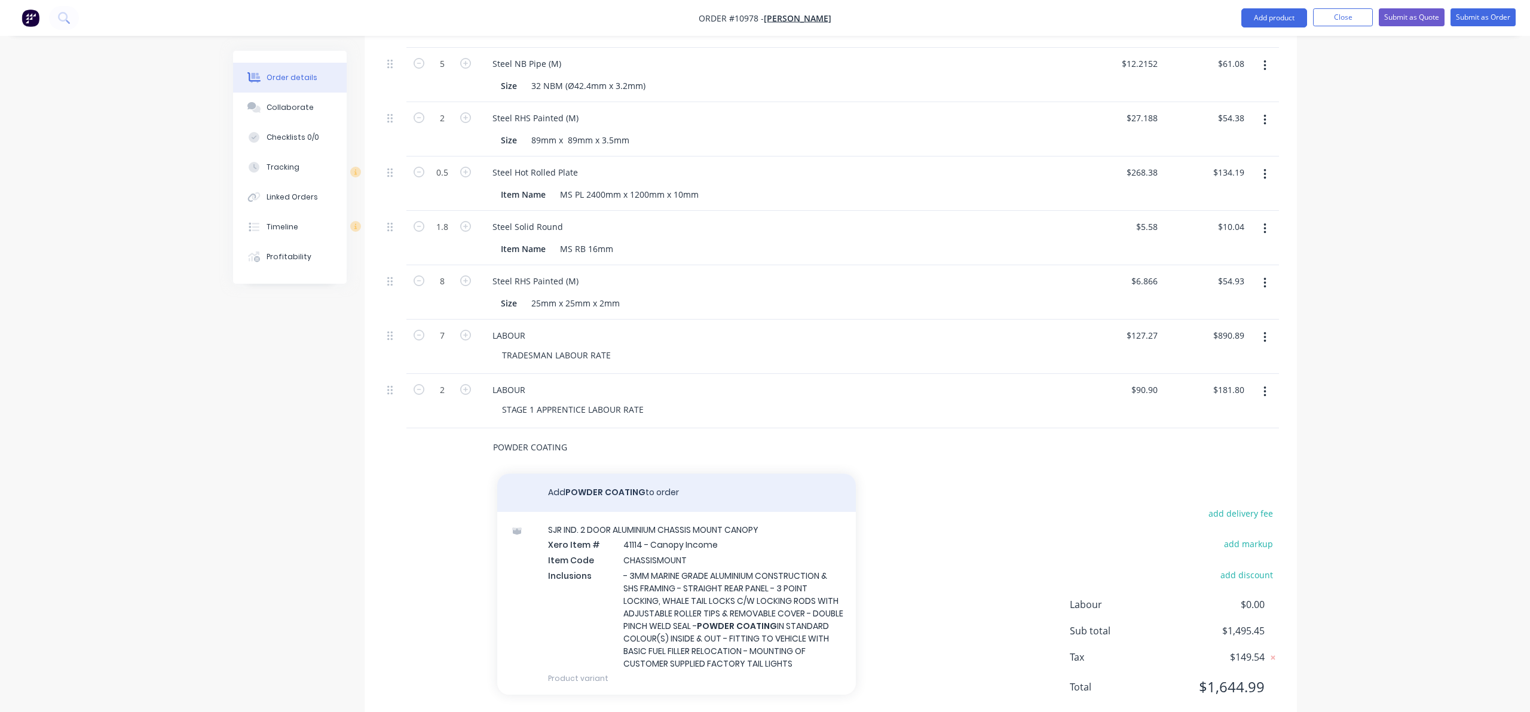
type input "POWDER COATING"
click at [585, 474] on button "Add POWDER COATING to order" at bounding box center [676, 493] width 359 height 38
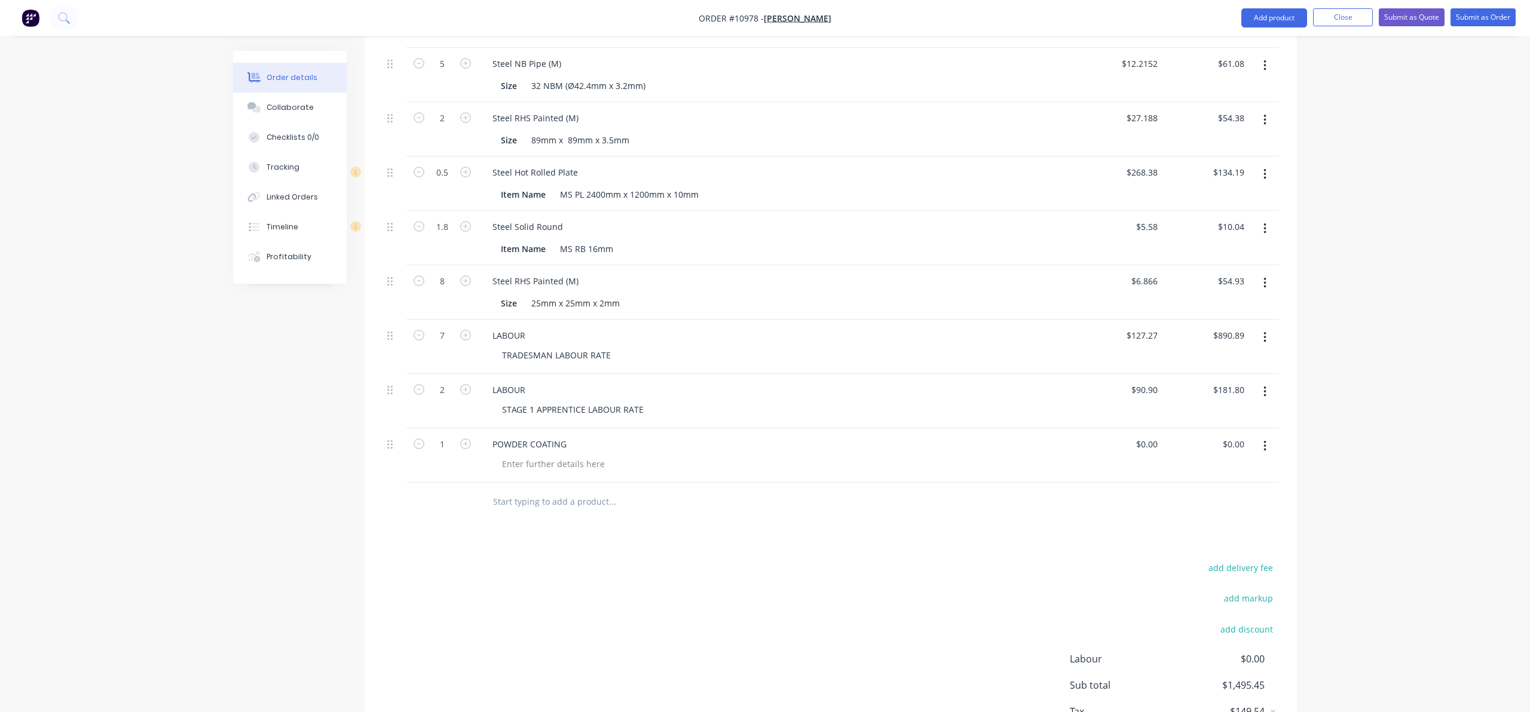
click at [542, 490] on input "text" at bounding box center [612, 502] width 239 height 24
type input "M"
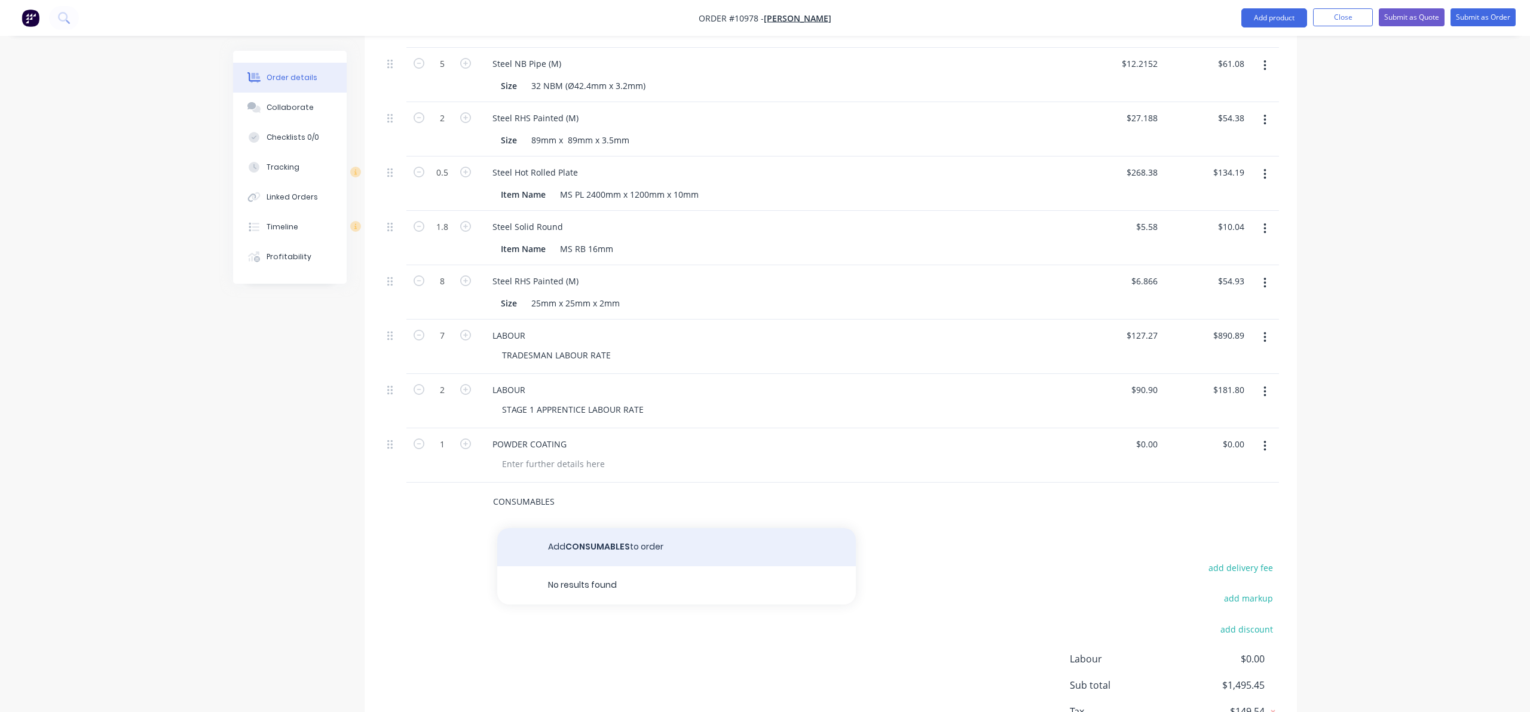
type input "CONSUMABLES"
click at [595, 528] on button "Add CONSUMABLES to order" at bounding box center [676, 547] width 359 height 38
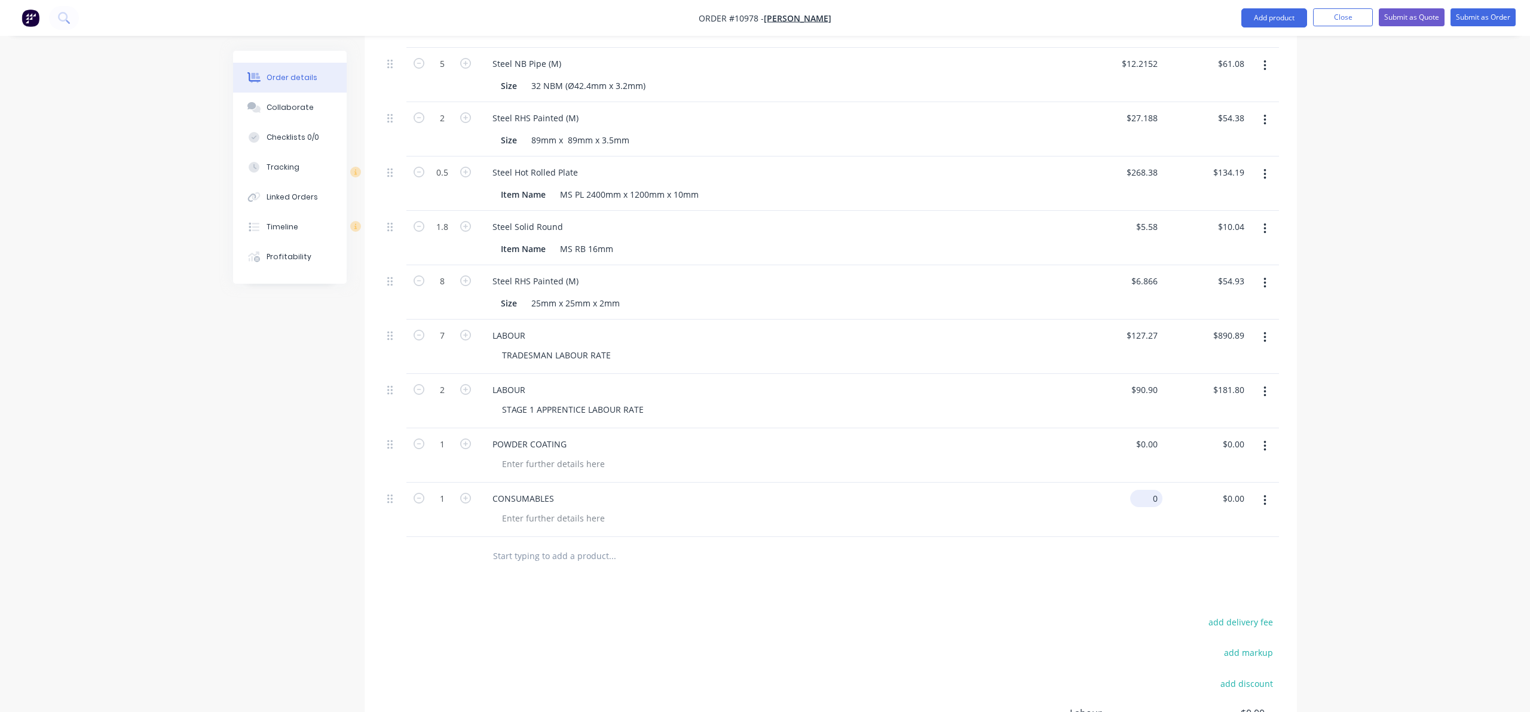
click at [1147, 490] on div "0 $0.00" at bounding box center [1146, 498] width 32 height 17
type input "$21.20"
click at [1142, 494] on div "$21.20 21.2" at bounding box center [1119, 510] width 87 height 54
drag, startPoint x: 389, startPoint y: 464, endPoint x: 394, endPoint y: 399, distance: 65.4
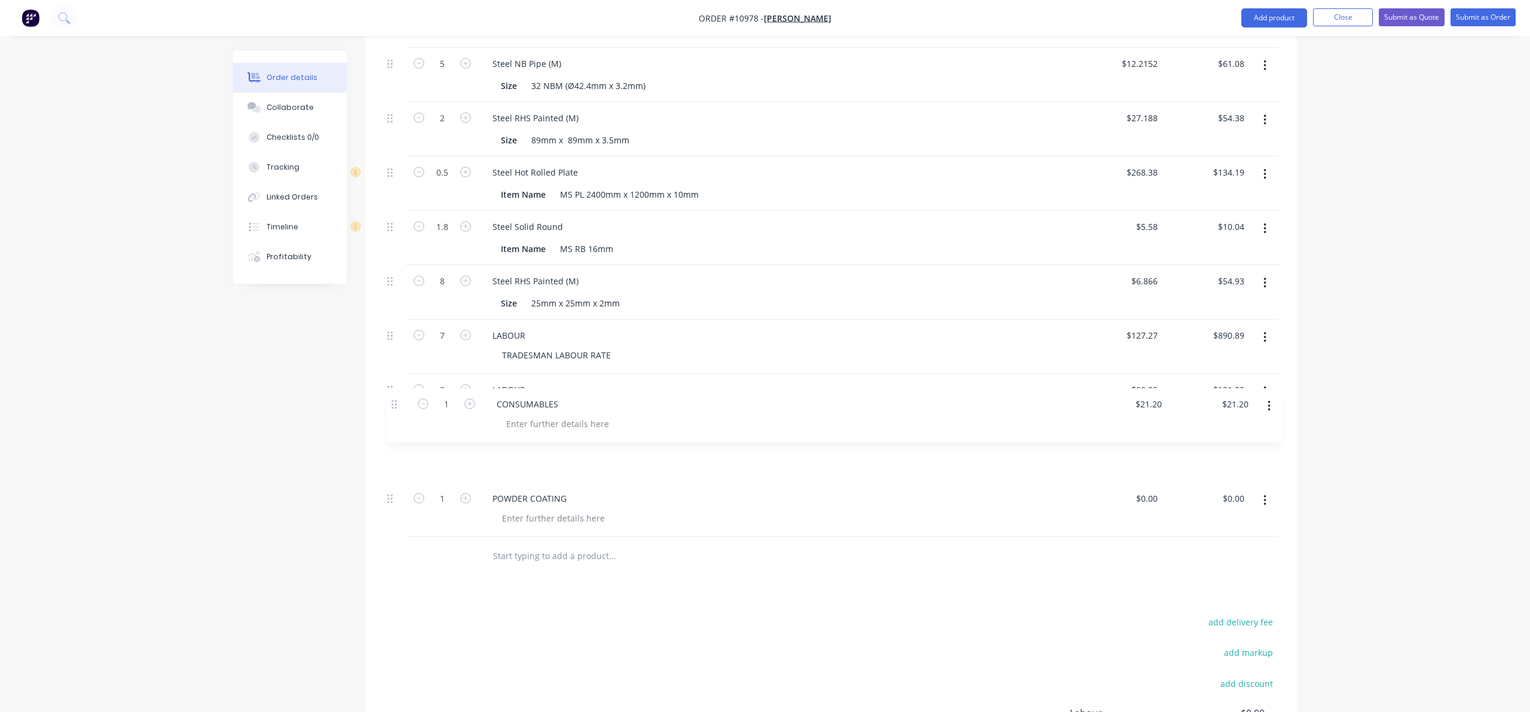
click at [394, 399] on div "1.5 Steel Floor Plate Item Name MS FP 1950mm x 1200mm x 2.1mm $72.09 $72.09 $10…" at bounding box center [831, 265] width 897 height 544
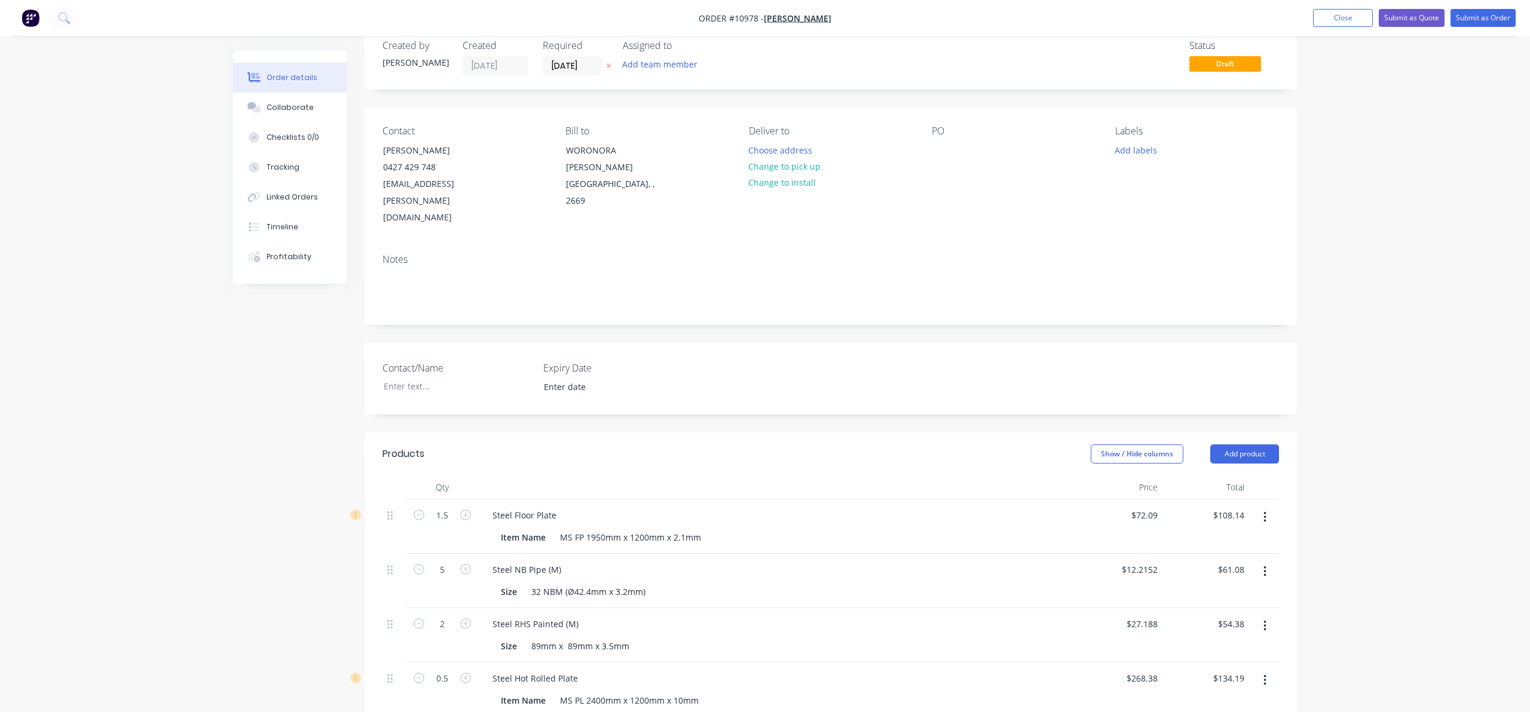
scroll to position [0, 0]
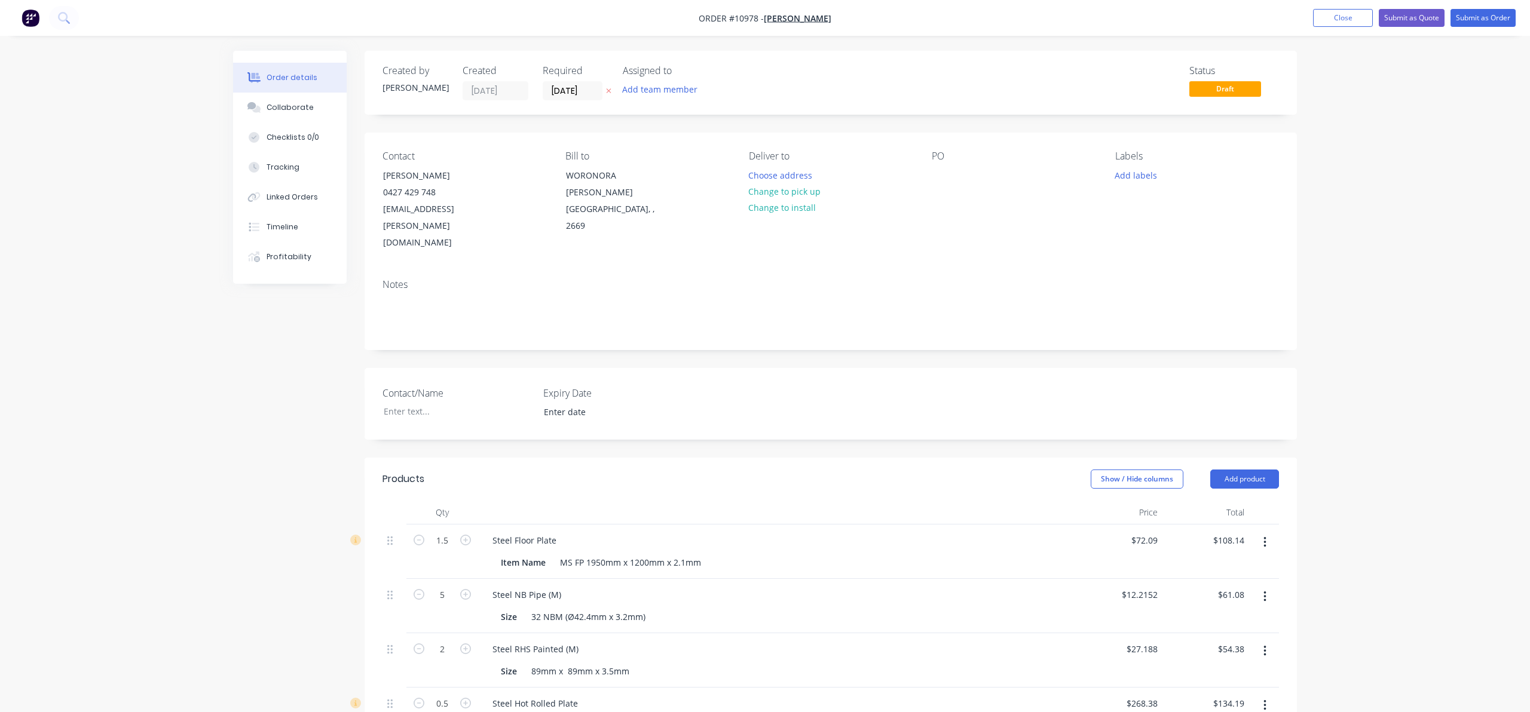
click at [1324, 379] on div "Order details Collaborate Checklists 0/0 Tracking Linked Orders Timeline Profit…" at bounding box center [765, 693] width 1530 height 1386
click at [207, 331] on div "Order details Collaborate Checklists 0/0 Tracking Linked Orders Timeline Profit…" at bounding box center [765, 693] width 1530 height 1386
click at [1343, 16] on button "Close" at bounding box center [1343, 18] width 60 height 18
